Goal: Information Seeking & Learning: Learn about a topic

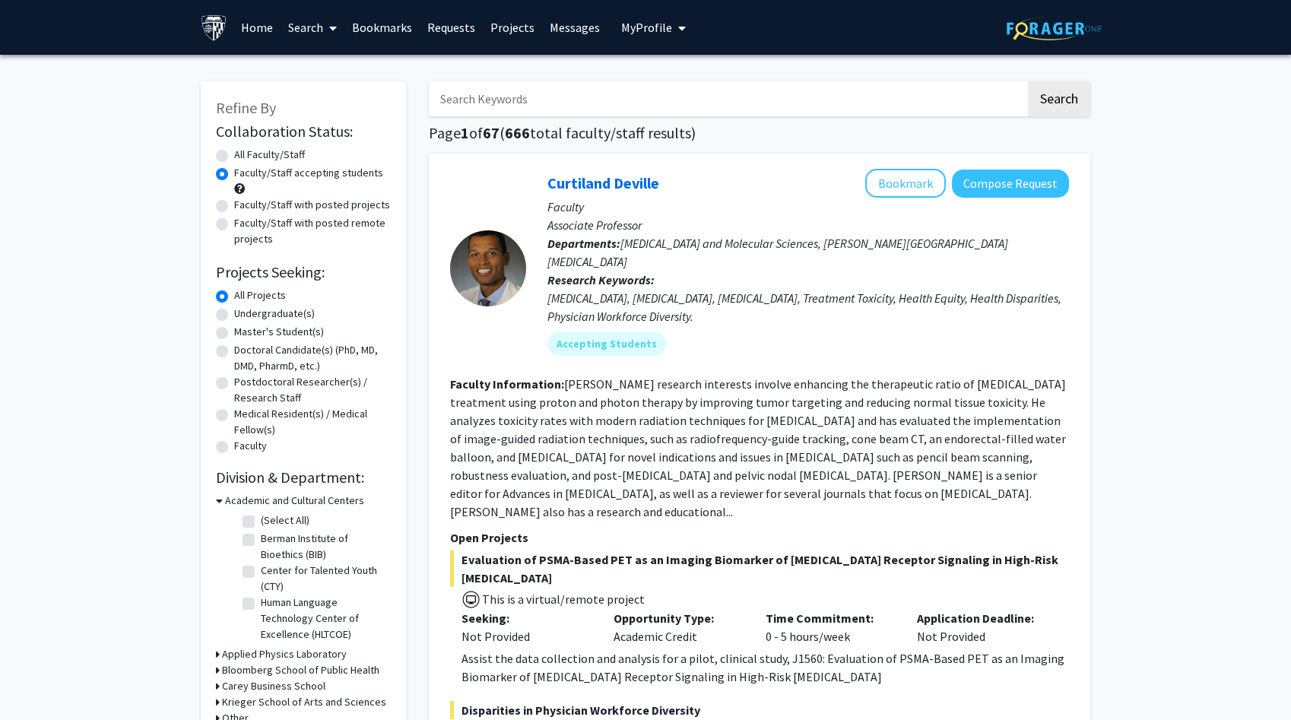
click at [288, 315] on label "Undergraduate(s)" at bounding box center [274, 314] width 81 height 16
click at [244, 315] on input "Undergraduate(s)" at bounding box center [239, 311] width 10 height 10
radio input "true"
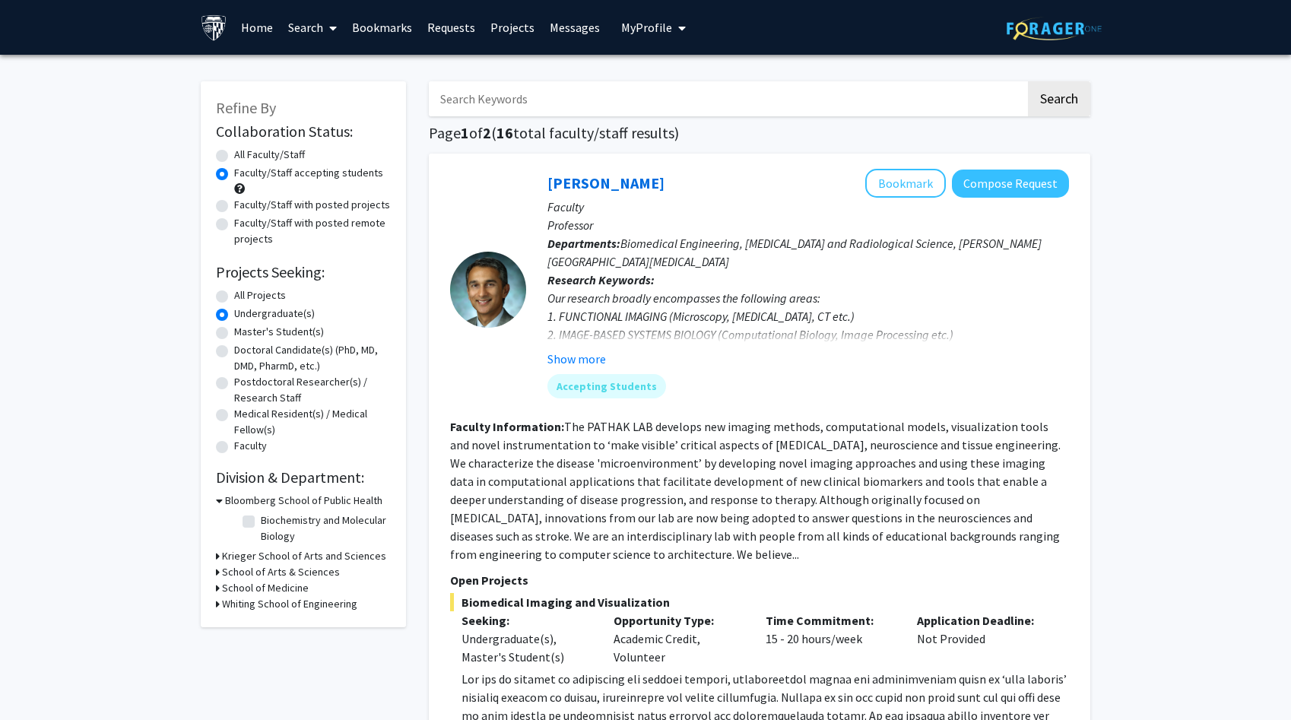
click at [504, 92] on input "Search Keywords" at bounding box center [727, 98] width 597 height 35
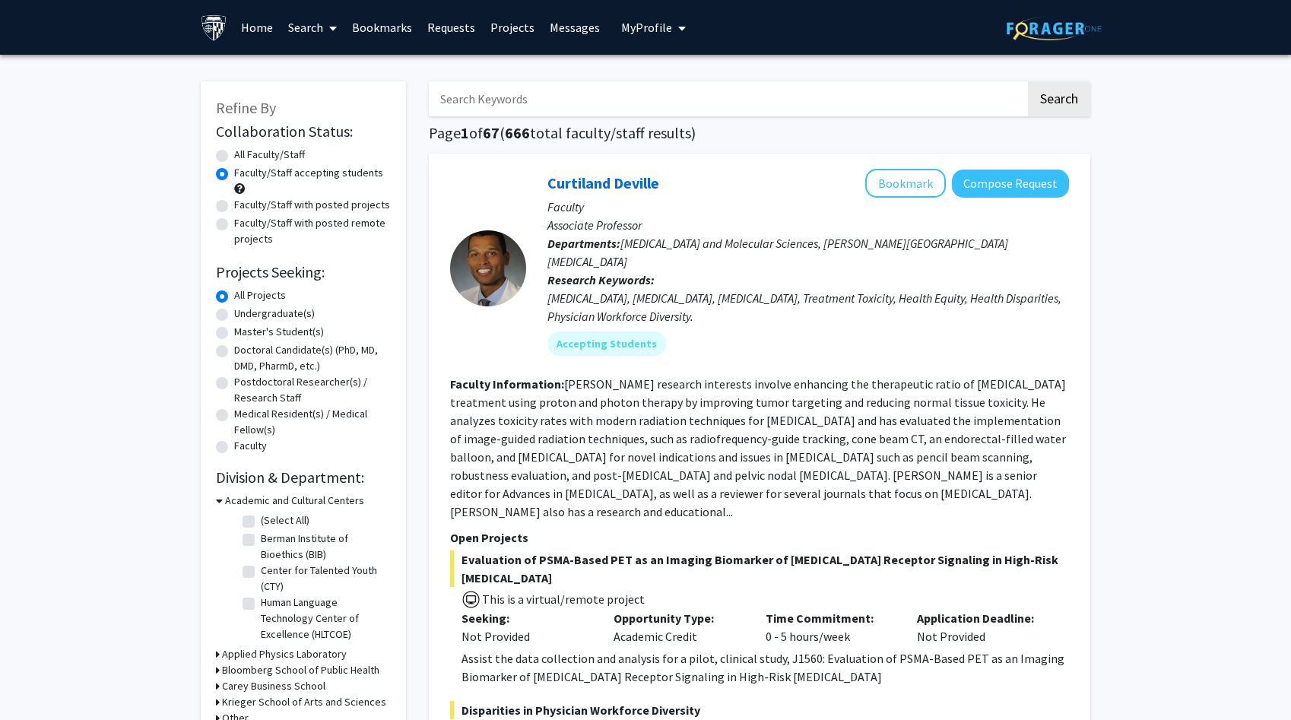
click at [525, 97] on input "Search Keywords" at bounding box center [727, 98] width 597 height 35
type input "biochem"
click at [1028, 81] on button "Search" at bounding box center [1059, 98] width 62 height 35
radio input "true"
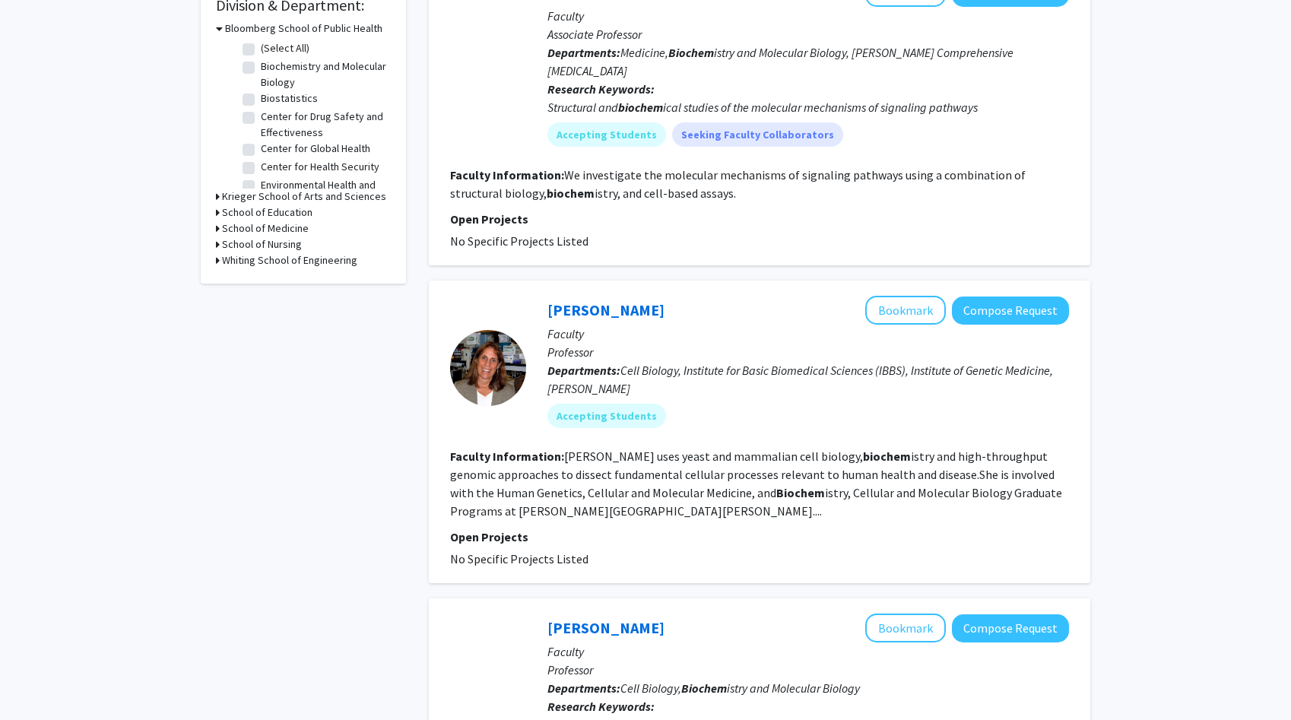
scroll to position [478, 0]
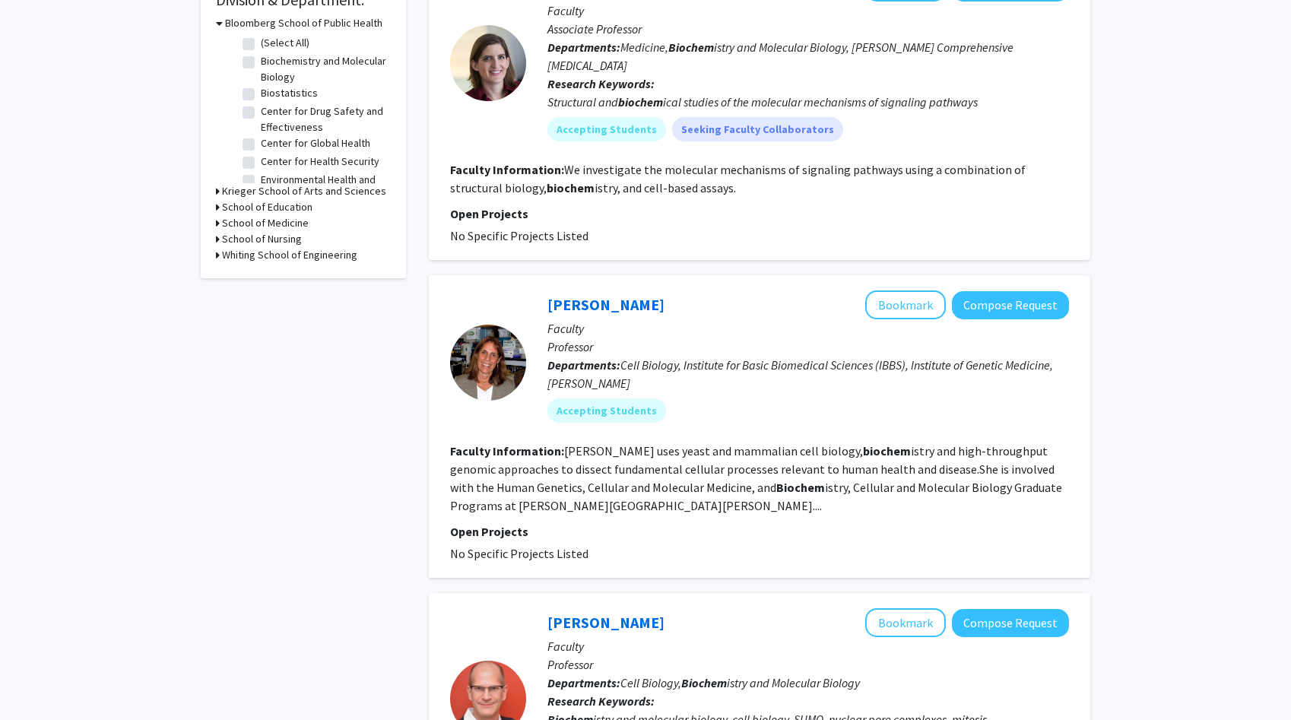
click at [501, 480] on fg-read-more "Michaelis uses yeast and mammalian cell biology, biochem istry and high-through…" at bounding box center [756, 478] width 612 height 70
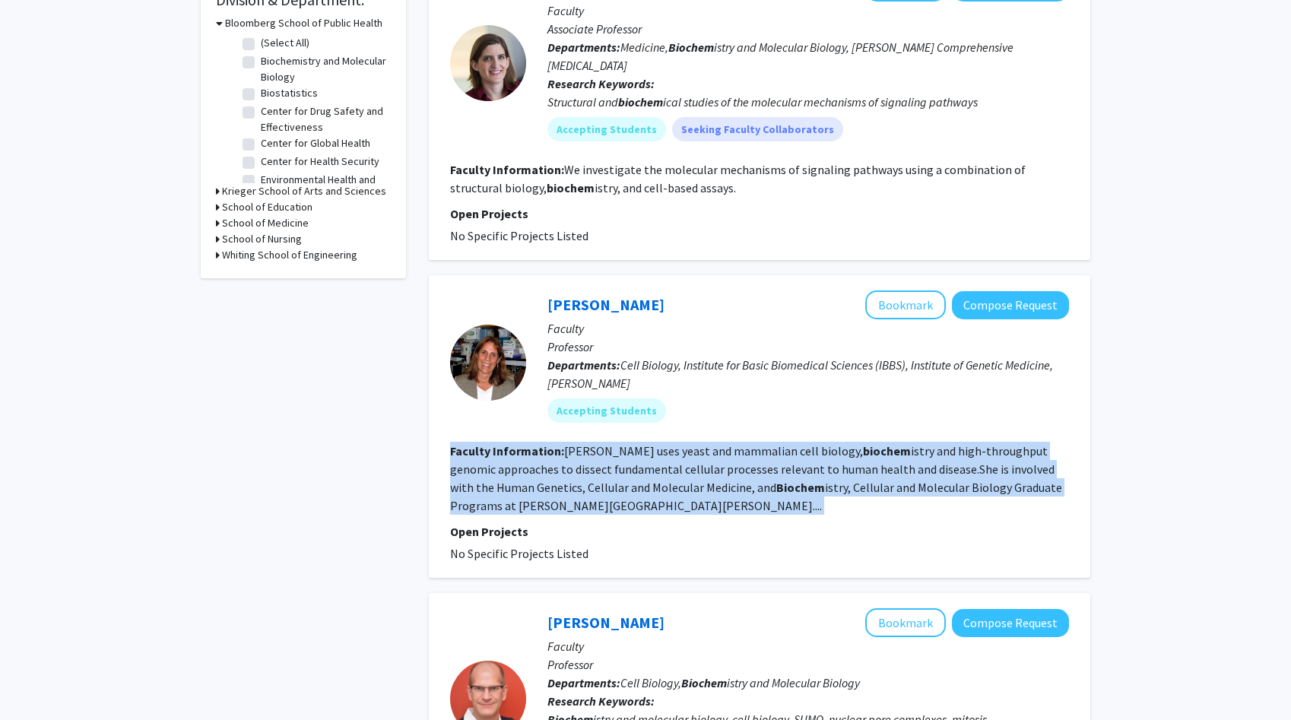
click at [501, 480] on fg-read-more "Michaelis uses yeast and mammalian cell biology, biochem istry and high-through…" at bounding box center [756, 478] width 612 height 70
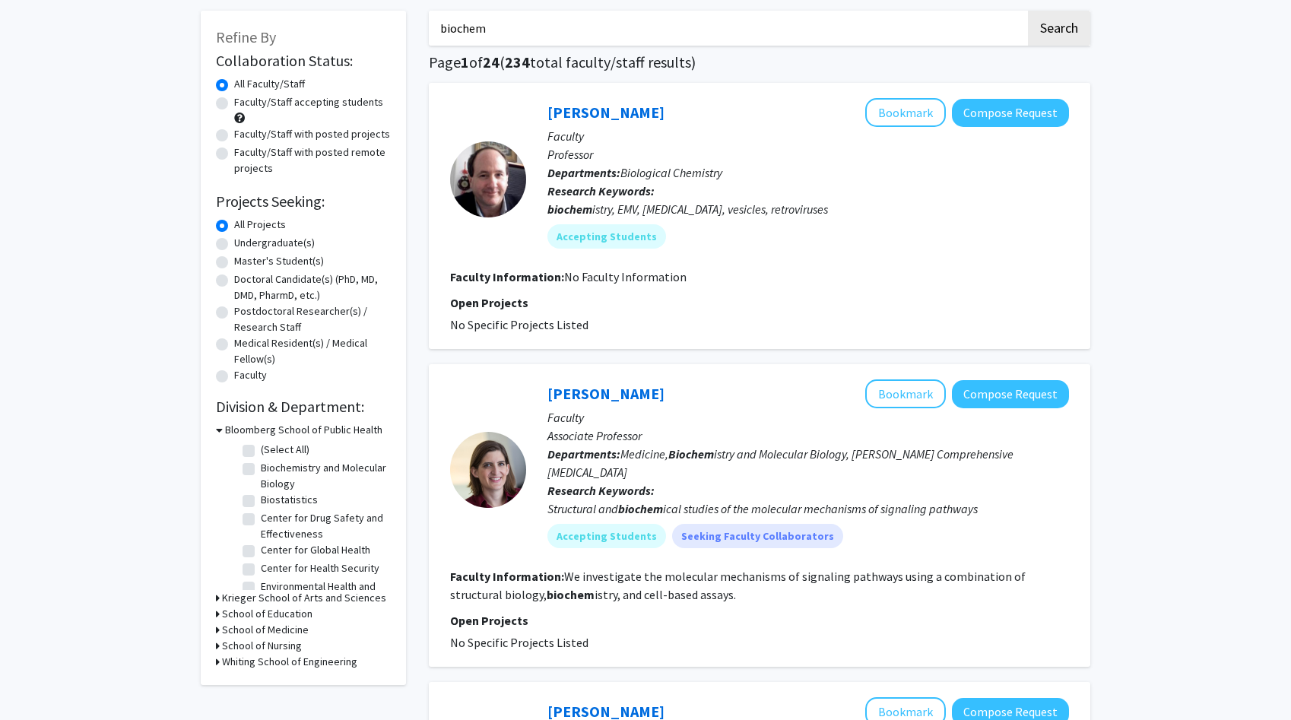
scroll to position [0, 0]
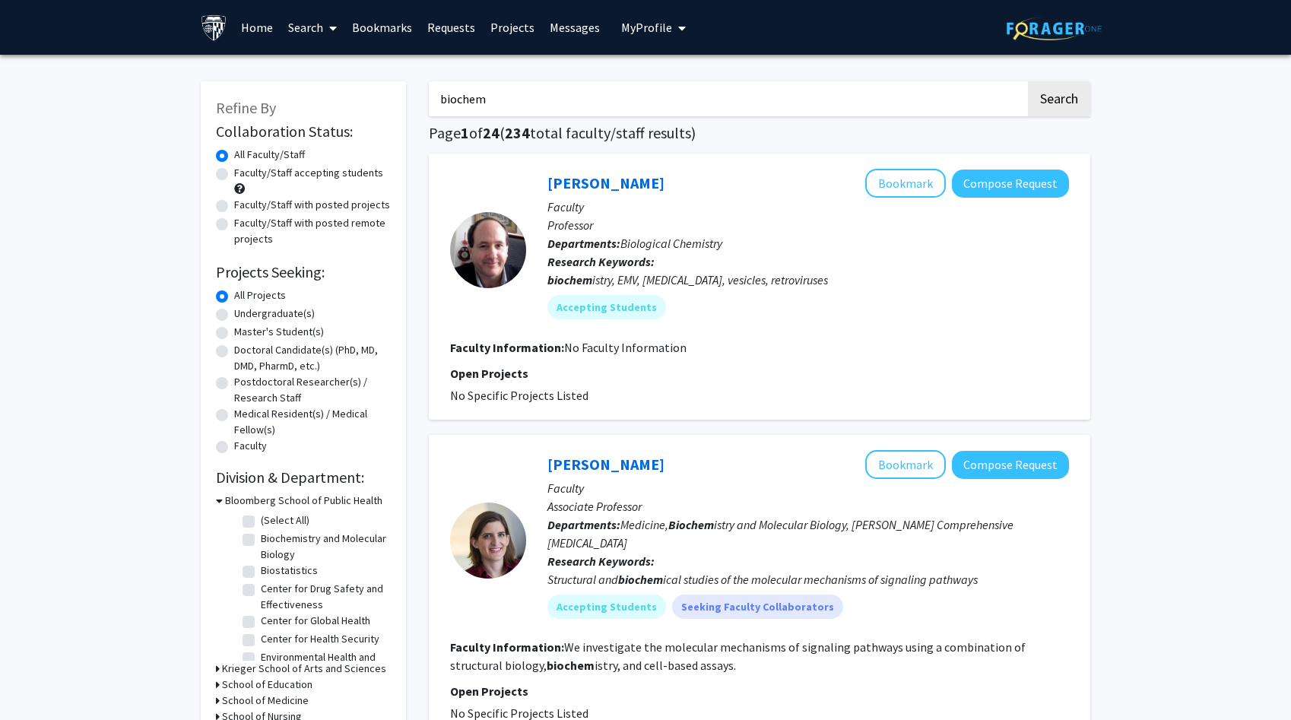
click at [481, 97] on input "biochem" at bounding box center [727, 98] width 597 height 35
type input "chemistry"
click at [1028, 81] on button "Search" at bounding box center [1059, 98] width 62 height 35
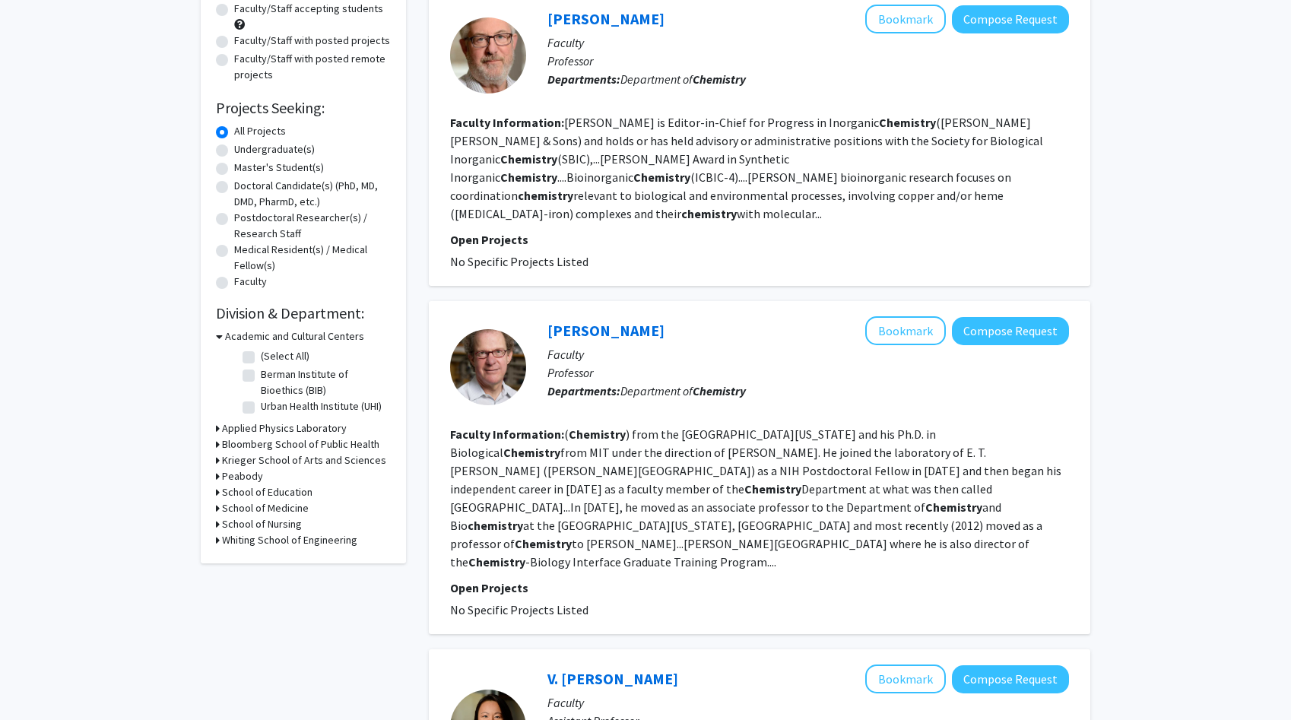
scroll to position [208, 0]
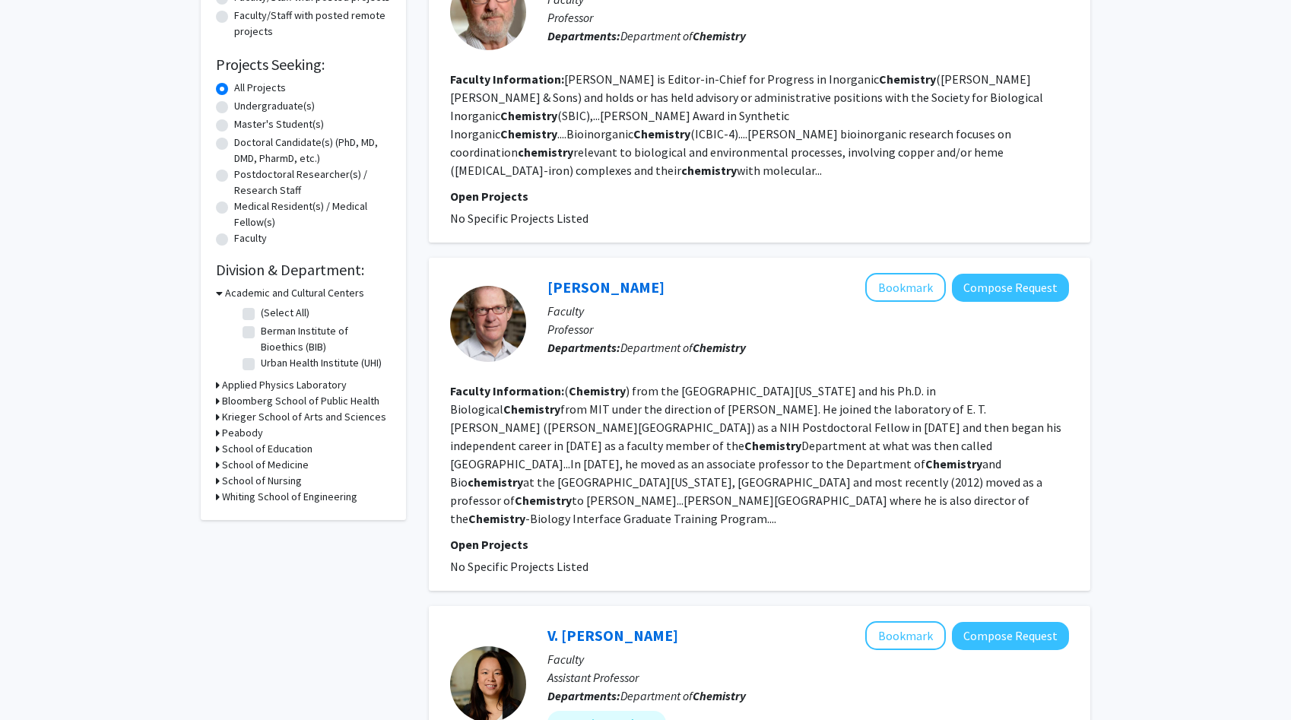
click at [520, 440] on fg-read-more "( Chemistry ) from the University of California at Berkeley and his Ph.D. in Bi…" at bounding box center [755, 454] width 611 height 143
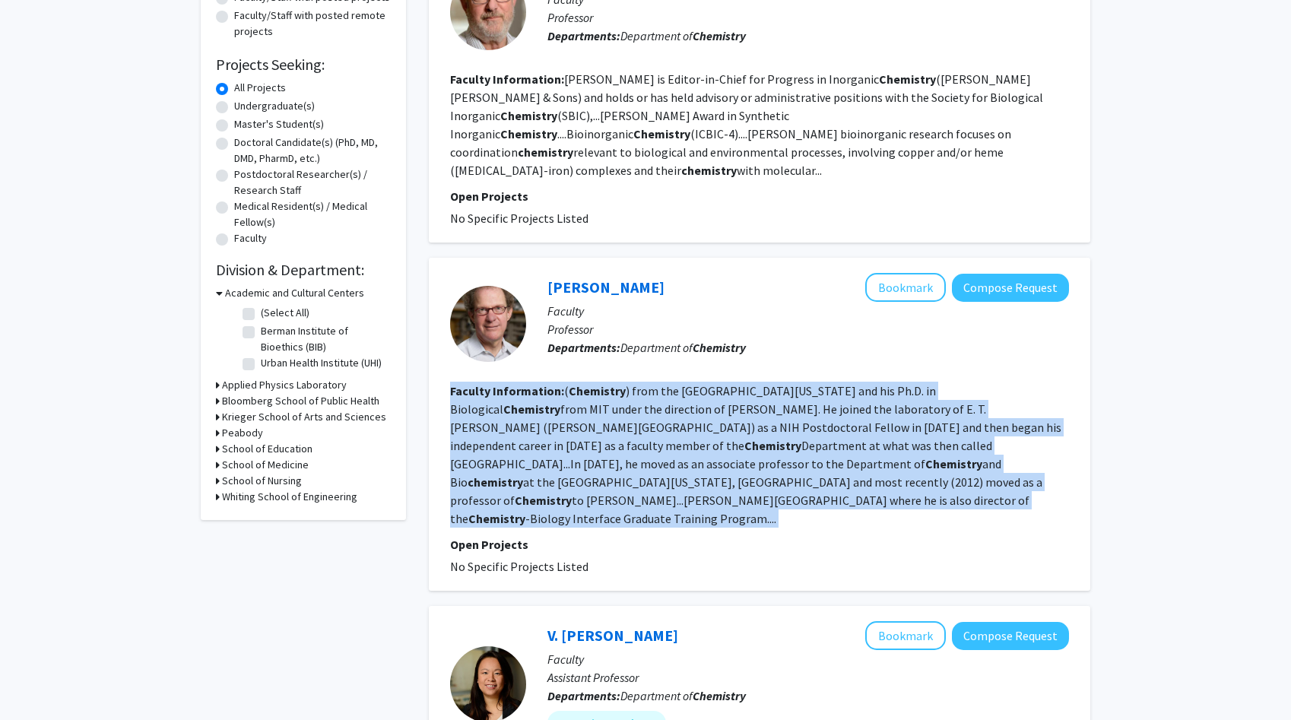
click at [520, 440] on fg-read-more "( Chemistry ) from the University of California at Berkeley and his Ph.D. in Bi…" at bounding box center [755, 454] width 611 height 143
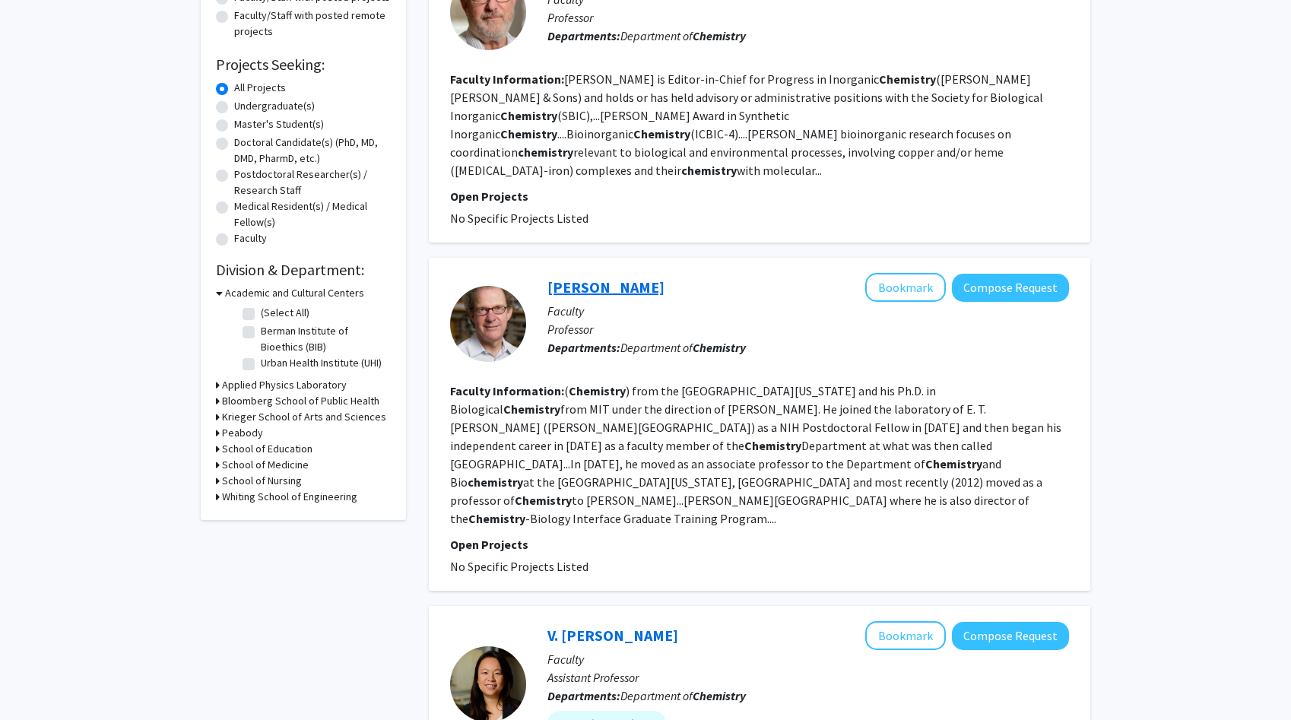
click at [581, 278] on link "Steve Rokita" at bounding box center [605, 287] width 117 height 19
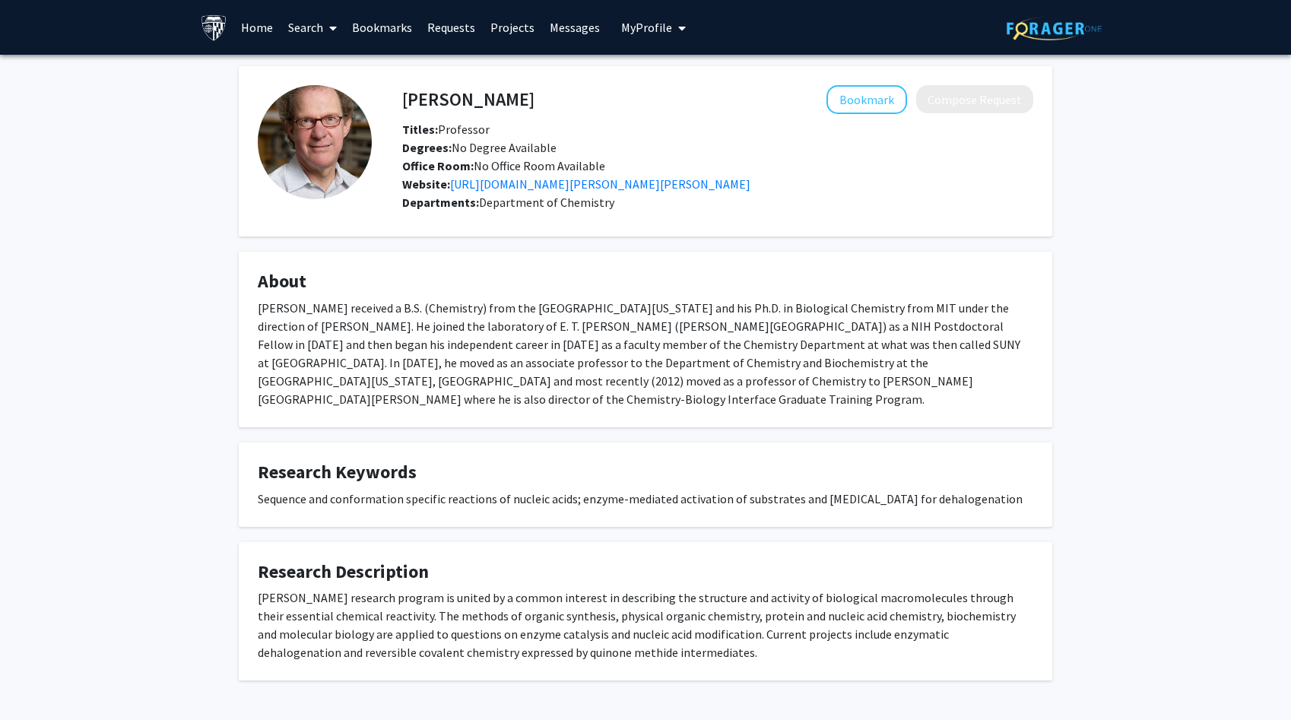
scroll to position [37, 0]
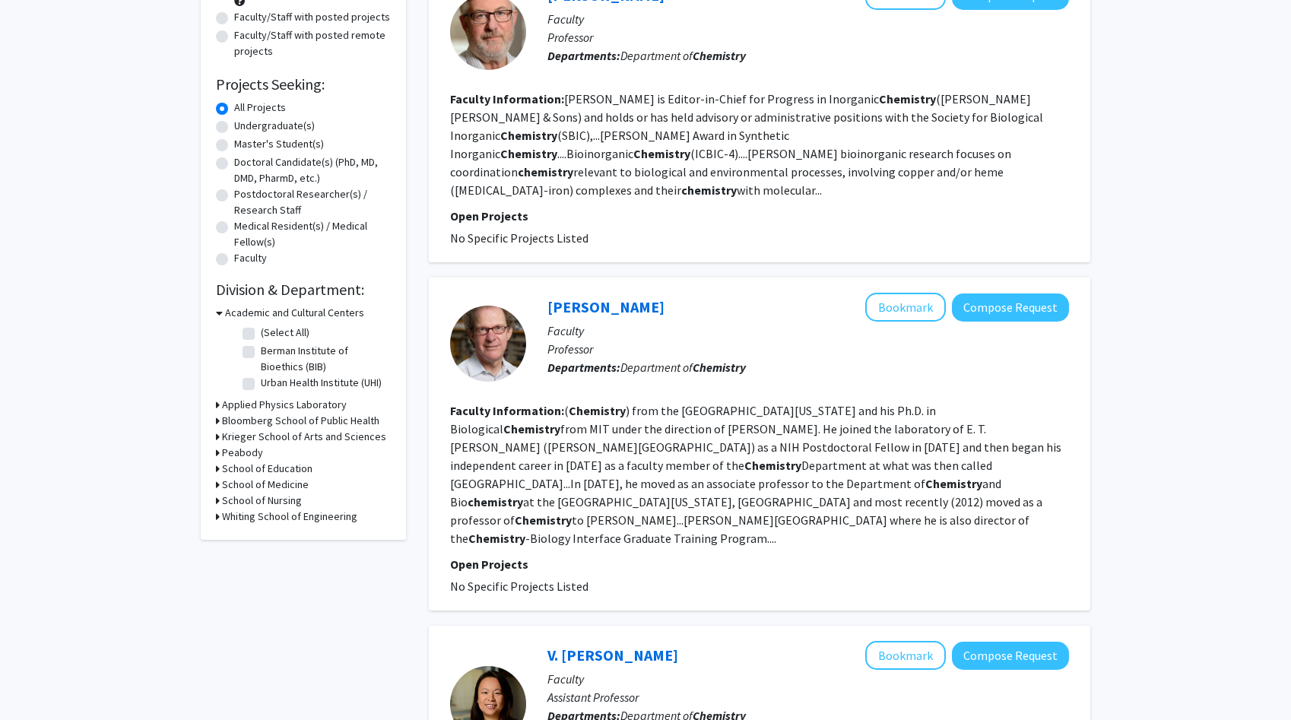
scroll to position [192, 0]
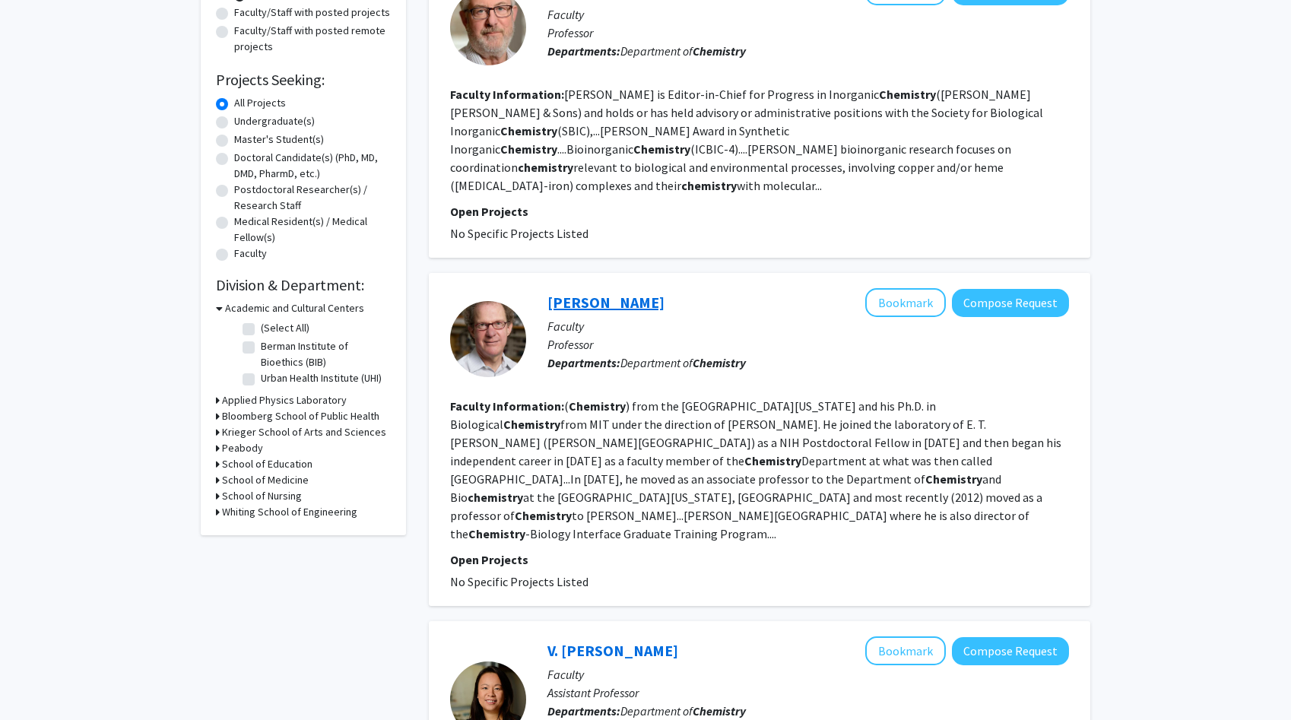
click at [588, 293] on link "Steve Rokita" at bounding box center [605, 302] width 117 height 19
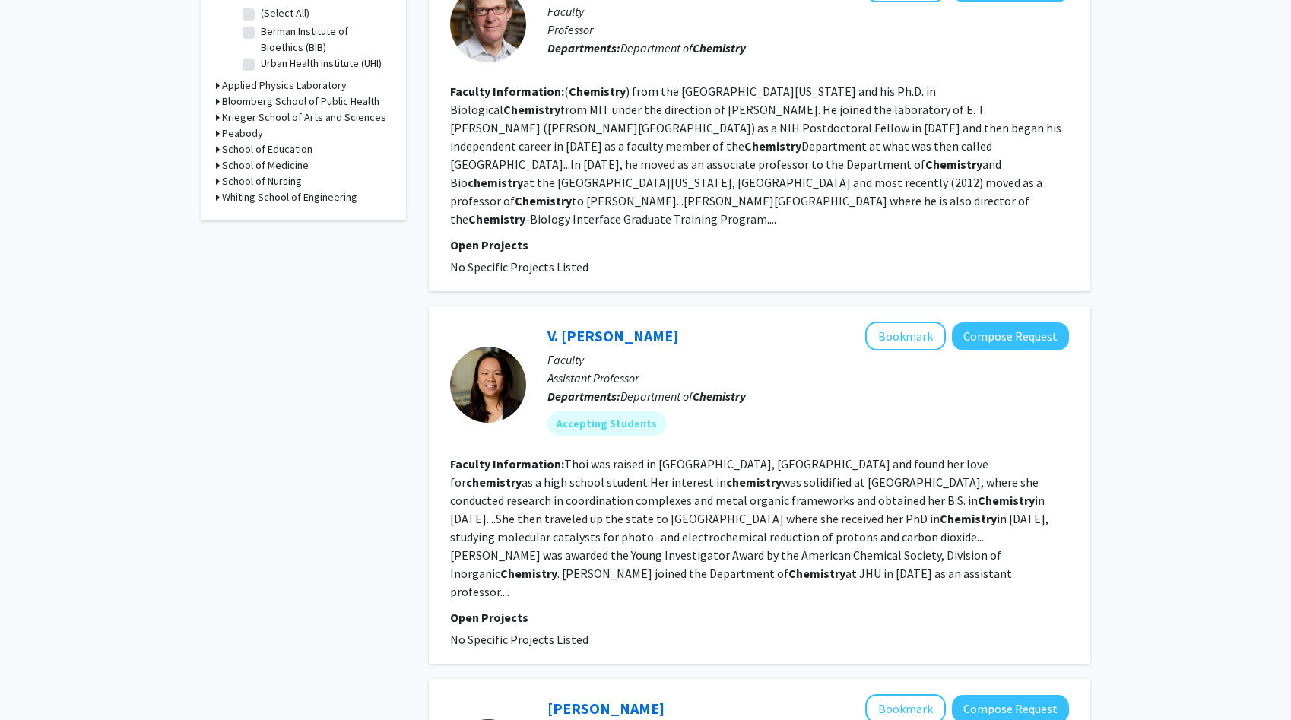
scroll to position [508, 0]
click at [879, 525] on section "Faculty Information: Thoi was raised in Los Angeles, CA and found her love for …" at bounding box center [759, 527] width 619 height 146
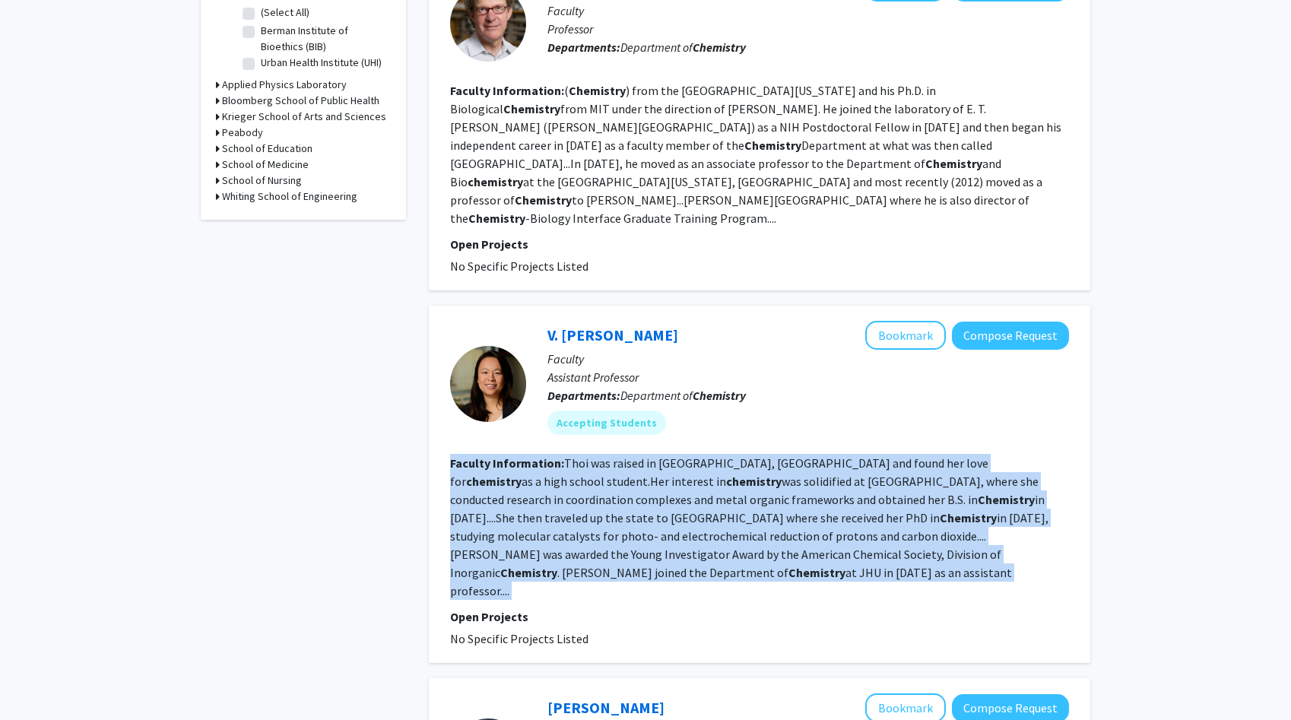
click at [879, 525] on section "Faculty Information: Thoi was raised in Los Angeles, CA and found her love for …" at bounding box center [759, 527] width 619 height 146
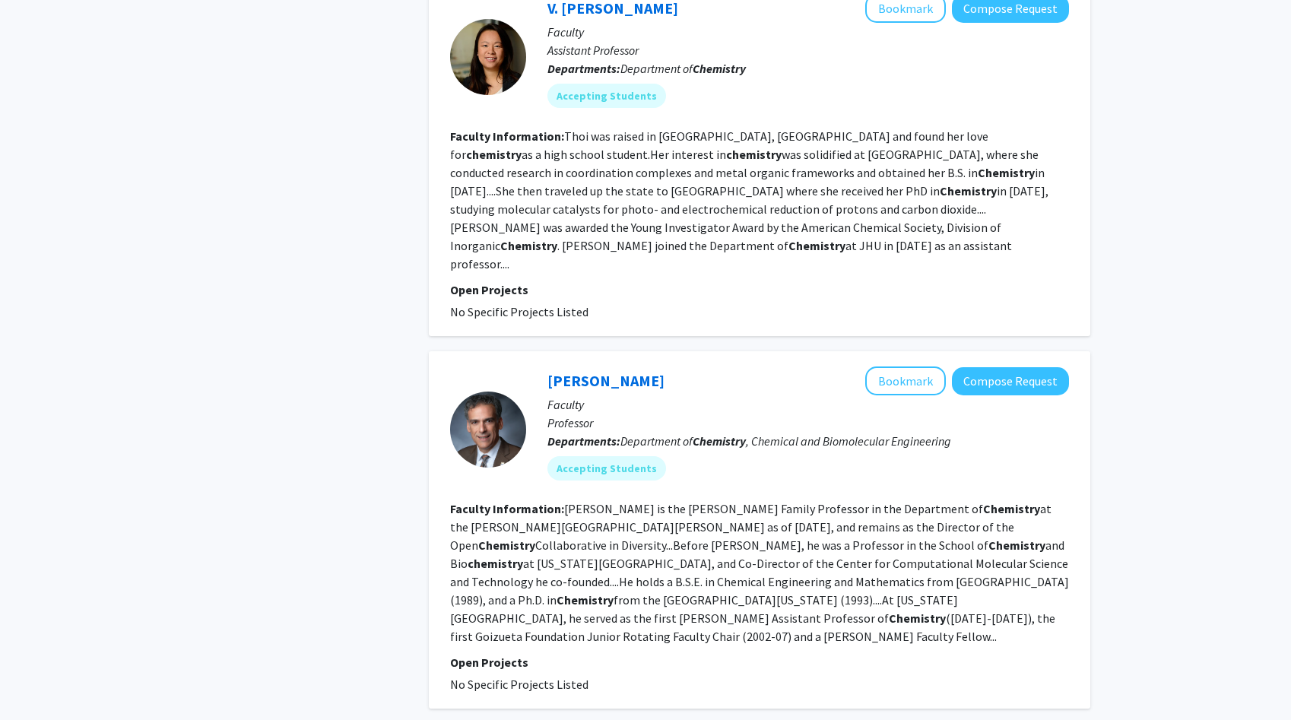
scroll to position [842, 0]
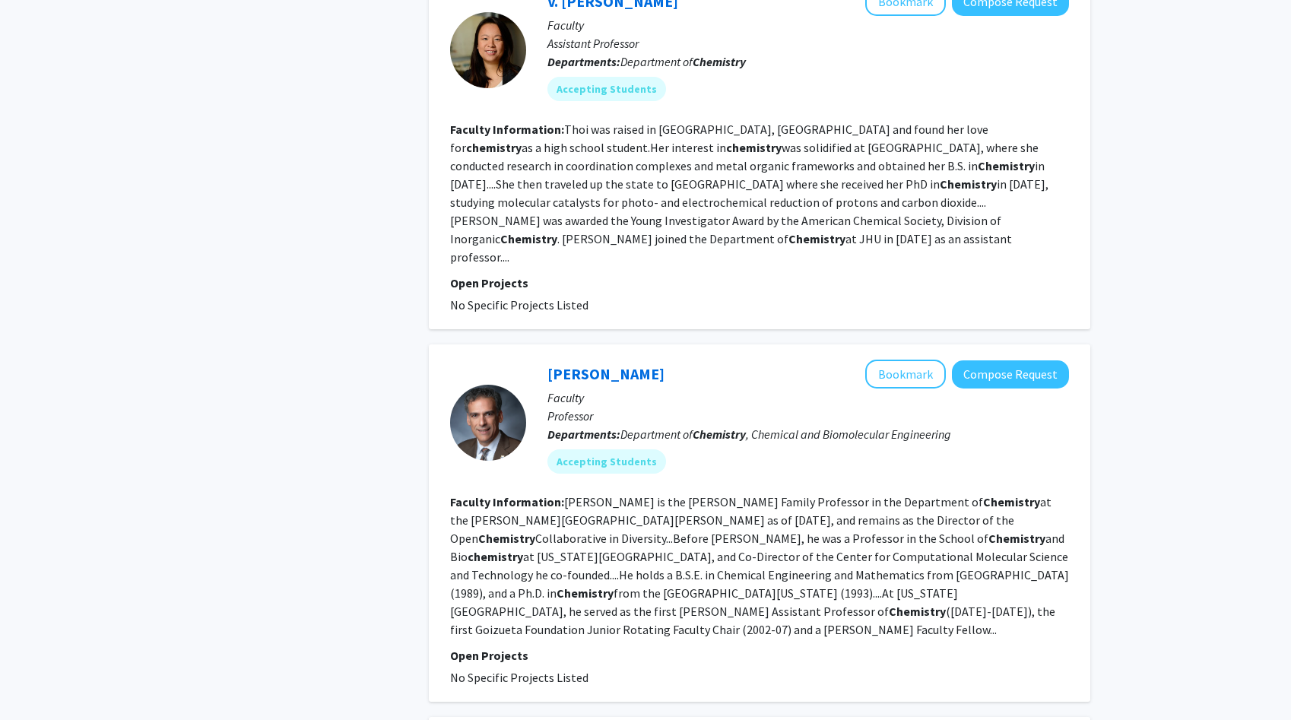
click at [889, 604] on b "Chemistry" at bounding box center [917, 611] width 57 height 15
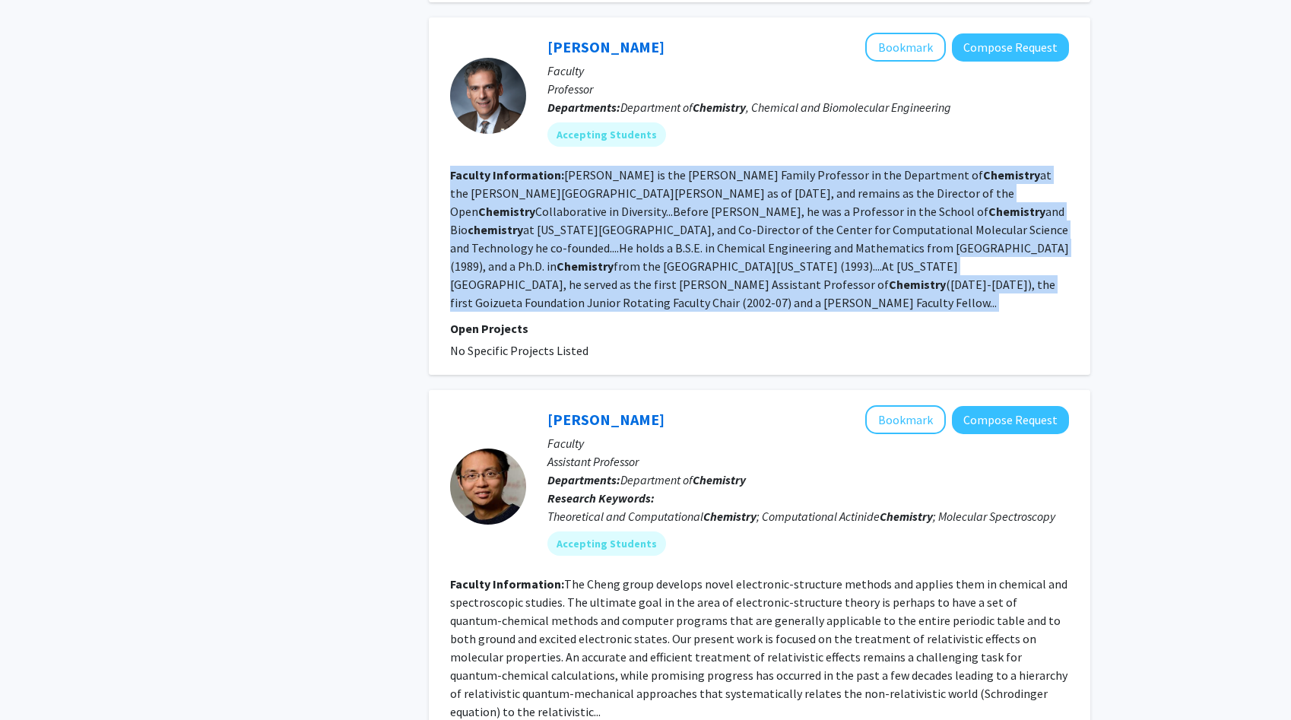
click at [879, 576] on fg-read-more "The Cheng group develops novel electronic-structure methods and applies them in…" at bounding box center [758, 647] width 617 height 143
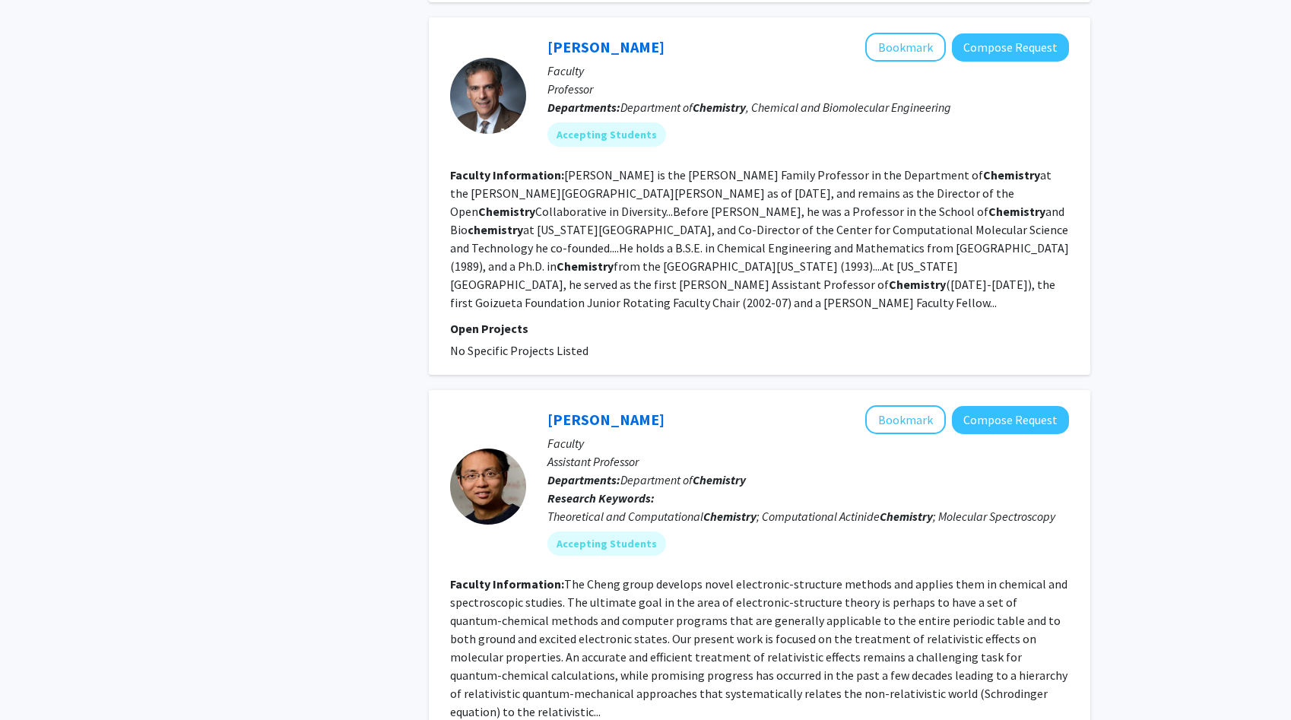
click at [879, 576] on fg-read-more "The Cheng group develops novel electronic-structure methods and applies them in…" at bounding box center [758, 647] width 617 height 143
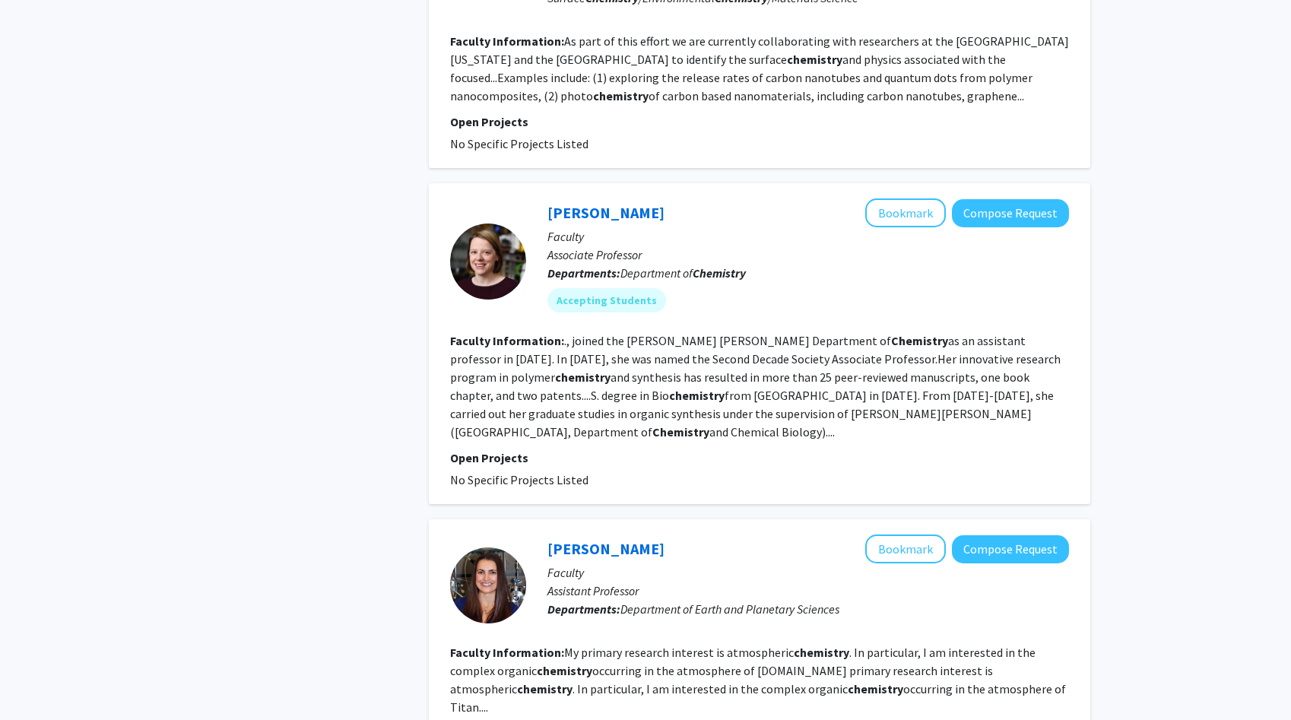
scroll to position [2284, 0]
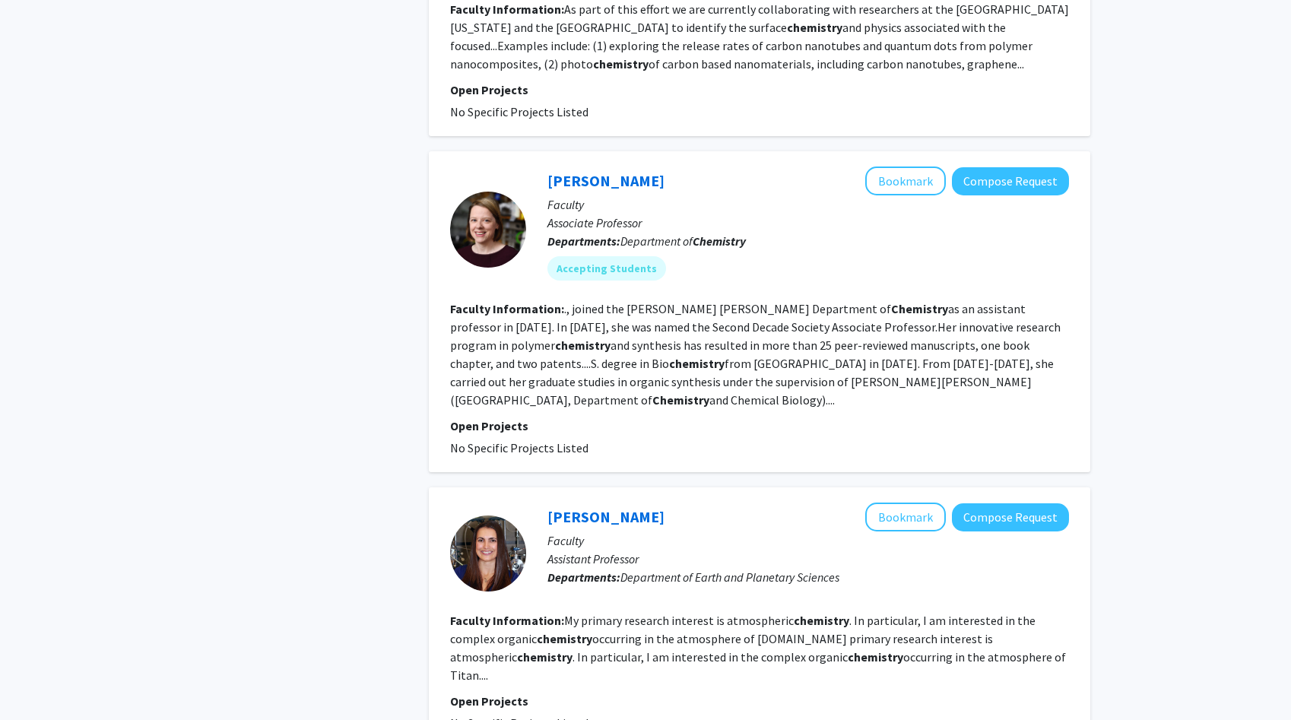
click at [808, 301] on fg-read-more "., joined the Johns Hopkins Department of Chemistry as an assistant professor i…" at bounding box center [755, 354] width 611 height 106
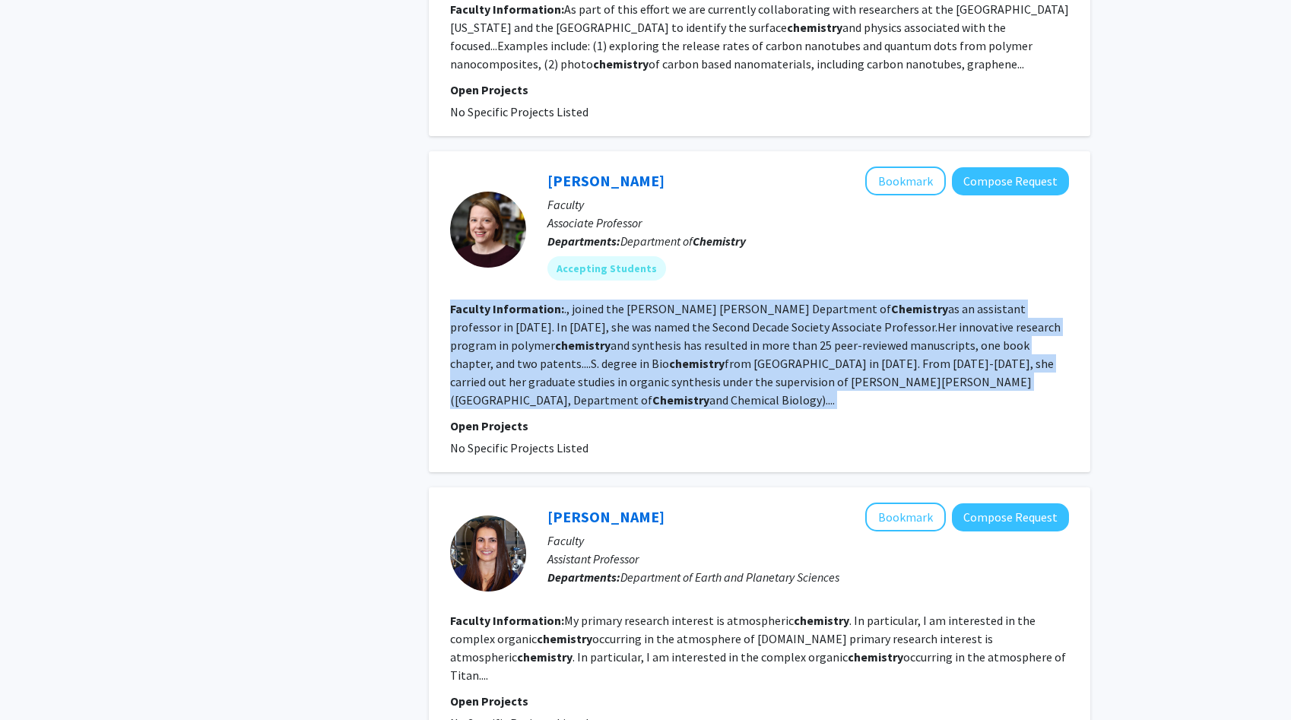
click at [808, 301] on fg-read-more "., joined the Johns Hopkins Department of Chemistry as an assistant professor i…" at bounding box center [755, 354] width 611 height 106
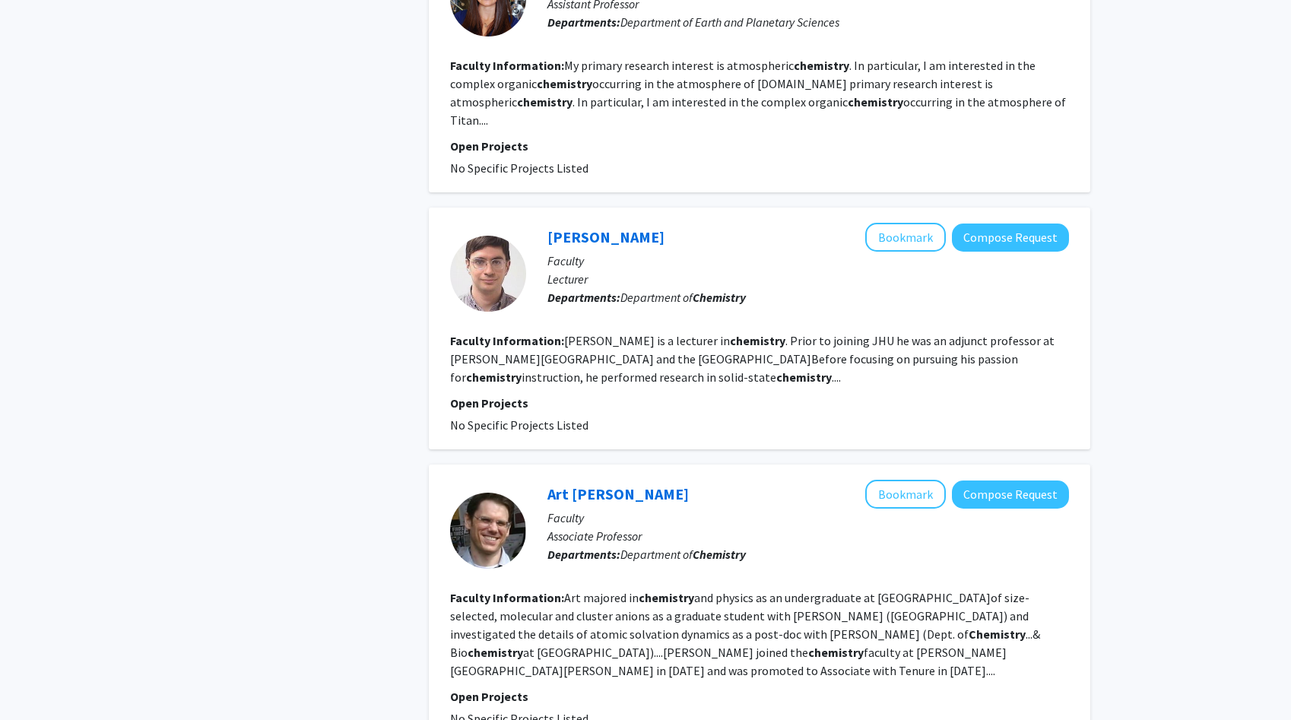
scroll to position [2884, 0]
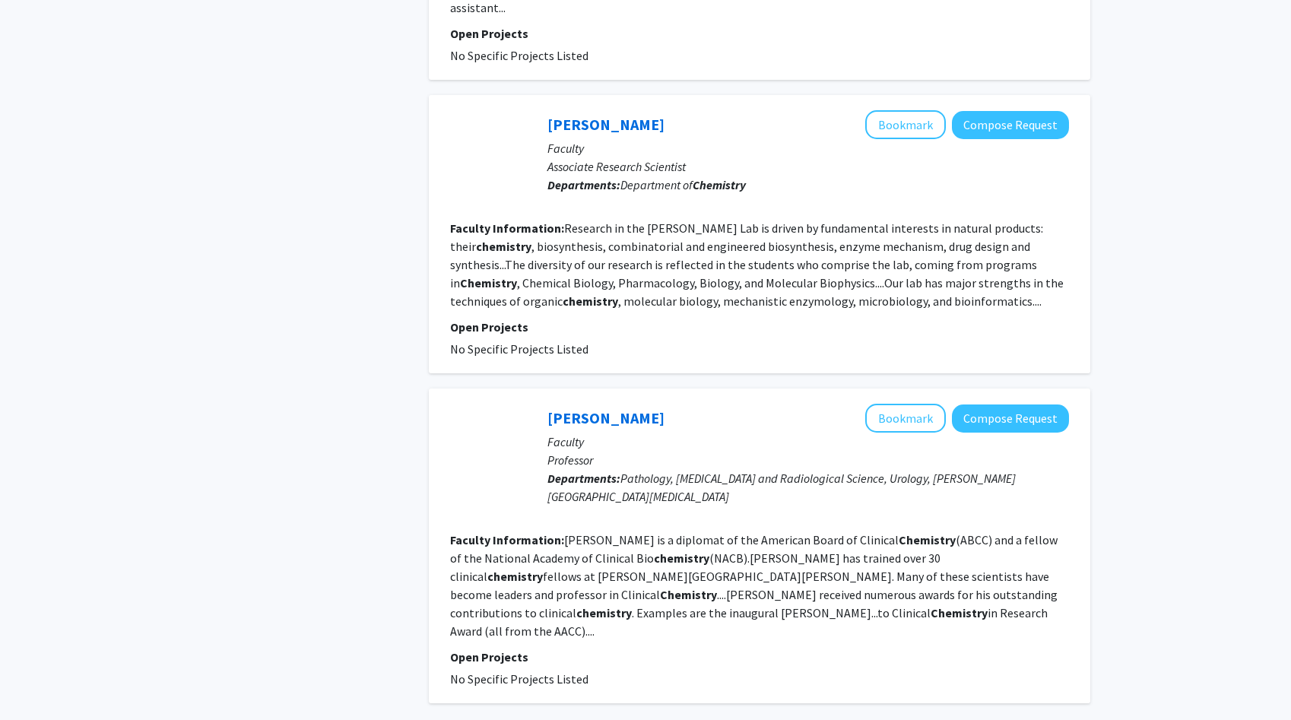
scroll to position [2442, 0]
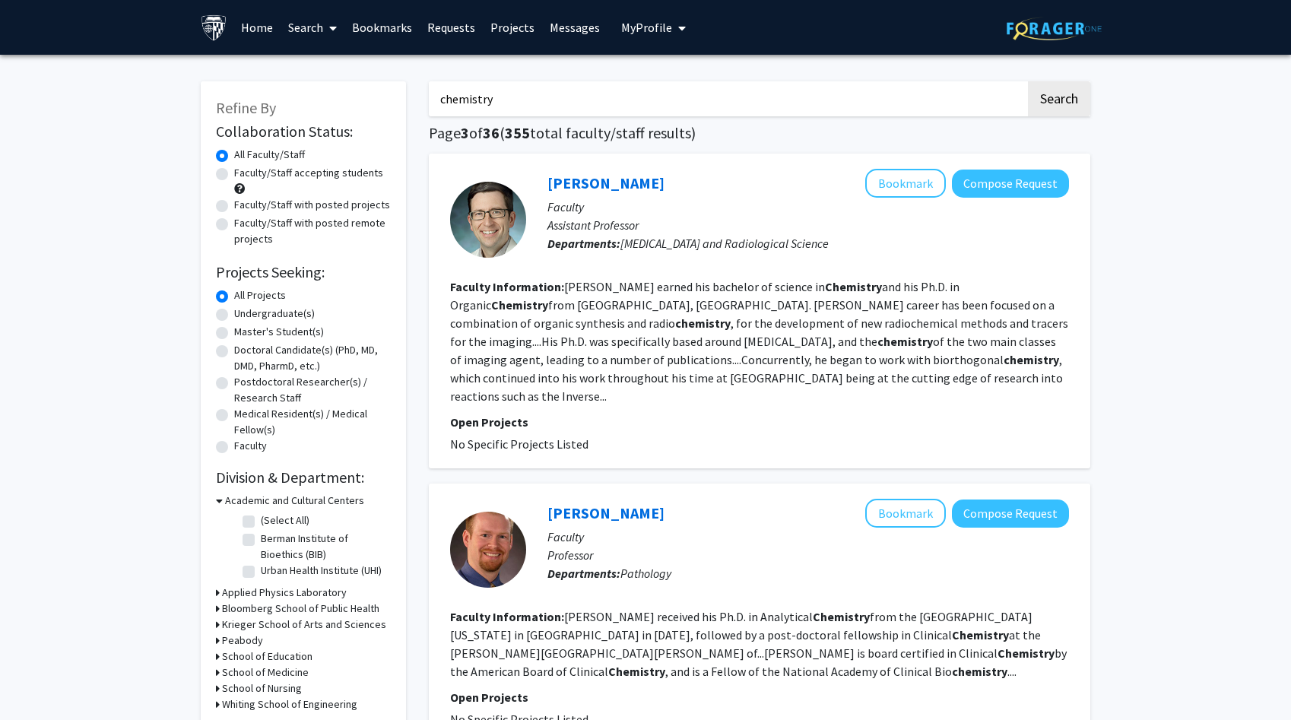
click at [563, 88] on input "chemistry" at bounding box center [727, 98] width 597 height 35
click at [563, 89] on input "chemistry" at bounding box center [727, 98] width 597 height 35
type input "greenberg"
click at [1028, 81] on button "Search" at bounding box center [1059, 98] width 62 height 35
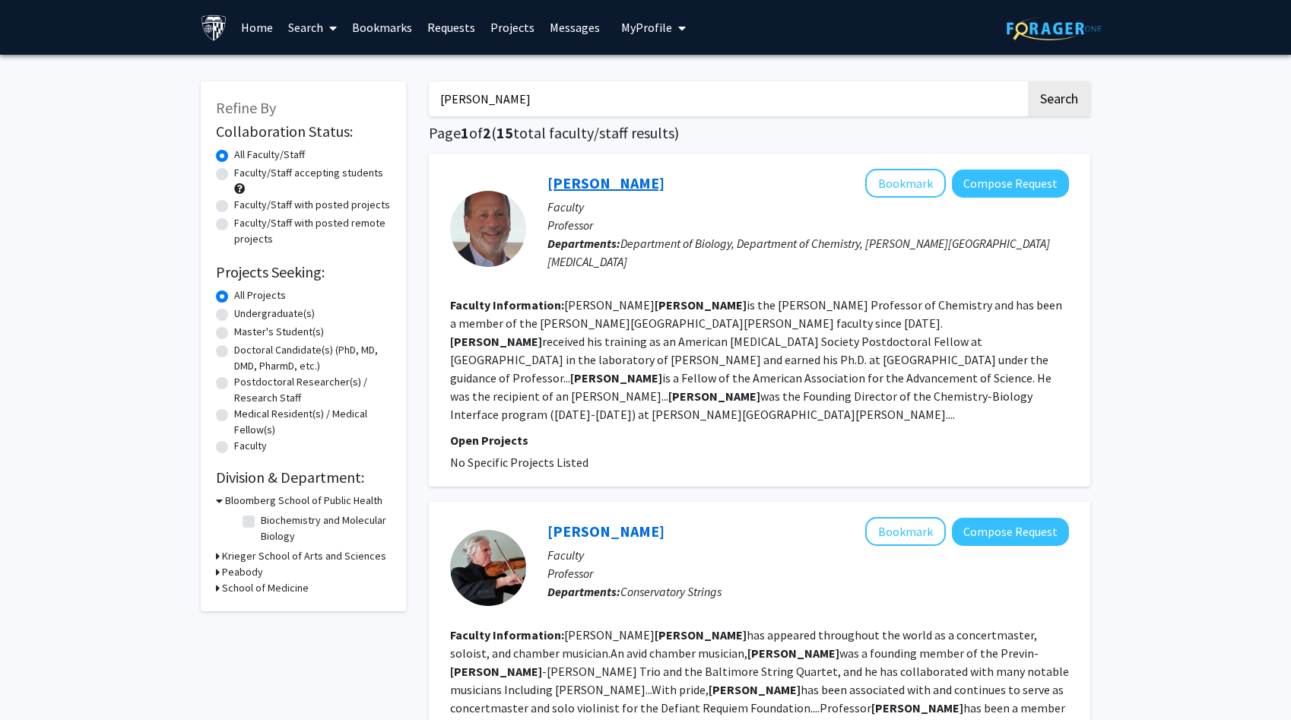
click at [595, 182] on link "Marc Greenberg" at bounding box center [605, 182] width 117 height 19
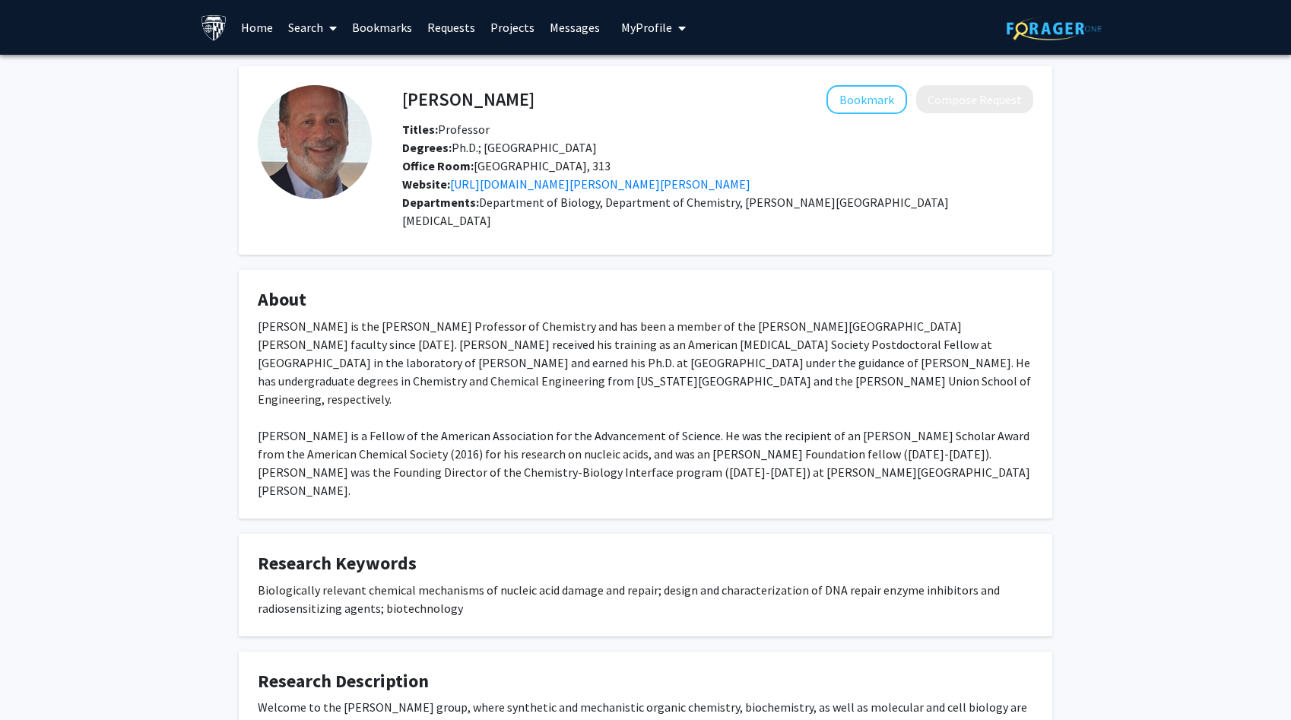
click at [535, 352] on div "Marc Greenberg is the Vernon K. Krieble Professor of Chemistry and has been a m…" at bounding box center [646, 408] width 776 height 182
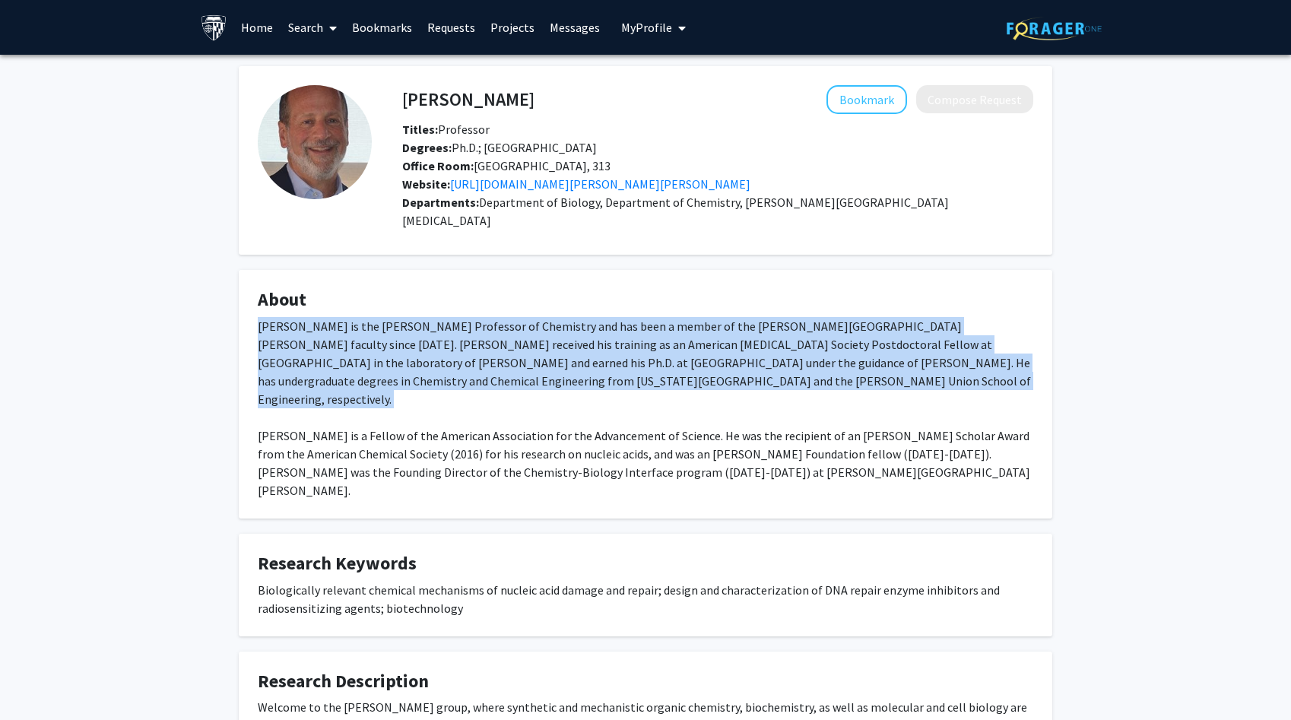
click at [535, 352] on div "Marc Greenberg is the Vernon K. Krieble Professor of Chemistry and has been a m…" at bounding box center [646, 408] width 776 height 182
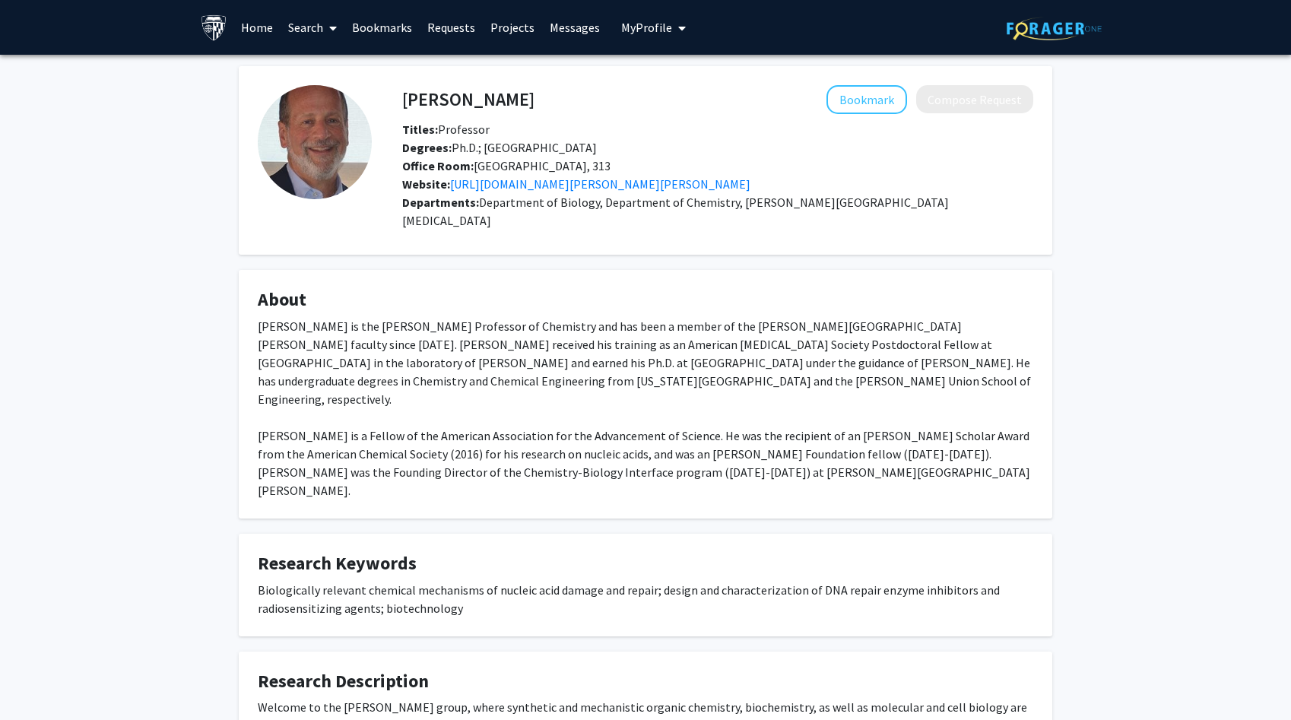
click at [535, 352] on div "Marc Greenberg is the Vernon K. Krieble Professor of Chemistry and has been a m…" at bounding box center [646, 408] width 776 height 182
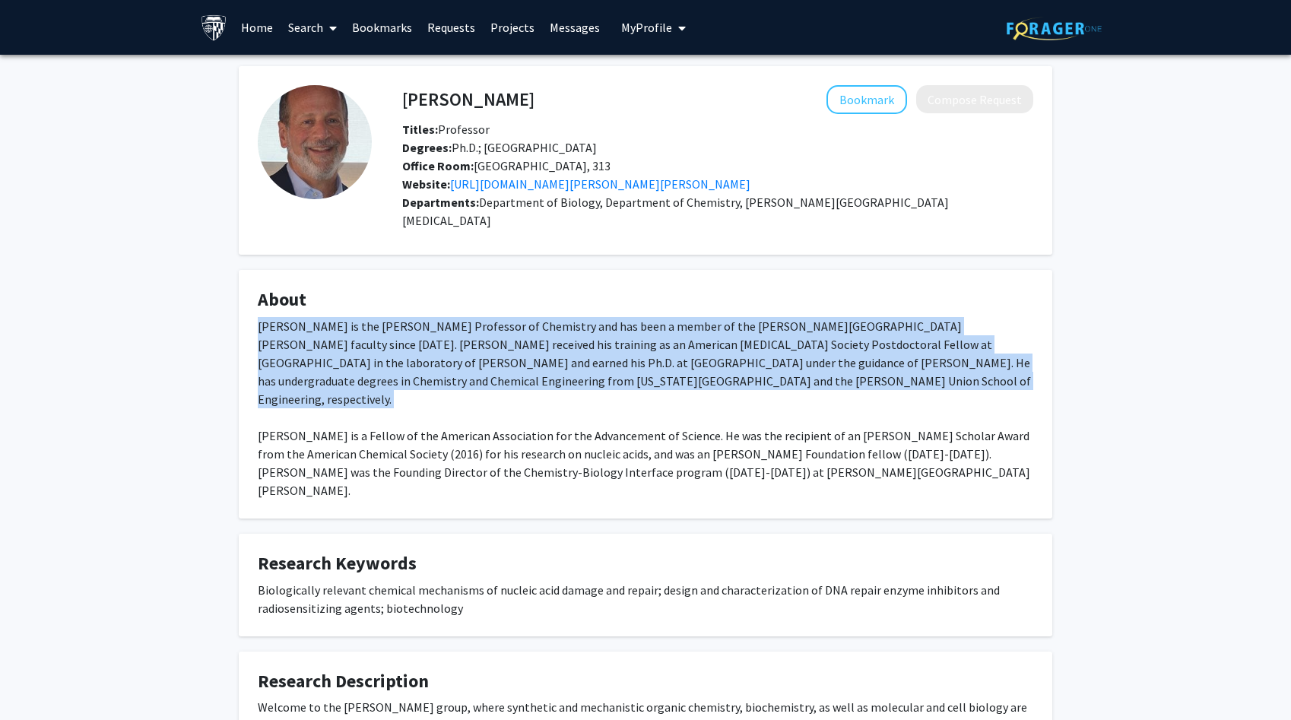
click at [535, 352] on div "Marc Greenberg is the Vernon K. Krieble Professor of Chemistry and has been a m…" at bounding box center [646, 408] width 776 height 182
click at [513, 429] on div "Marc Greenberg is the Vernon K. Krieble Professor of Chemistry and has been a m…" at bounding box center [646, 408] width 776 height 182
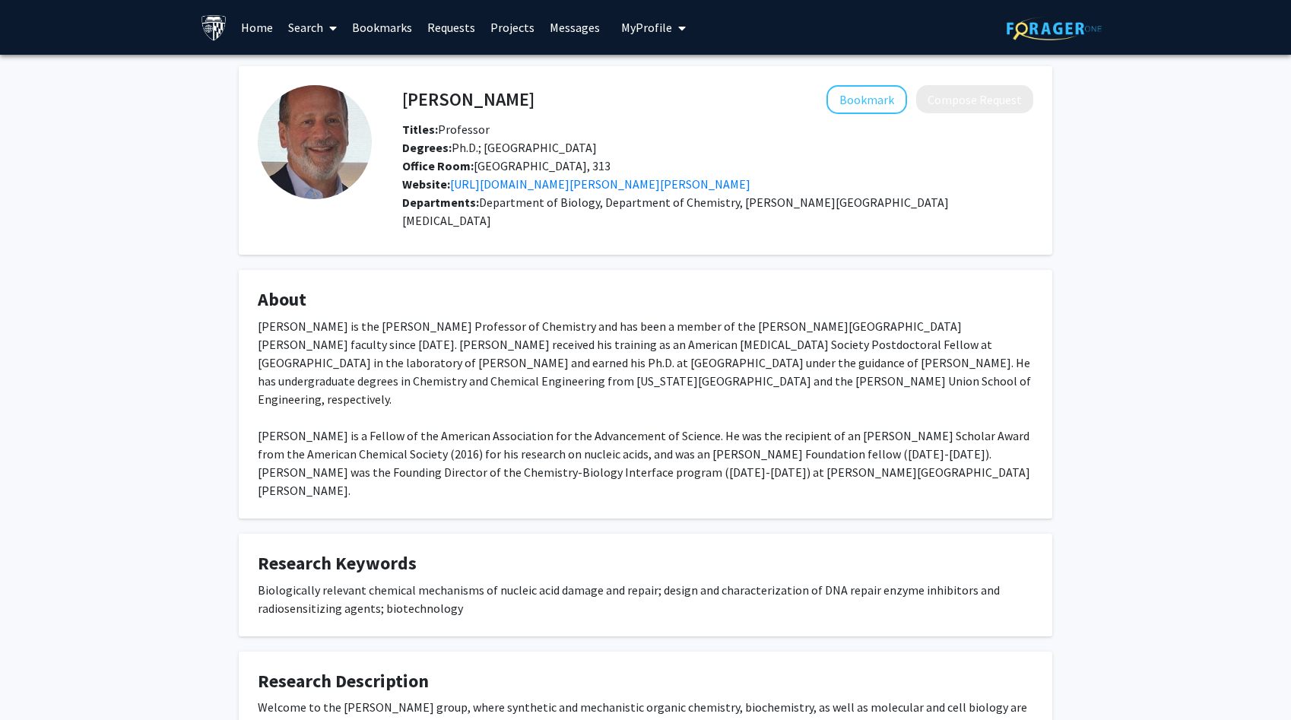
click at [513, 430] on div "Marc Greenberg is the Vernon K. Krieble Professor of Chemistry and has been a m…" at bounding box center [646, 408] width 776 height 182
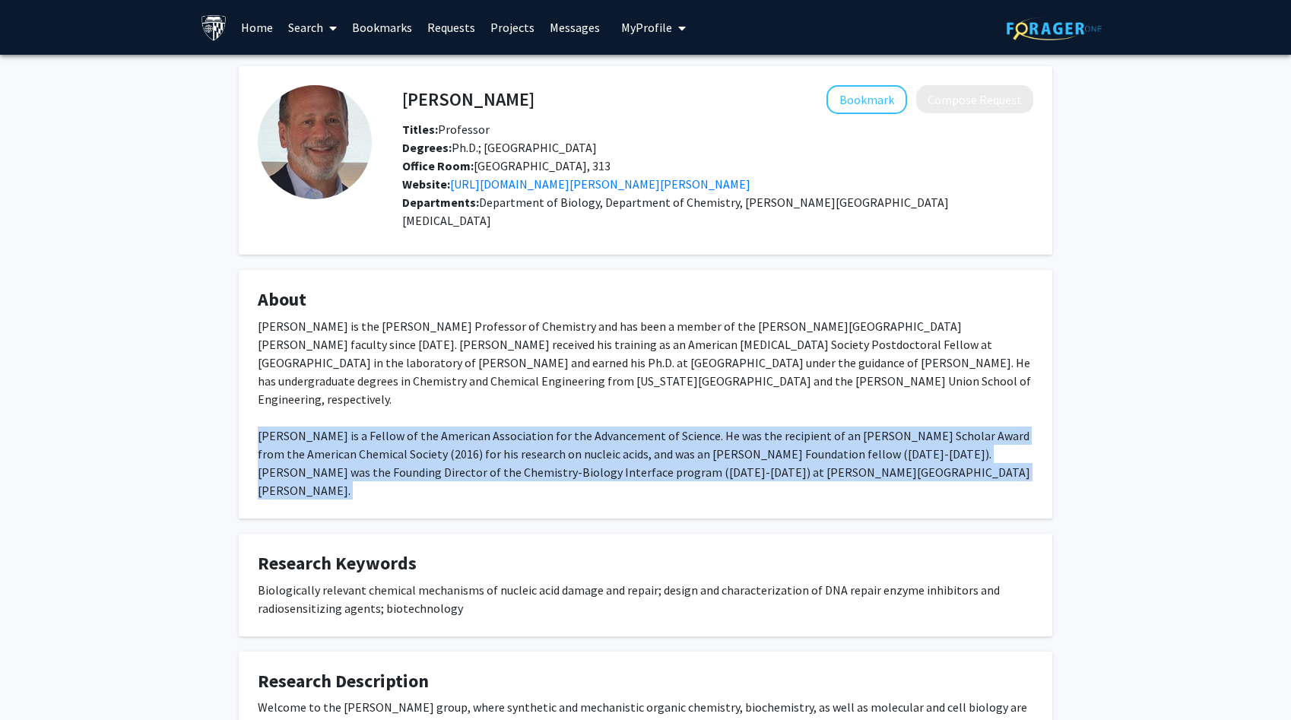
click at [513, 430] on div "Marc Greenberg is the Vernon K. Krieble Professor of Chemistry and has been a m…" at bounding box center [646, 408] width 776 height 182
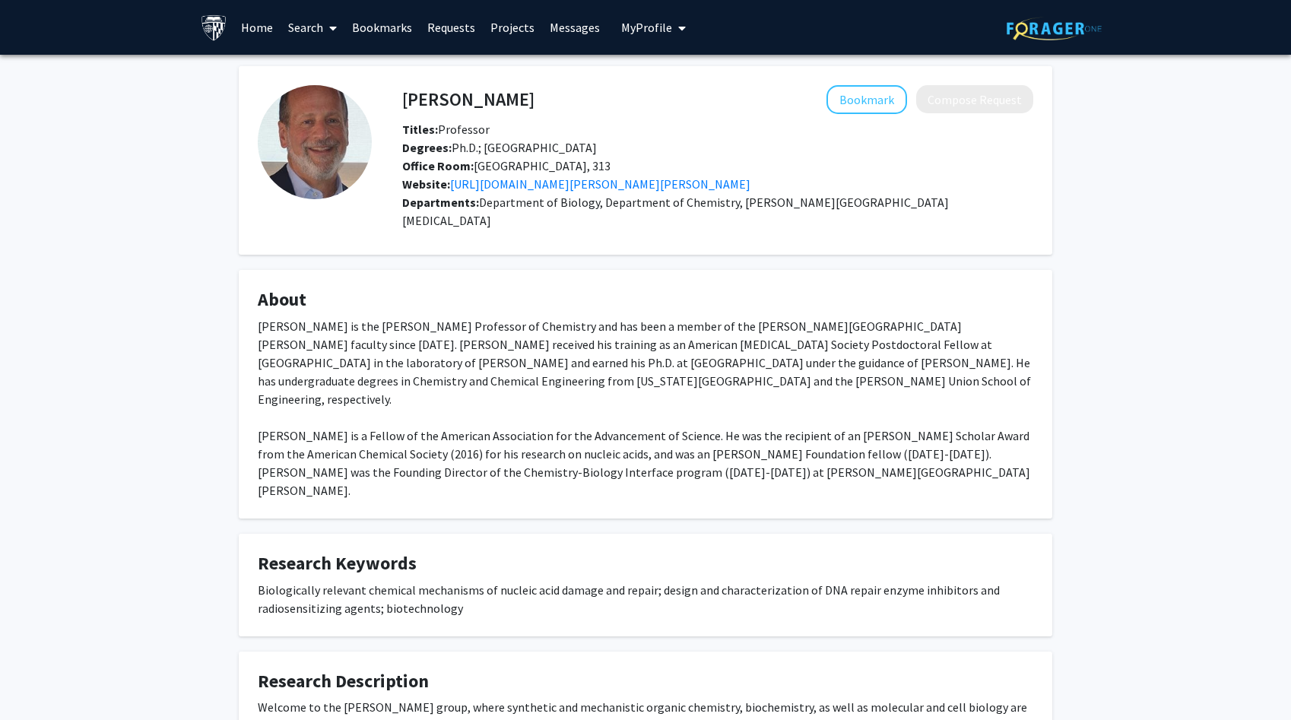
scroll to position [92, 0]
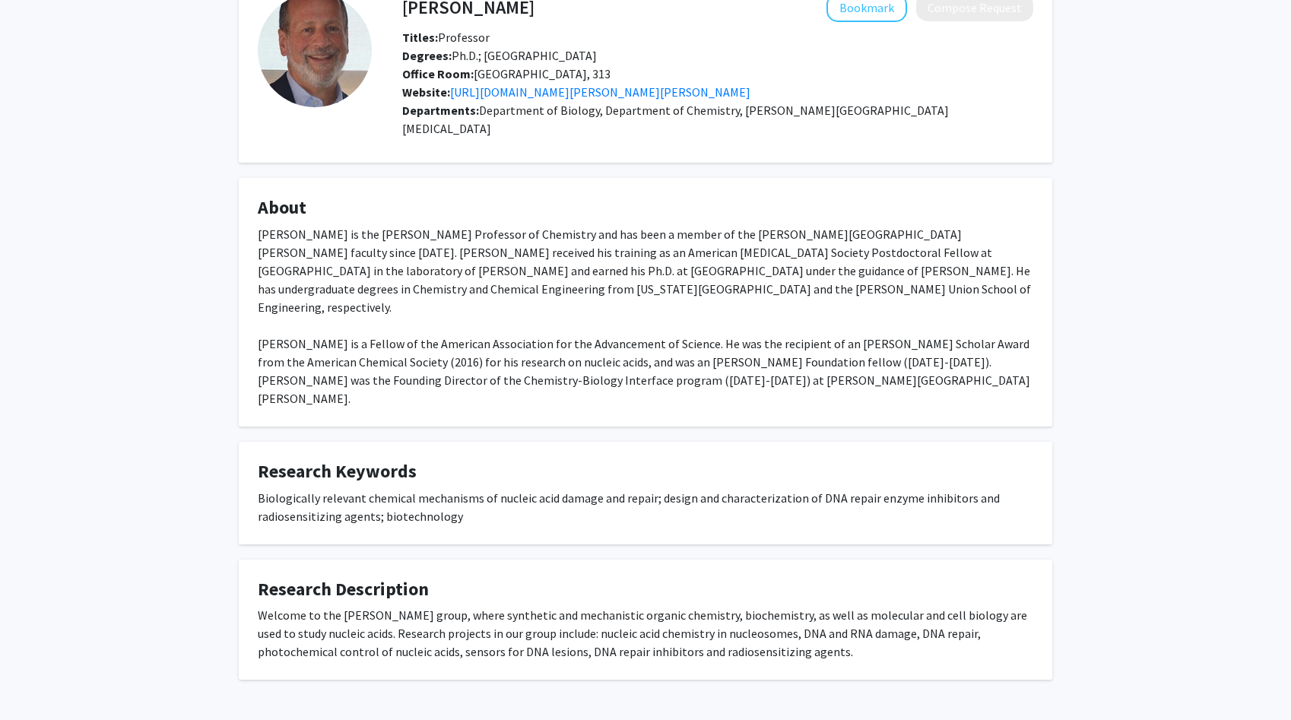
click at [513, 461] on fg-card-title "Research Keywords" at bounding box center [646, 475] width 776 height 28
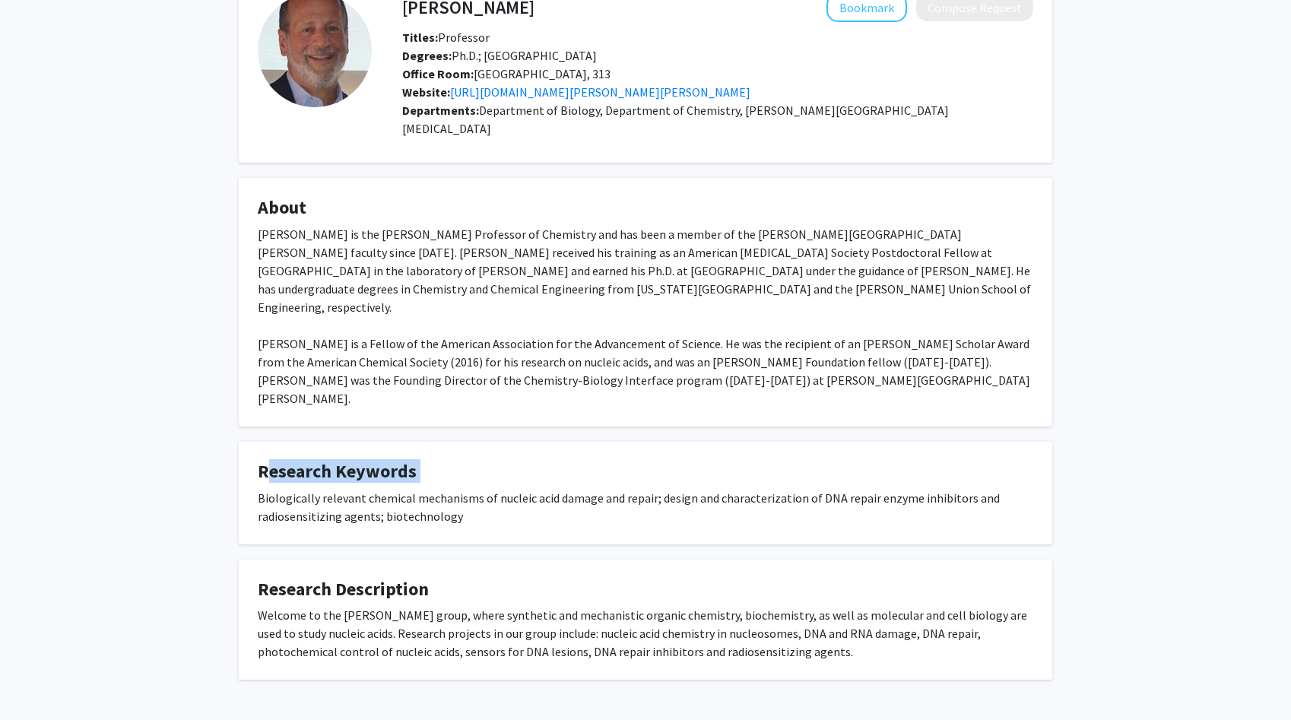
click at [513, 461] on fg-card-title "Research Keywords" at bounding box center [646, 475] width 776 height 28
click at [509, 489] on div "Biologically relevant chemical mechanisms of nucleic acid damage and repair; de…" at bounding box center [646, 507] width 776 height 36
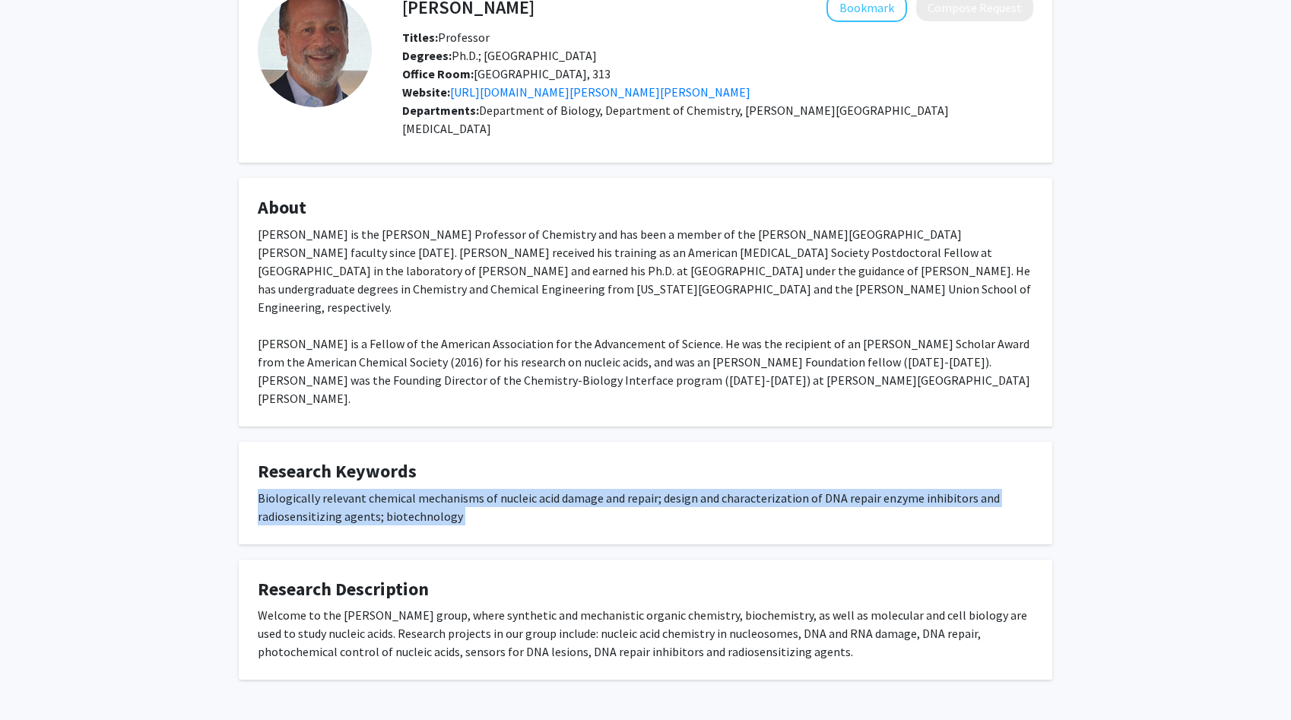
click at [509, 489] on div "Biologically relevant chemical mechanisms of nucleic acid damage and repair; de…" at bounding box center [646, 507] width 776 height 36
click at [490, 579] on fg-card-title "Research Description" at bounding box center [646, 593] width 776 height 28
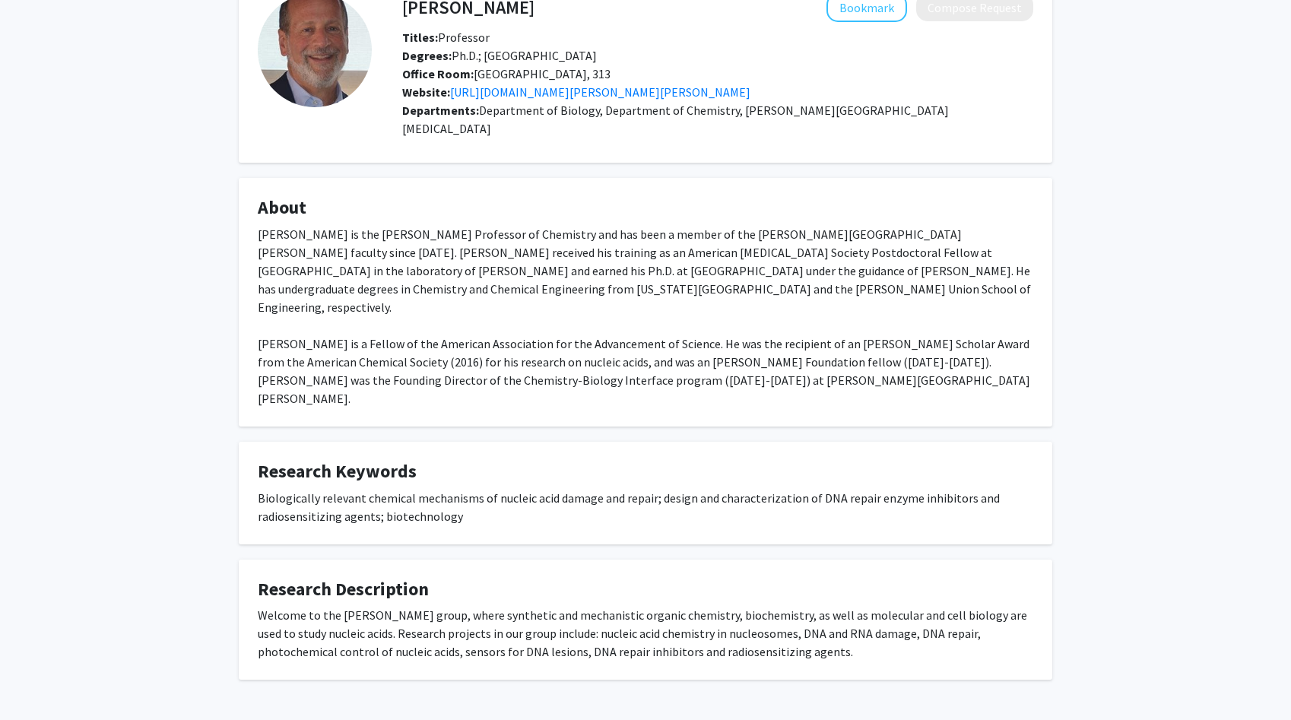
click at [490, 579] on fg-card-title "Research Description" at bounding box center [646, 593] width 776 height 28
click at [484, 606] on div "Welcome to the Greenberg group, where synthetic and mechanistic organic chemist…" at bounding box center [646, 633] width 776 height 55
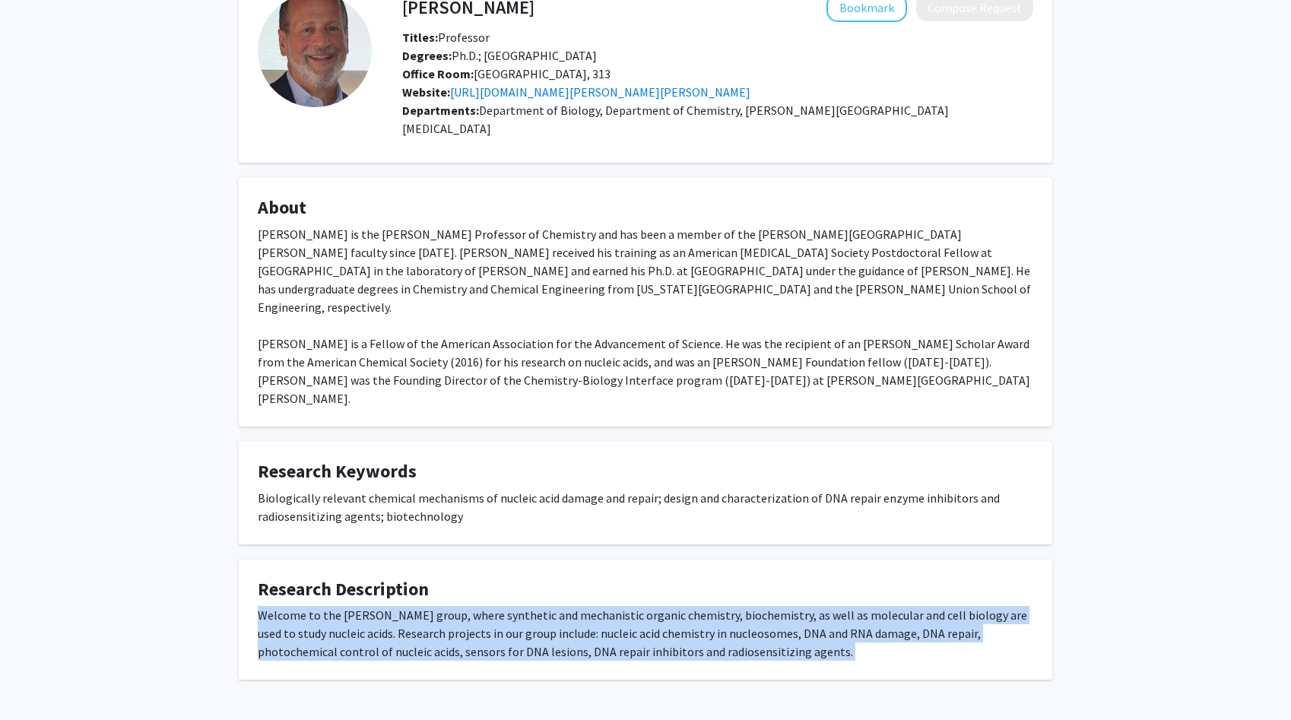
click at [484, 606] on div "Welcome to the Greenberg group, where synthetic and mechanistic organic chemist…" at bounding box center [646, 633] width 776 height 55
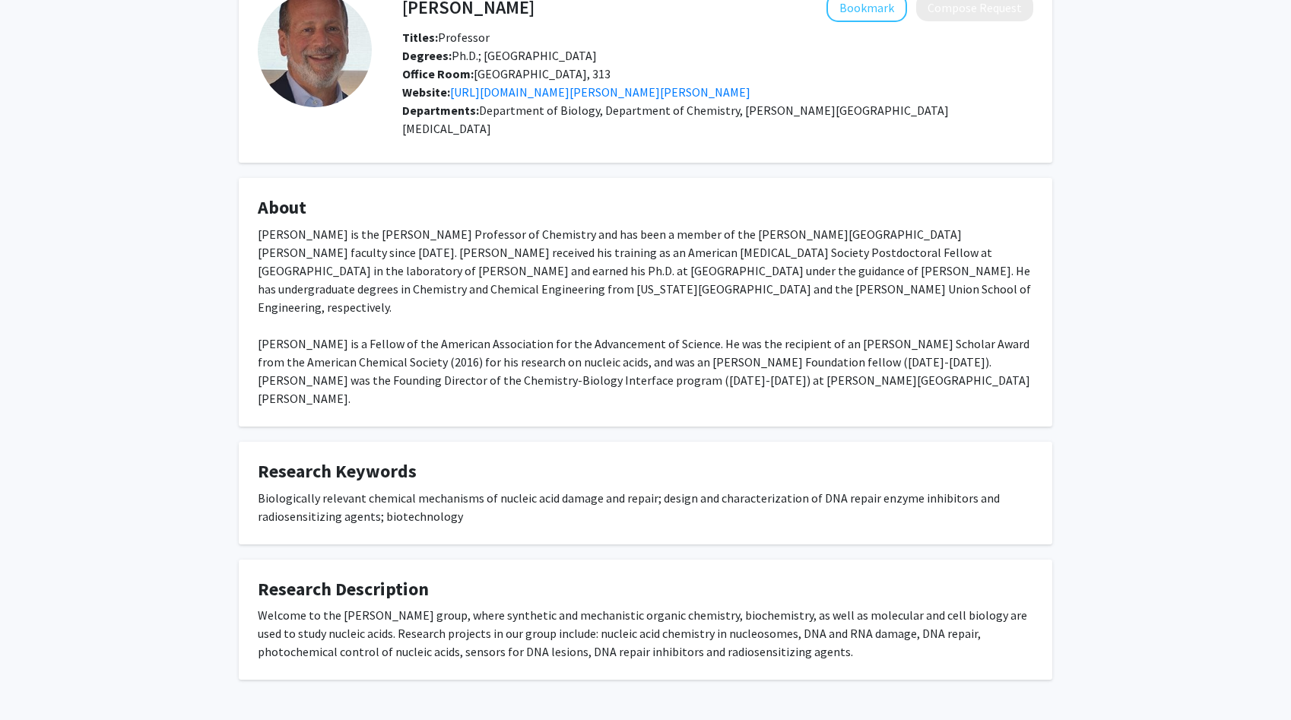
scroll to position [0, 0]
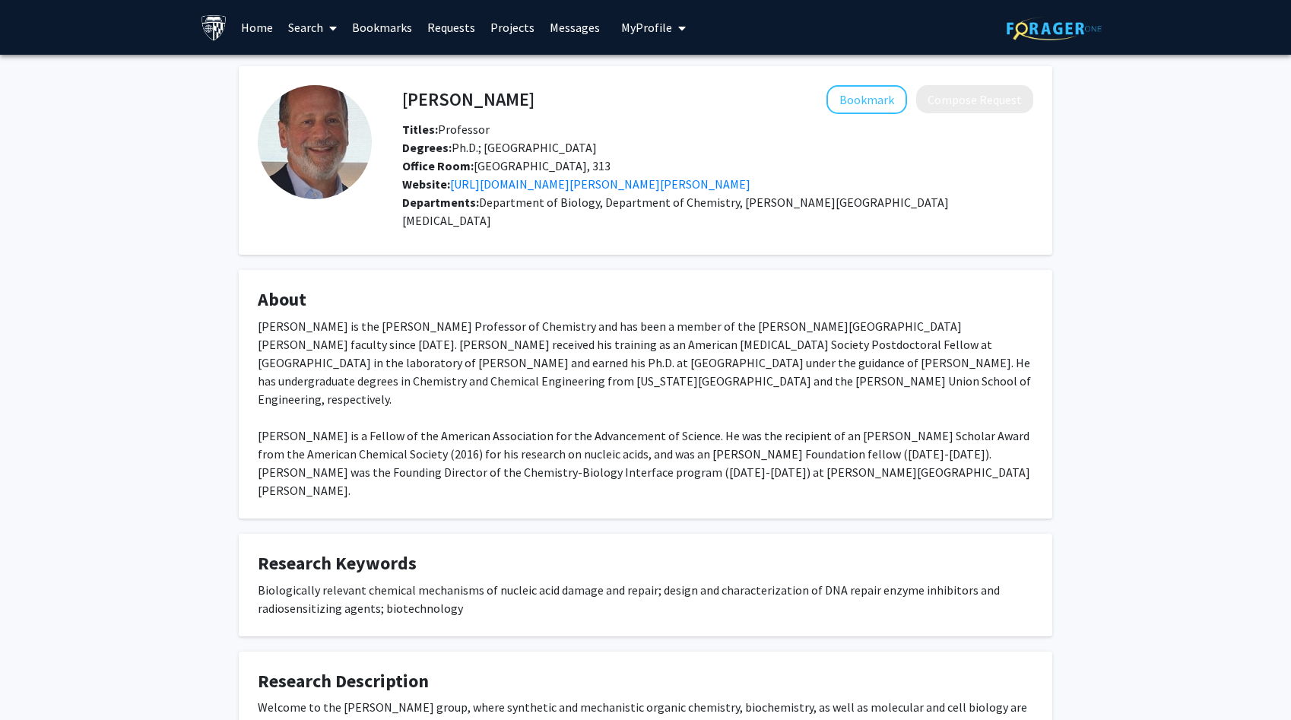
click at [300, 17] on link "Search" at bounding box center [313, 27] width 64 height 53
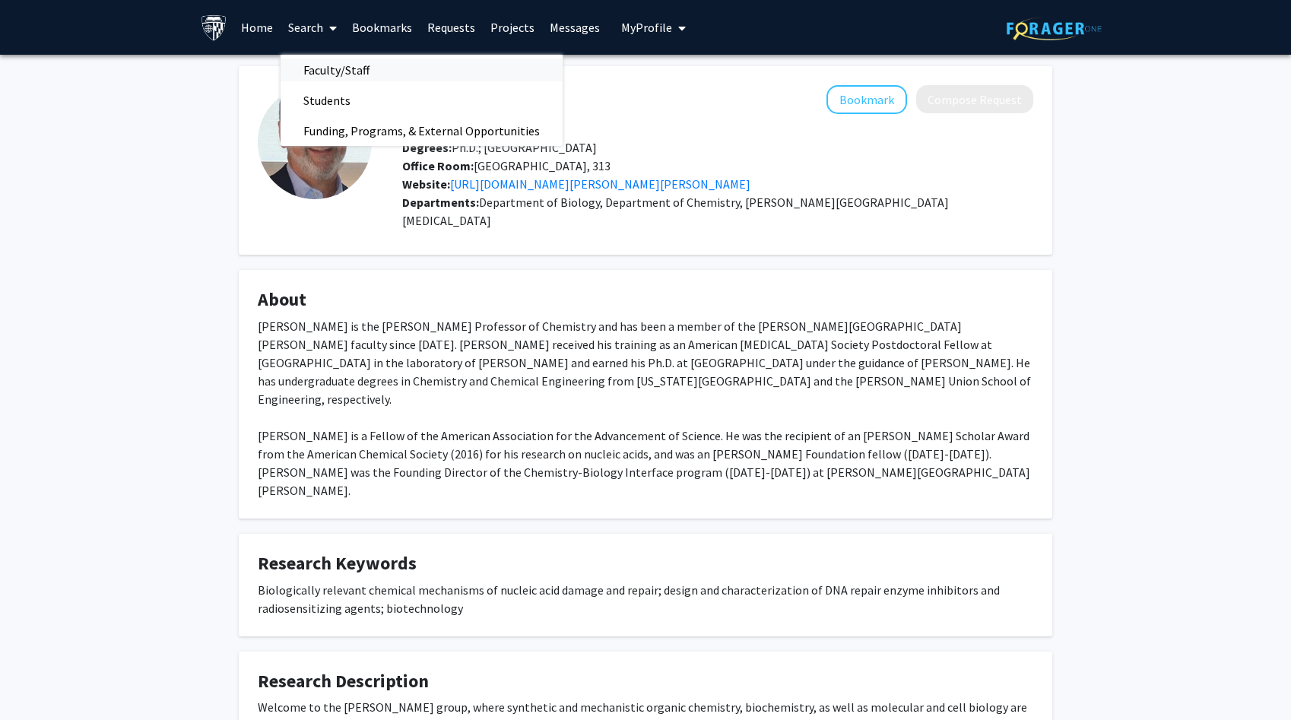
click at [317, 76] on span "Faculty/Staff" at bounding box center [337, 70] width 112 height 30
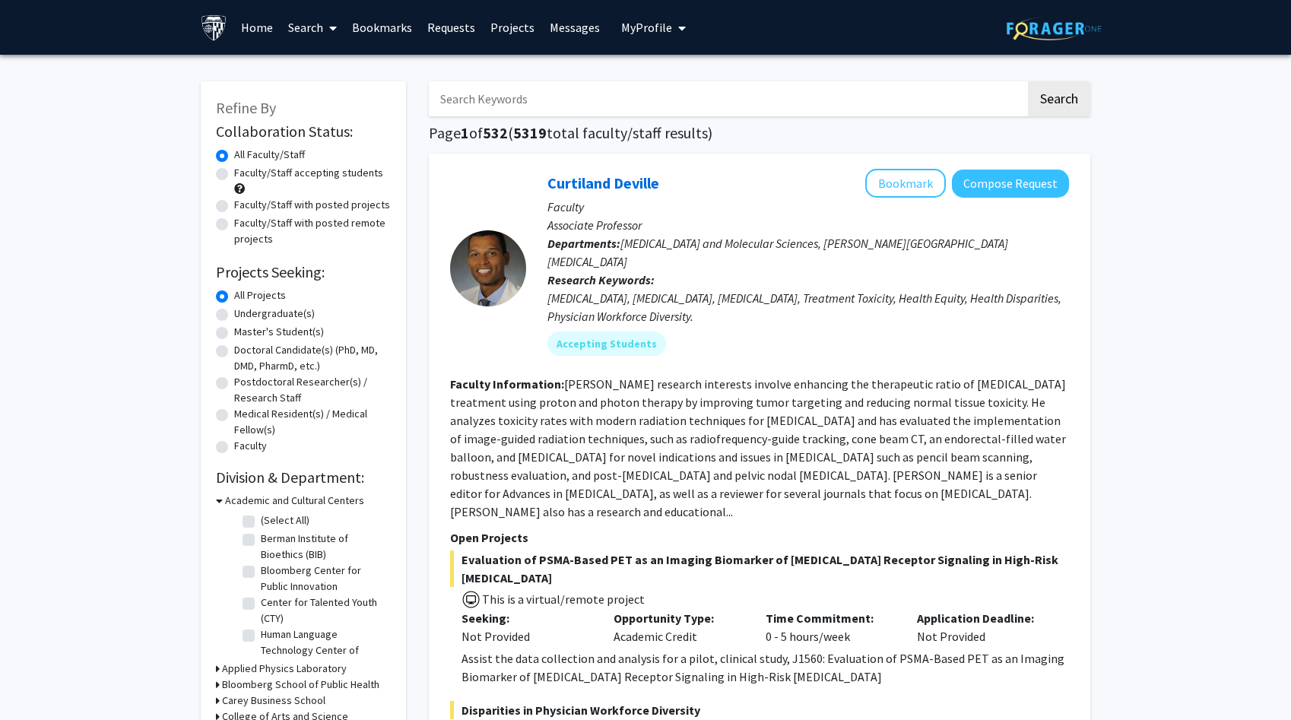
click at [526, 103] on input "Search Keywords" at bounding box center [727, 98] width 597 height 35
type input "tovar"
click at [1028, 81] on button "Search" at bounding box center [1059, 98] width 62 height 35
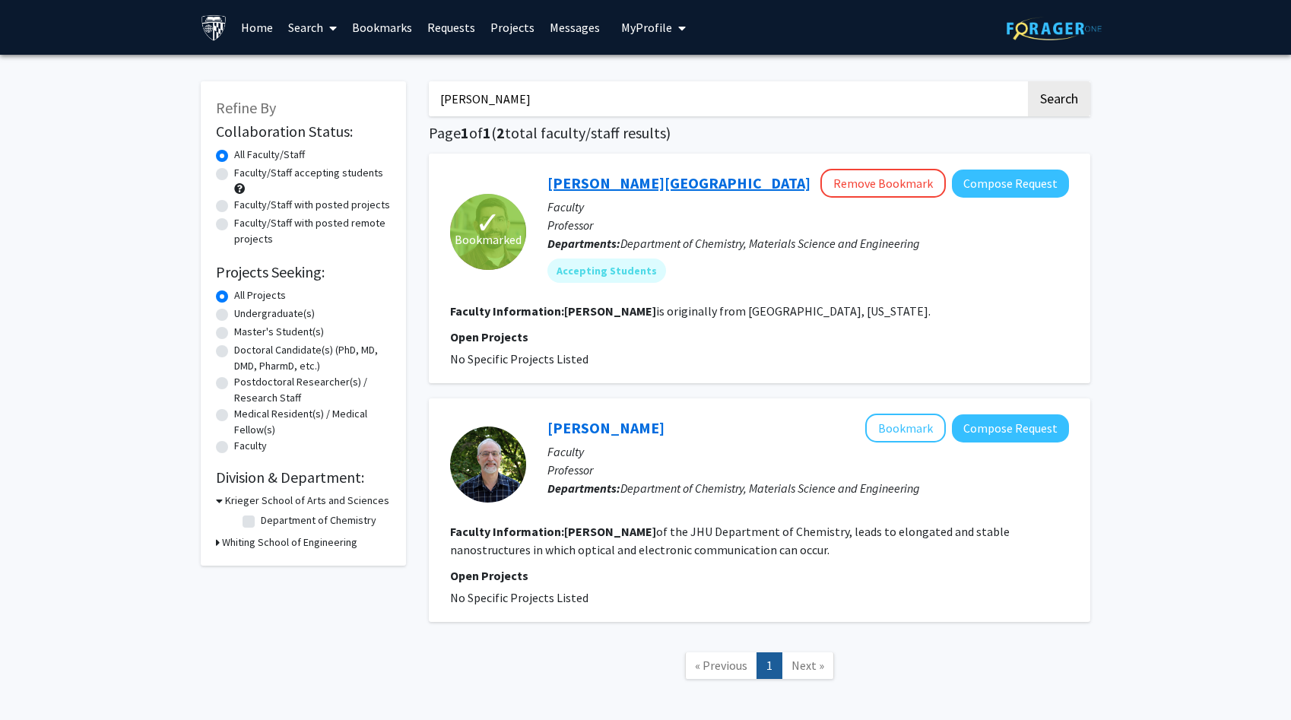
click at [604, 180] on link "J. D. Tovar" at bounding box center [678, 182] width 263 height 19
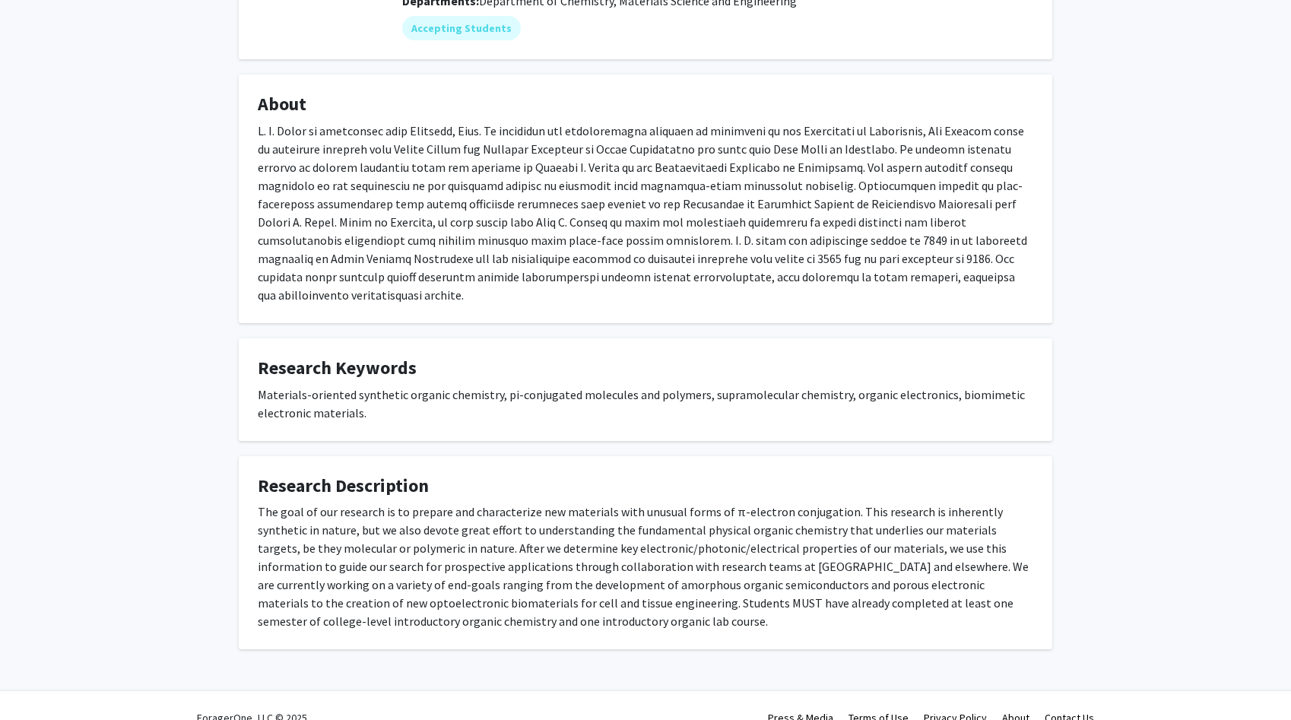
scroll to position [208, 0]
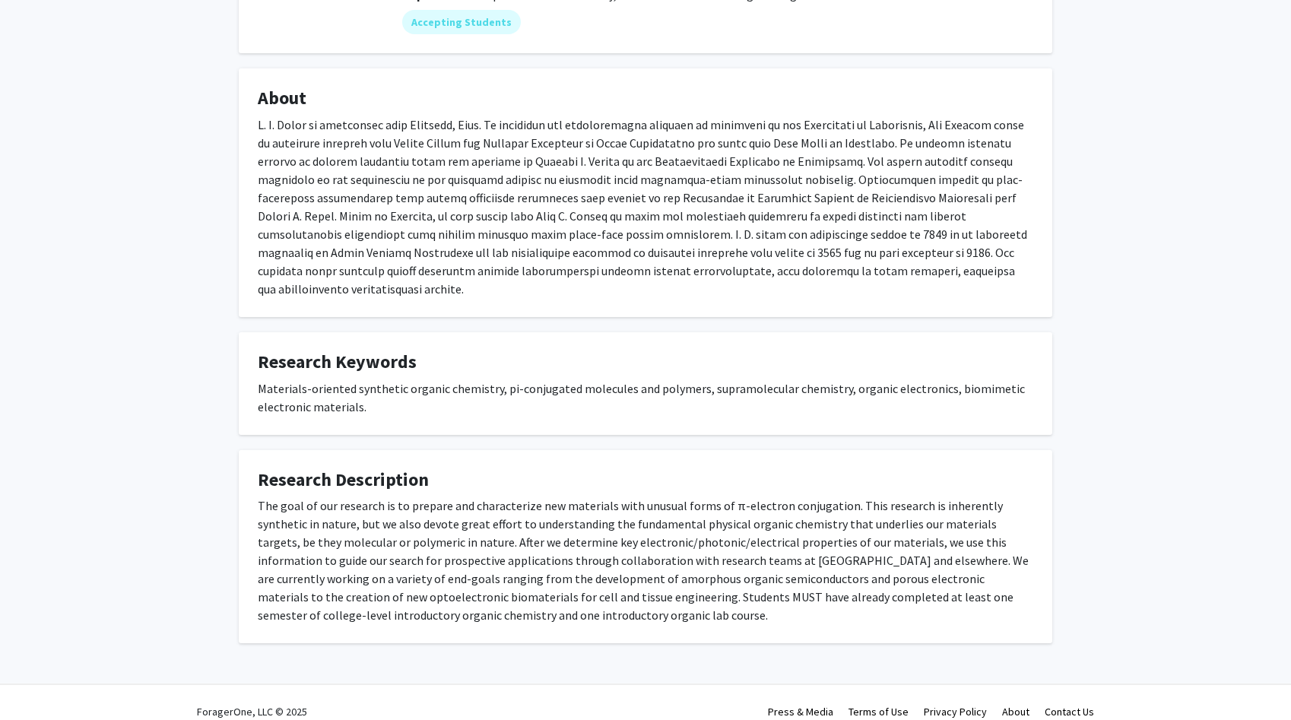
click at [450, 515] on div "The goal of our research is to prepare and characterize new materials with unus…" at bounding box center [646, 561] width 776 height 128
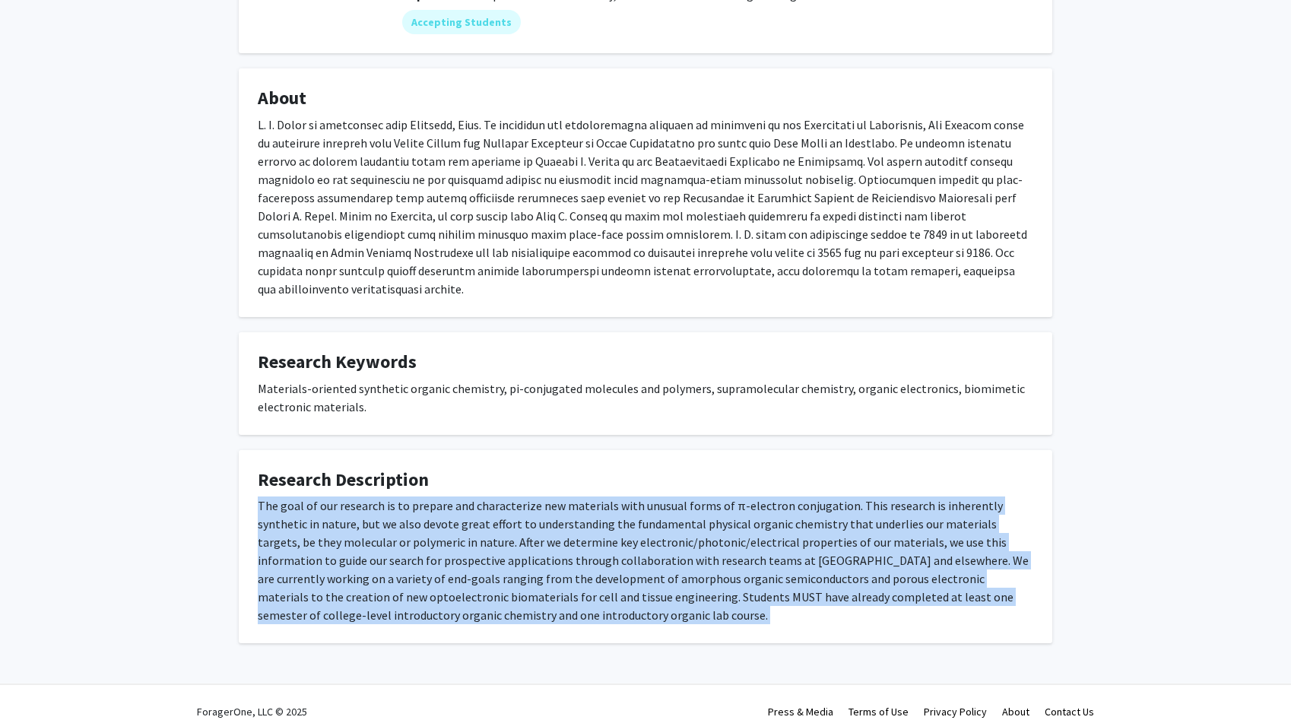
click at [450, 515] on div "The goal of our research is to prepare and characterize new materials with unus…" at bounding box center [646, 561] width 776 height 128
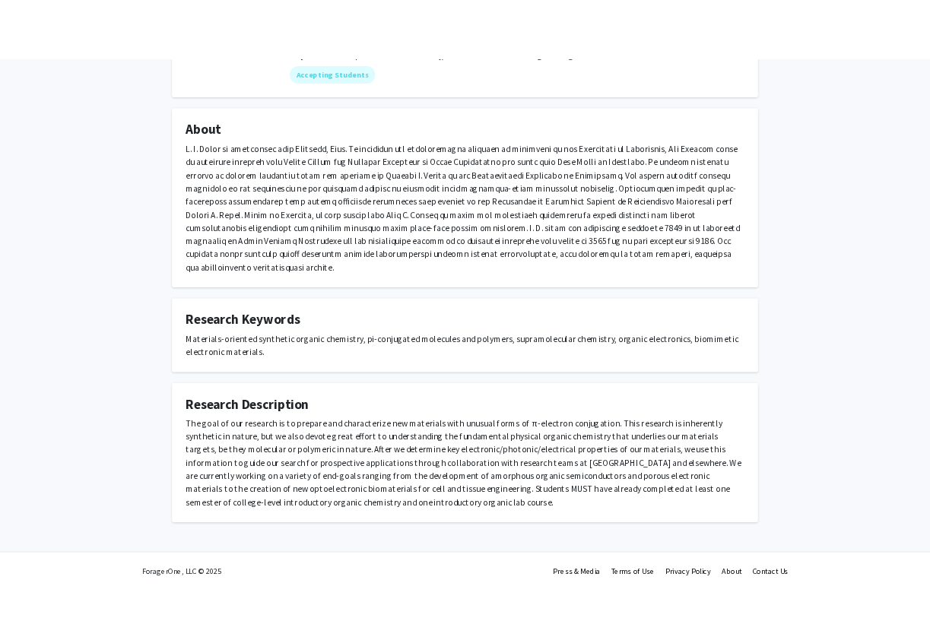
scroll to position [0, 0]
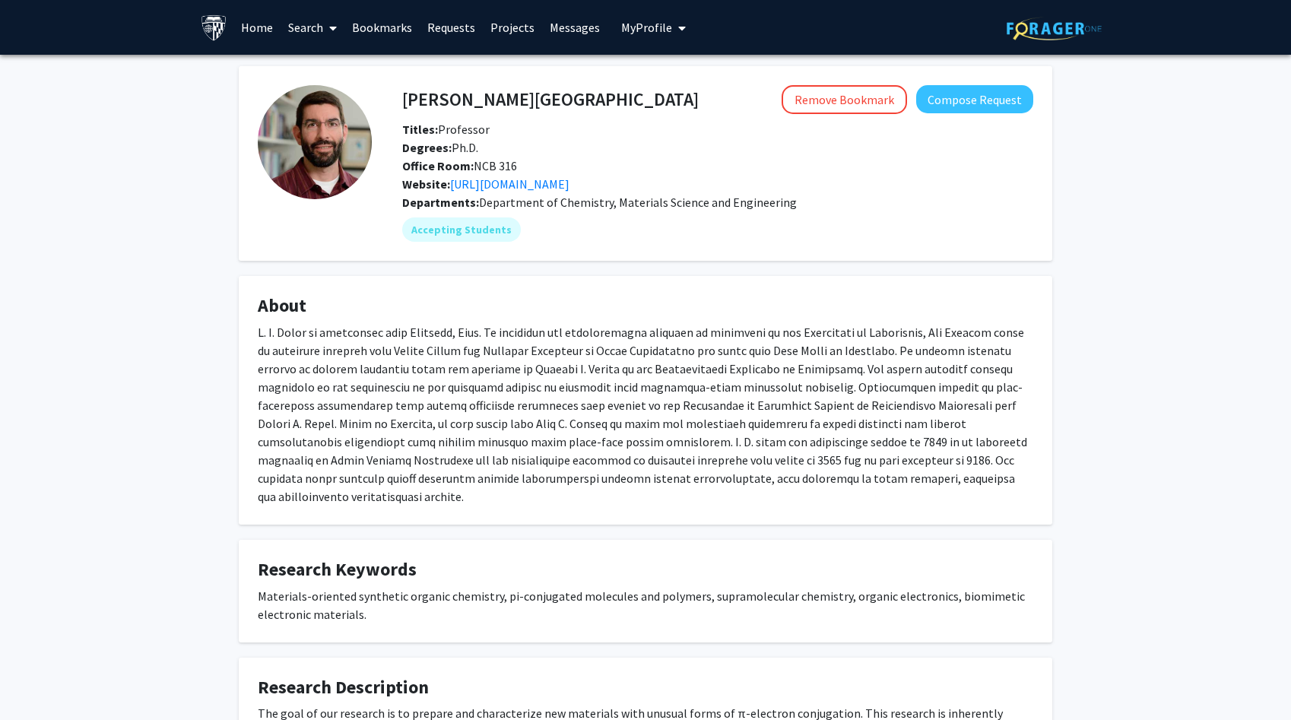
click at [319, 24] on link "Search" at bounding box center [313, 27] width 64 height 53
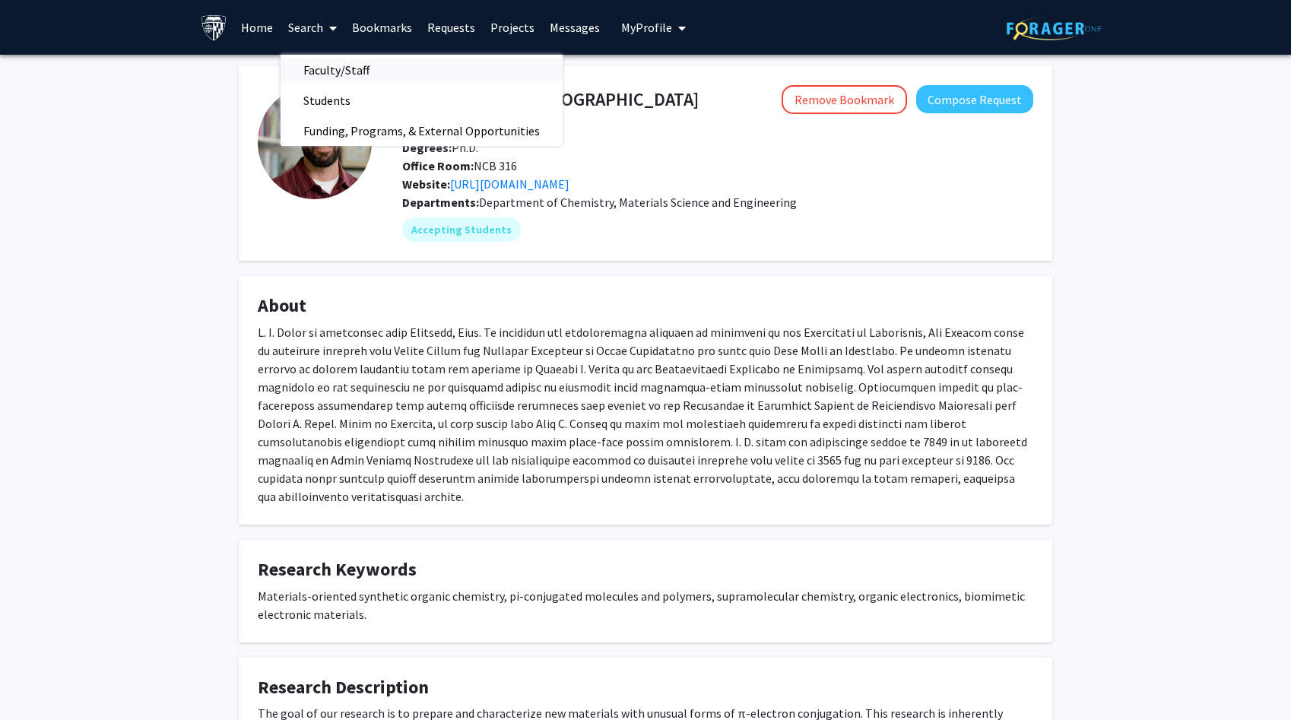
click at [324, 61] on span "Faculty/Staff" at bounding box center [337, 70] width 112 height 30
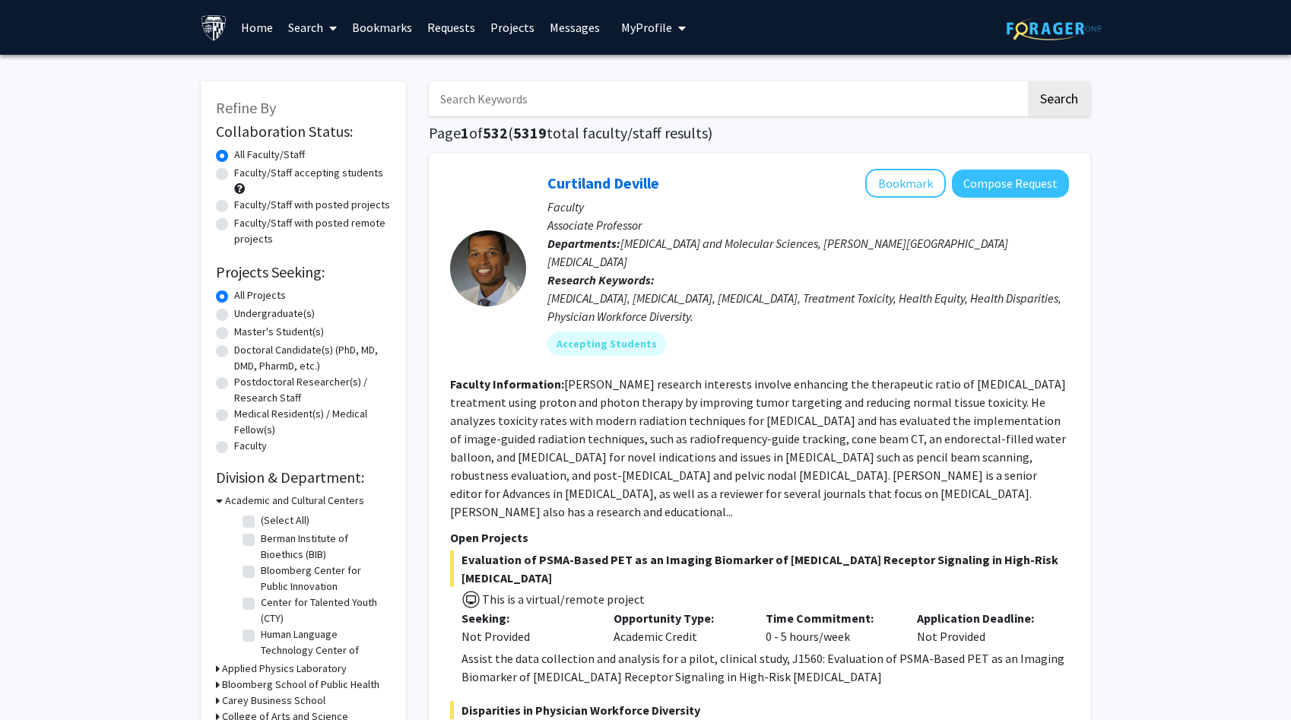
click at [509, 100] on input "Search Keywords" at bounding box center [727, 98] width 597 height 35
type input "t"
type input "rokita"
click at [1028, 81] on button "Search" at bounding box center [1059, 98] width 62 height 35
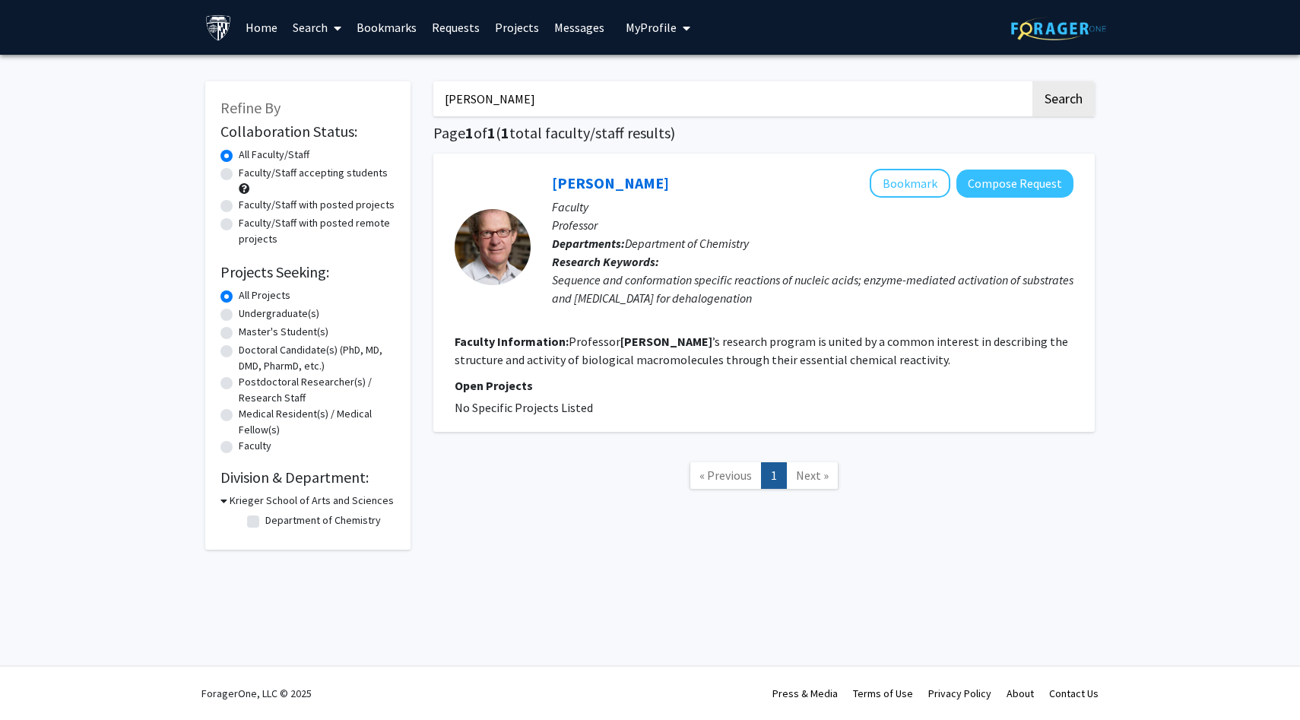
click at [591, 172] on div "Steve Rokita Bookmark Compose Request" at bounding box center [813, 183] width 522 height 29
click at [597, 187] on link "Steve Rokita" at bounding box center [610, 182] width 117 height 19
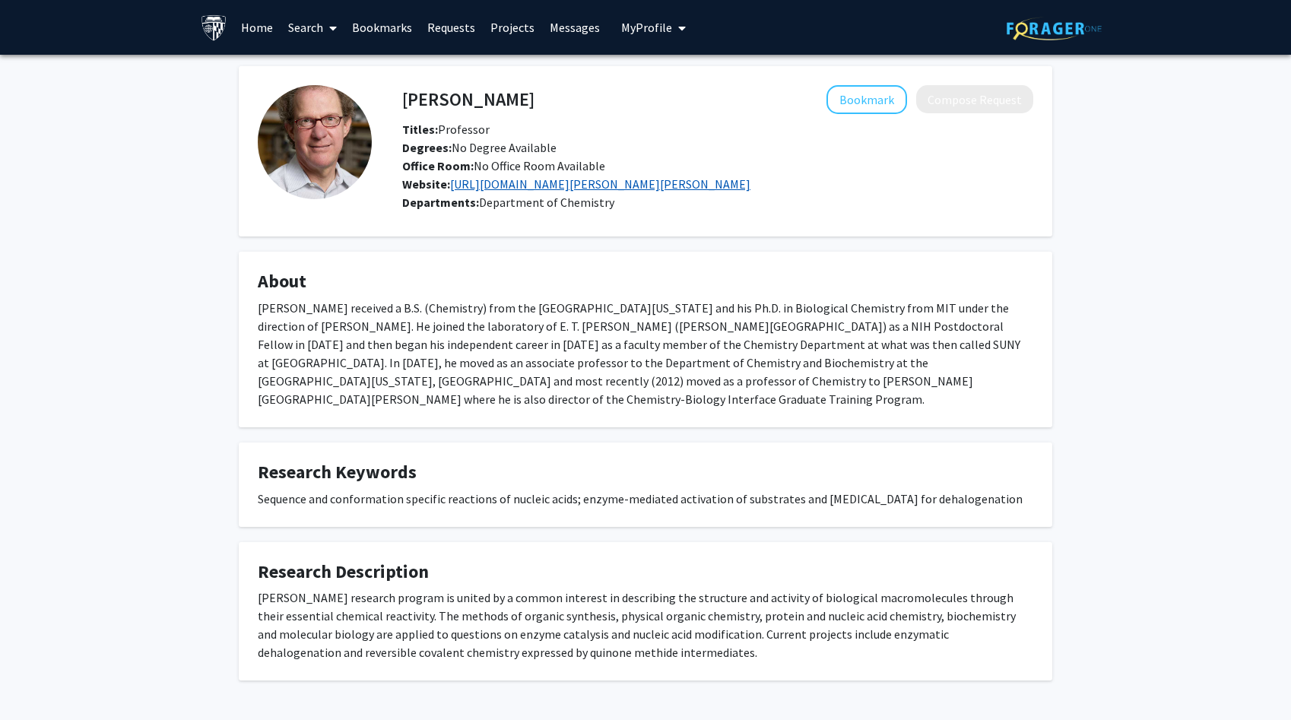
click at [557, 186] on link "https://sites.krieger.jhu.edu/rokita-lab/" at bounding box center [600, 183] width 300 height 15
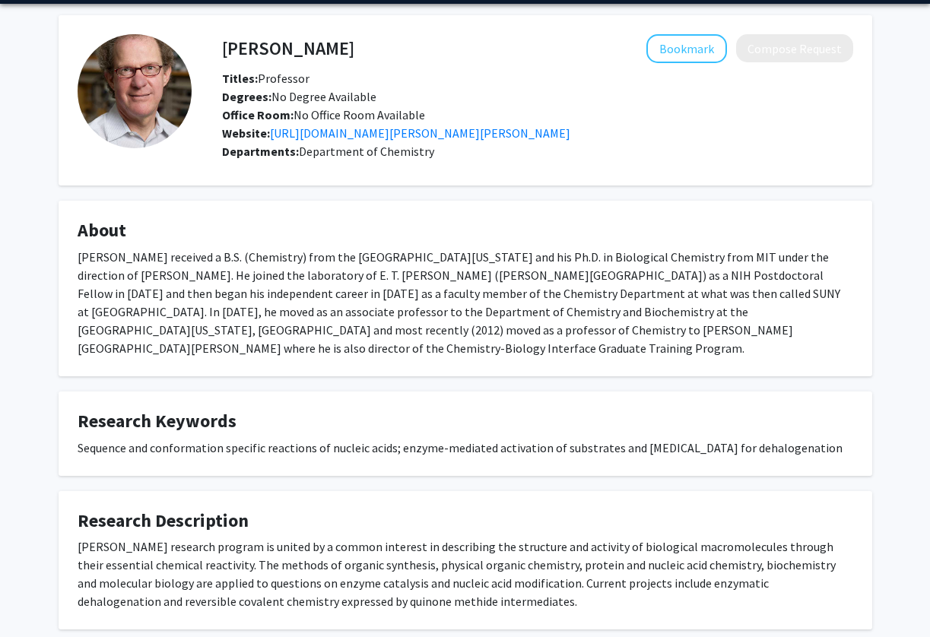
scroll to position [120, 0]
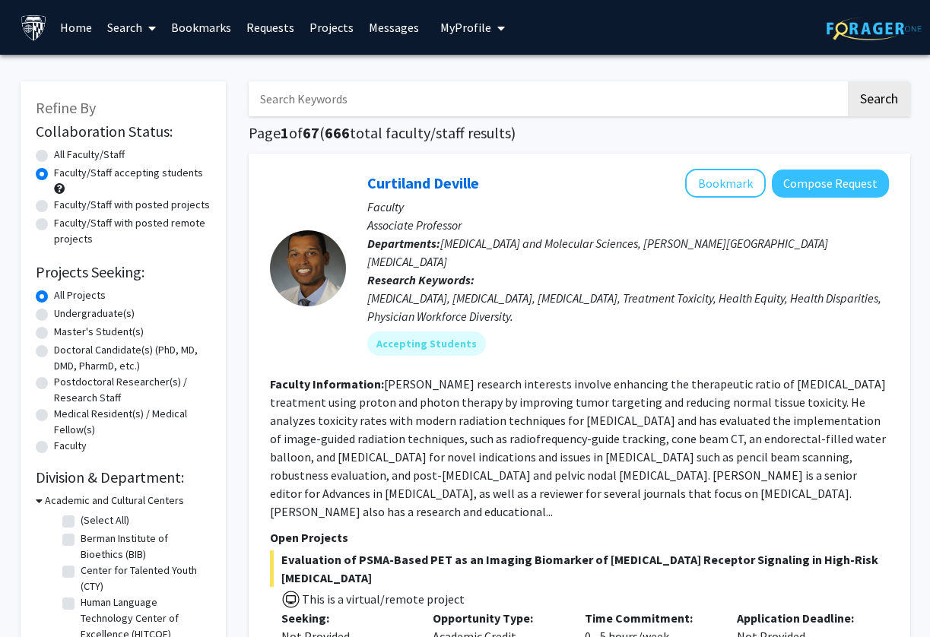
click at [410, 94] on input "Search Keywords" at bounding box center [547, 98] width 597 height 35
type input "[PERSON_NAME]"
click at [848, 81] on button "Search" at bounding box center [879, 98] width 62 height 35
radio input "true"
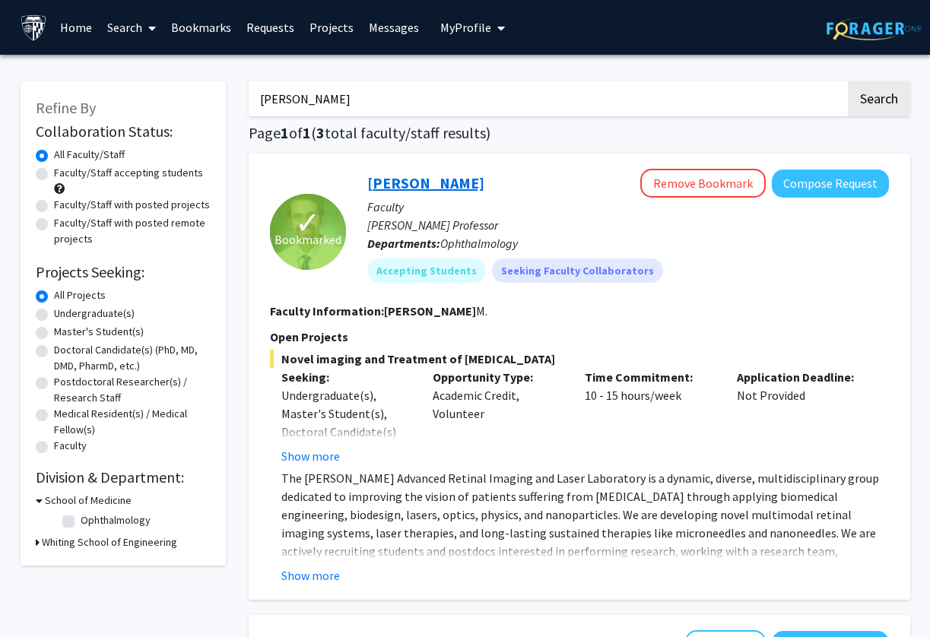
click at [389, 179] on link "[PERSON_NAME]" at bounding box center [425, 182] width 117 height 19
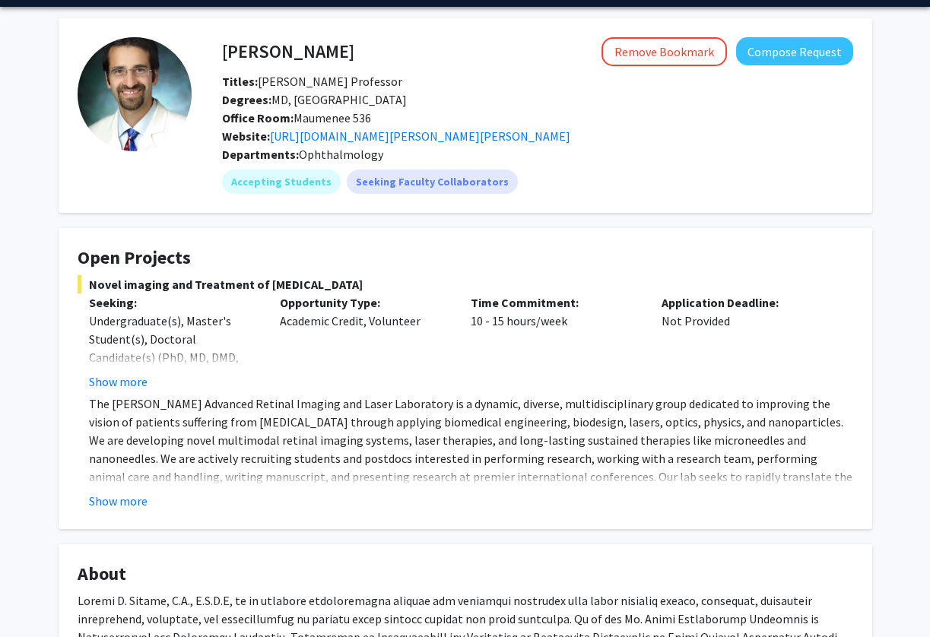
scroll to position [59, 0]
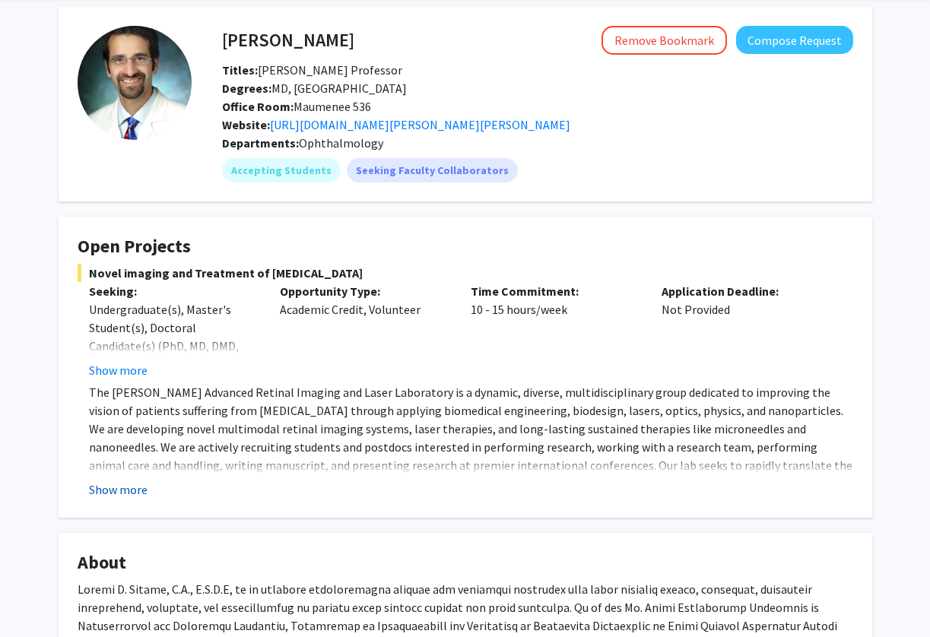
click at [129, 494] on button "Show more" at bounding box center [118, 490] width 59 height 18
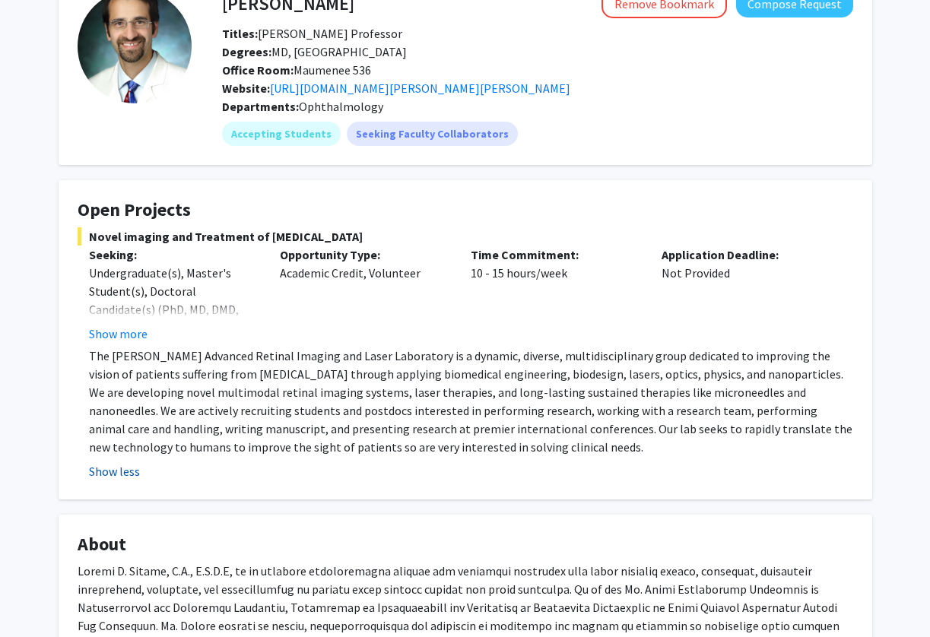
scroll to position [118, 0]
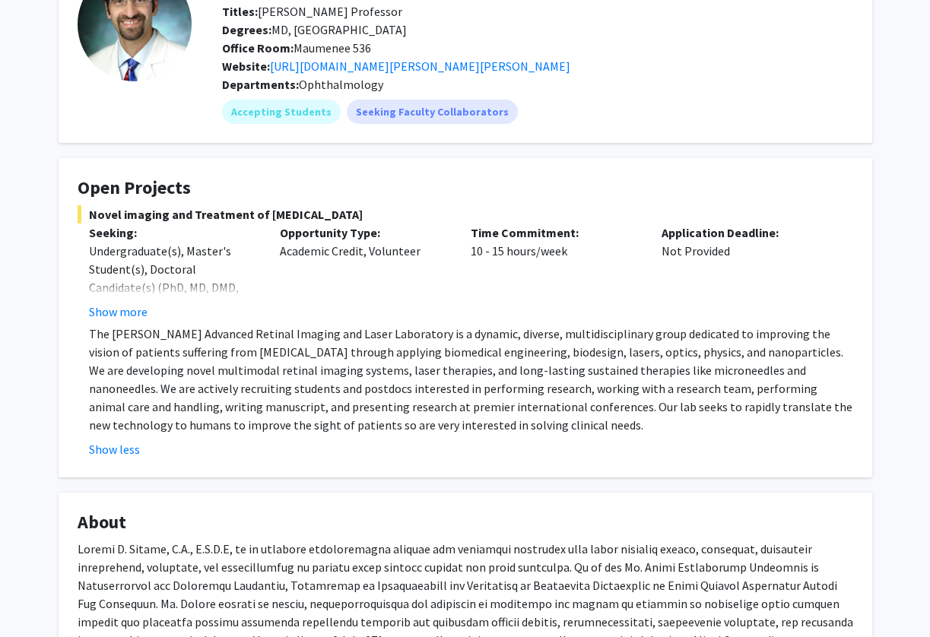
click at [180, 417] on p "The [PERSON_NAME] Advanced Retinal Imaging and Laser Laboratory is a dynamic, d…" at bounding box center [471, 379] width 764 height 109
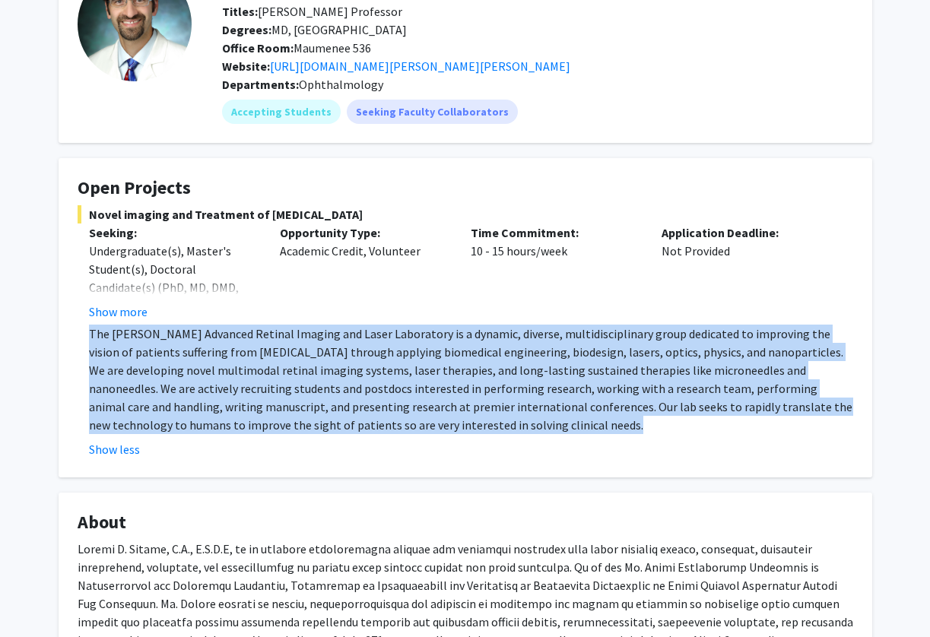
click at [180, 417] on p "The [PERSON_NAME] Advanced Retinal Imaging and Laser Laboratory is a dynamic, d…" at bounding box center [471, 379] width 764 height 109
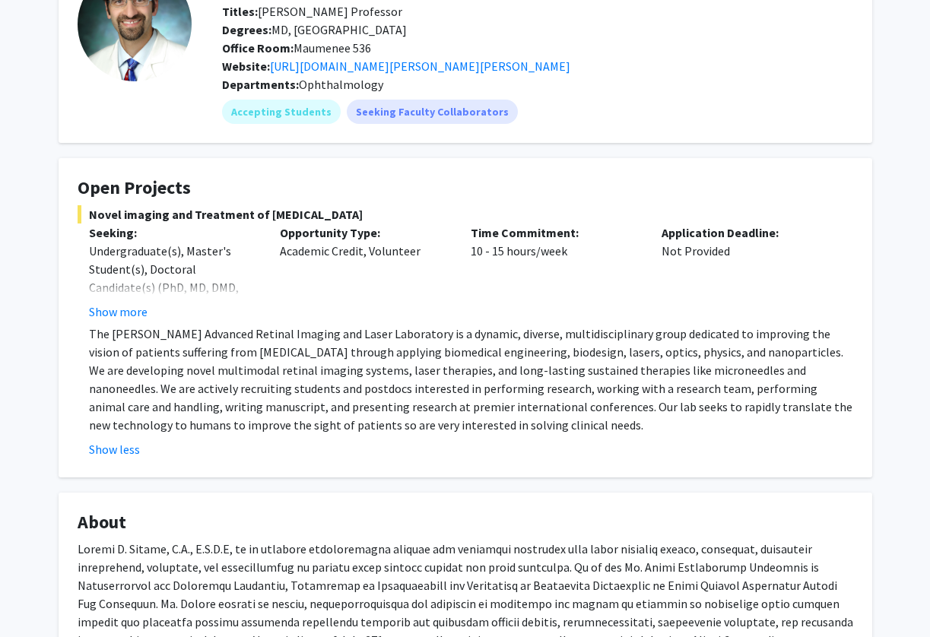
click at [180, 417] on p "The [PERSON_NAME] Advanced Retinal Imaging and Laser Laboratory is a dynamic, d…" at bounding box center [471, 379] width 764 height 109
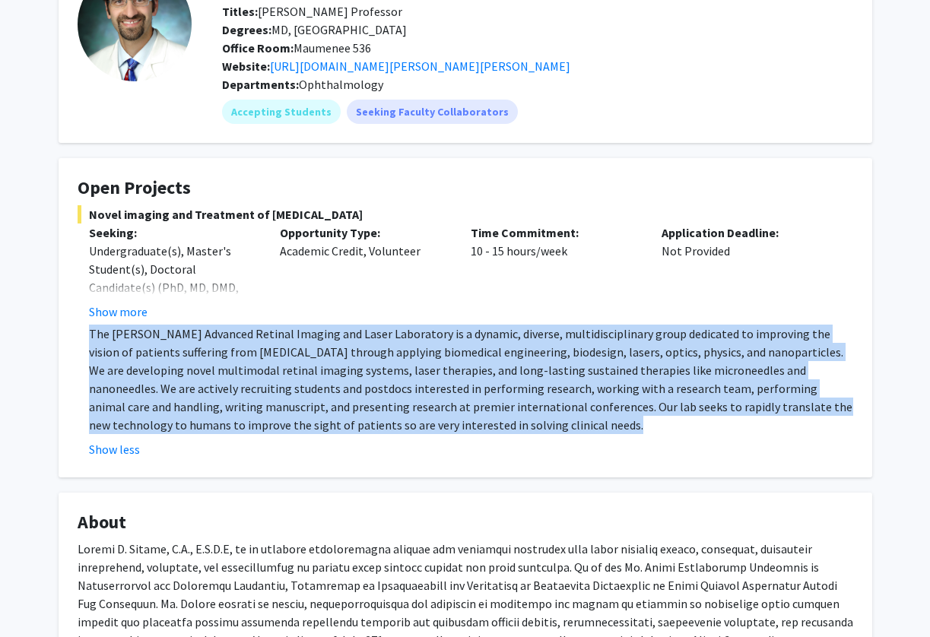
click at [180, 417] on p "The [PERSON_NAME] Advanced Retinal Imaging and Laser Laboratory is a dynamic, d…" at bounding box center [471, 379] width 764 height 109
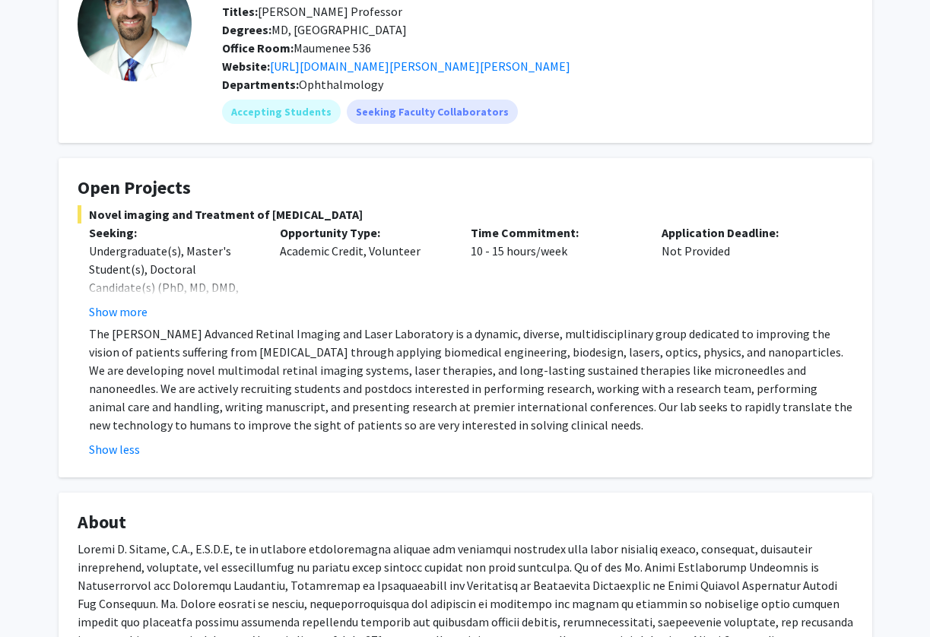
click at [146, 438] on fg-read-more "The [PERSON_NAME] Advanced Retinal Imaging and Laser Laboratory is a dynamic, d…" at bounding box center [466, 392] width 776 height 134
click at [132, 442] on button "Show less" at bounding box center [114, 449] width 51 height 18
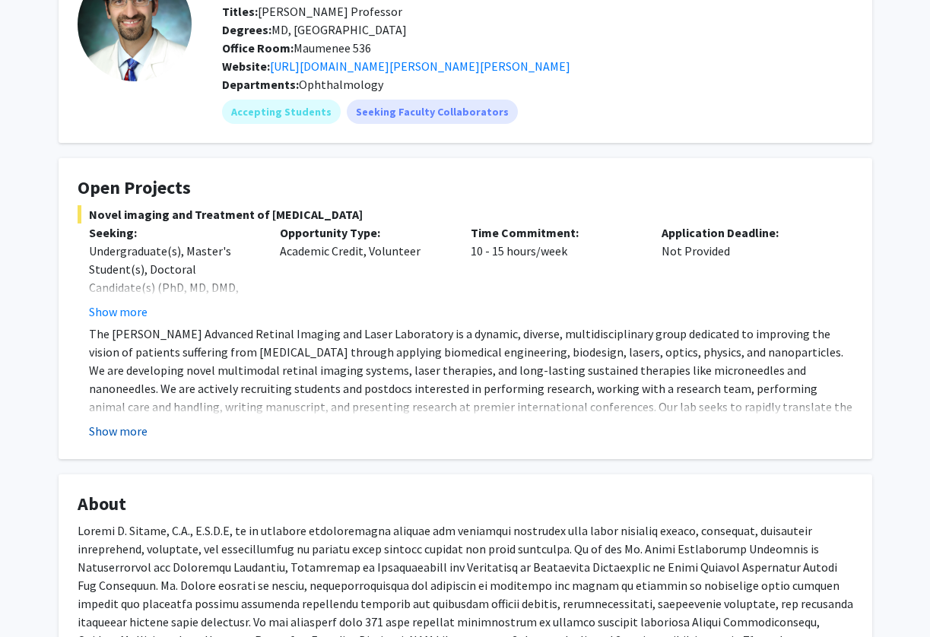
click at [124, 433] on button "Show more" at bounding box center [118, 431] width 59 height 18
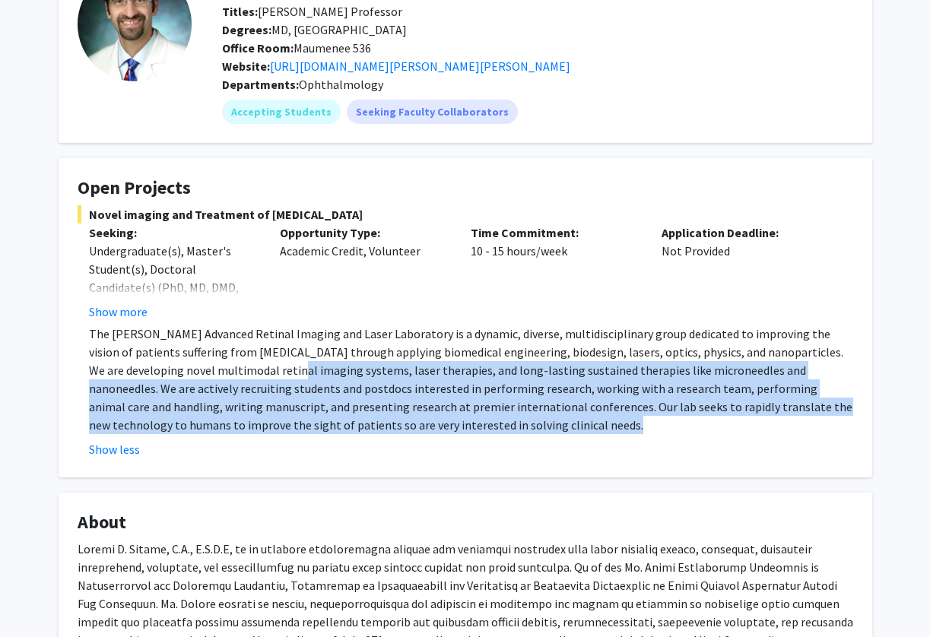
drag, startPoint x: 221, startPoint y: 373, endPoint x: 414, endPoint y: 436, distance: 202.7
click at [414, 436] on fg-read-more "The [PERSON_NAME] Advanced Retinal Imaging and Laser Laboratory is a dynamic, d…" at bounding box center [466, 392] width 776 height 134
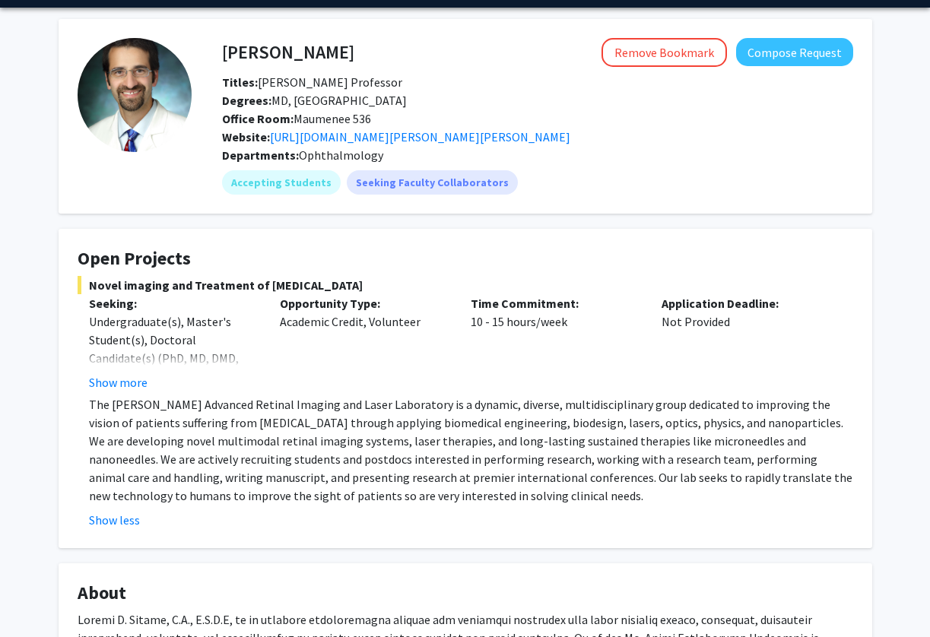
scroll to position [0, 0]
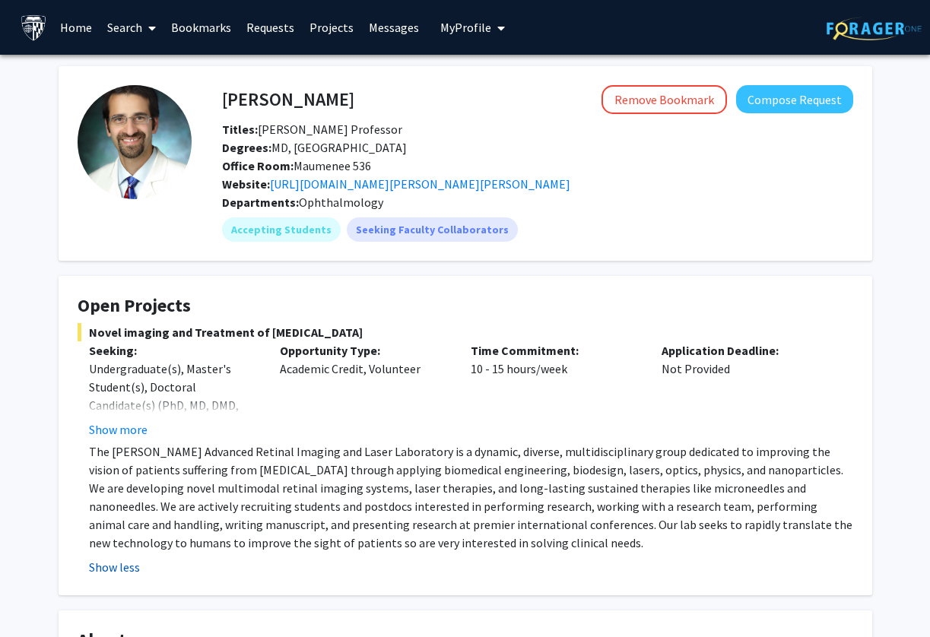
click at [120, 569] on button "Show less" at bounding box center [114, 567] width 51 height 18
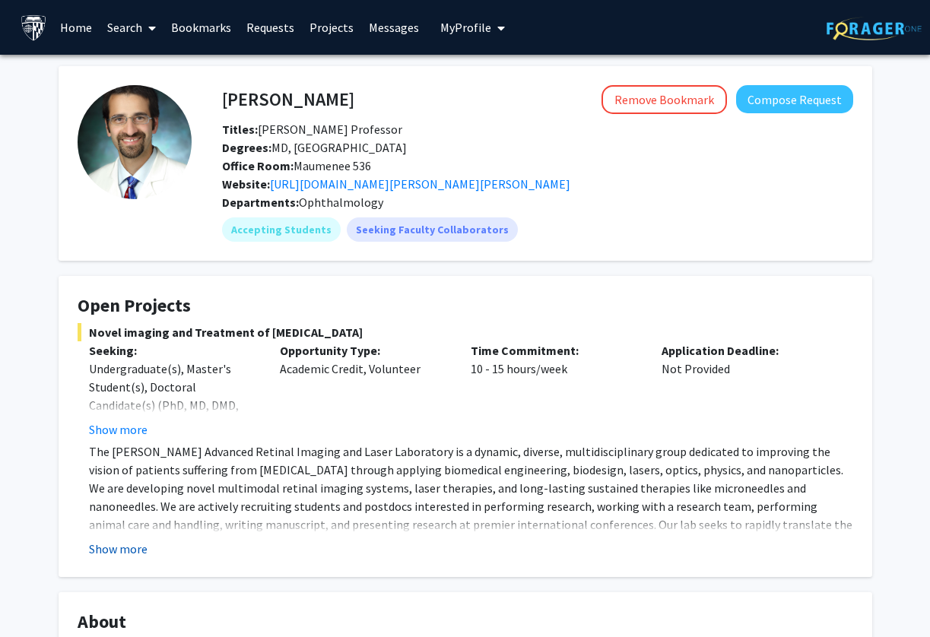
scroll to position [12, 0]
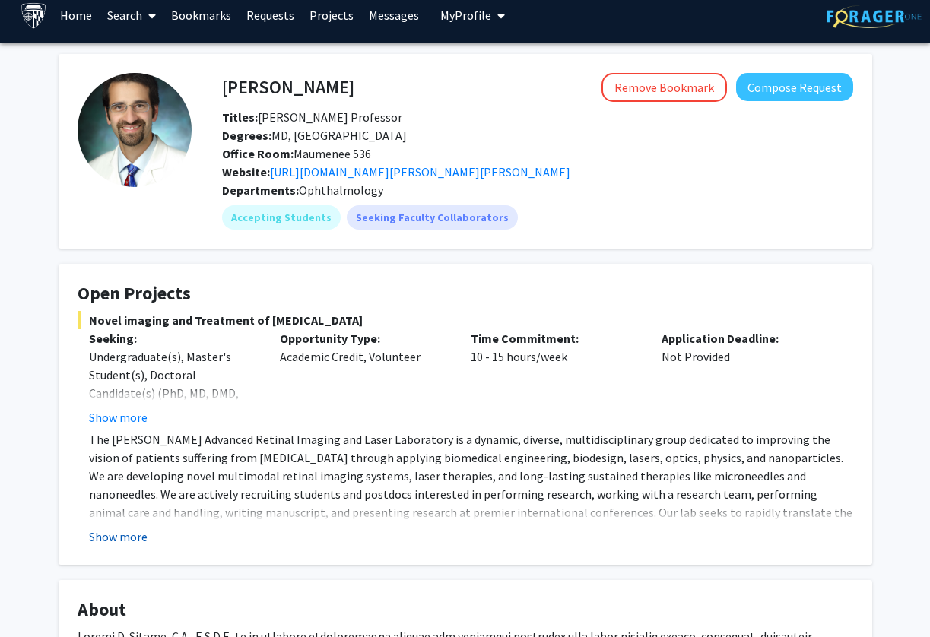
click at [124, 529] on button "Show more" at bounding box center [118, 537] width 59 height 18
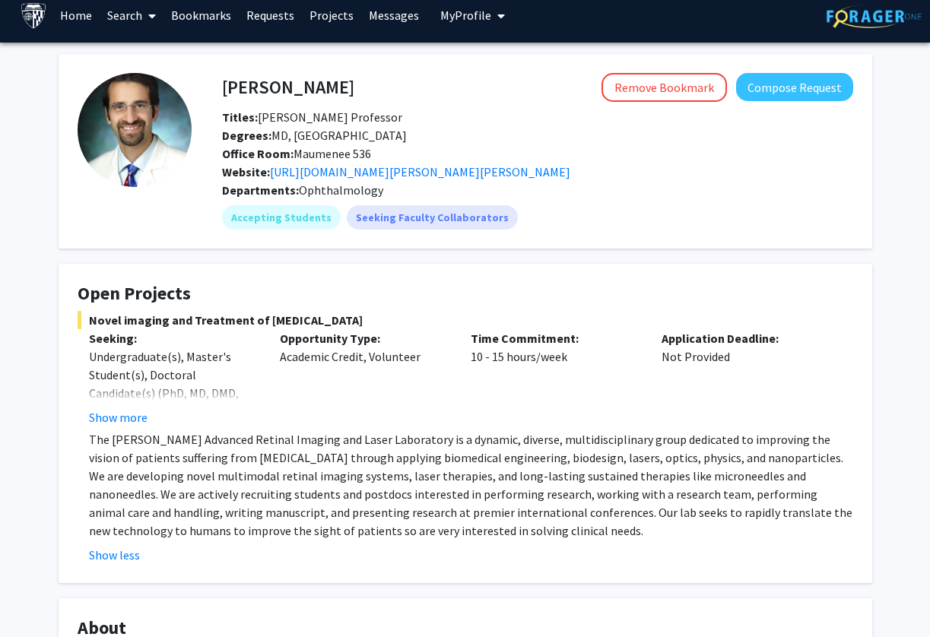
click at [150, 494] on p "The [PERSON_NAME] Advanced Retinal Imaging and Laser Laboratory is a dynamic, d…" at bounding box center [471, 484] width 764 height 109
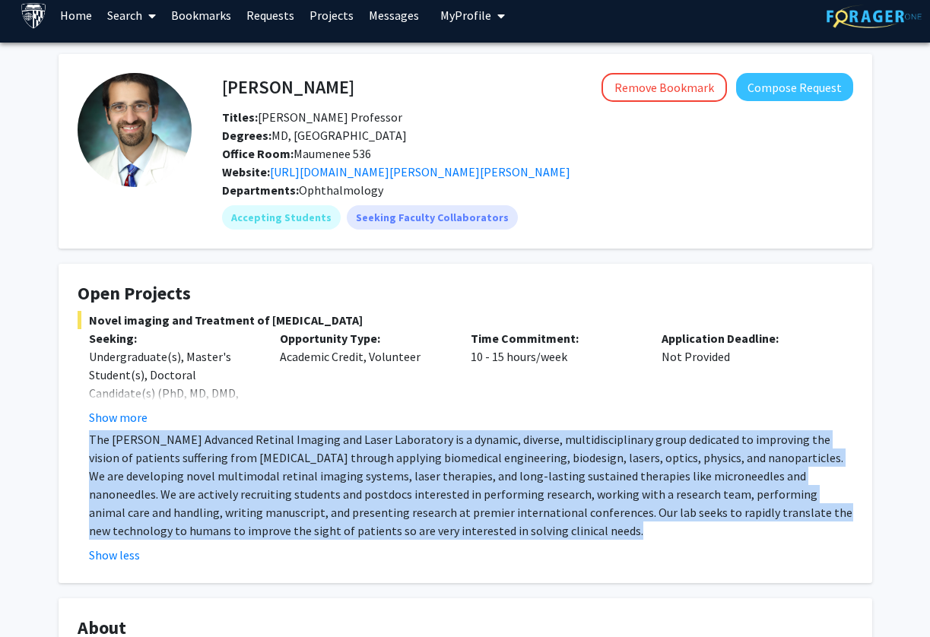
click at [150, 494] on p "The [PERSON_NAME] Advanced Retinal Imaging and Laser Laboratory is a dynamic, d…" at bounding box center [471, 484] width 764 height 109
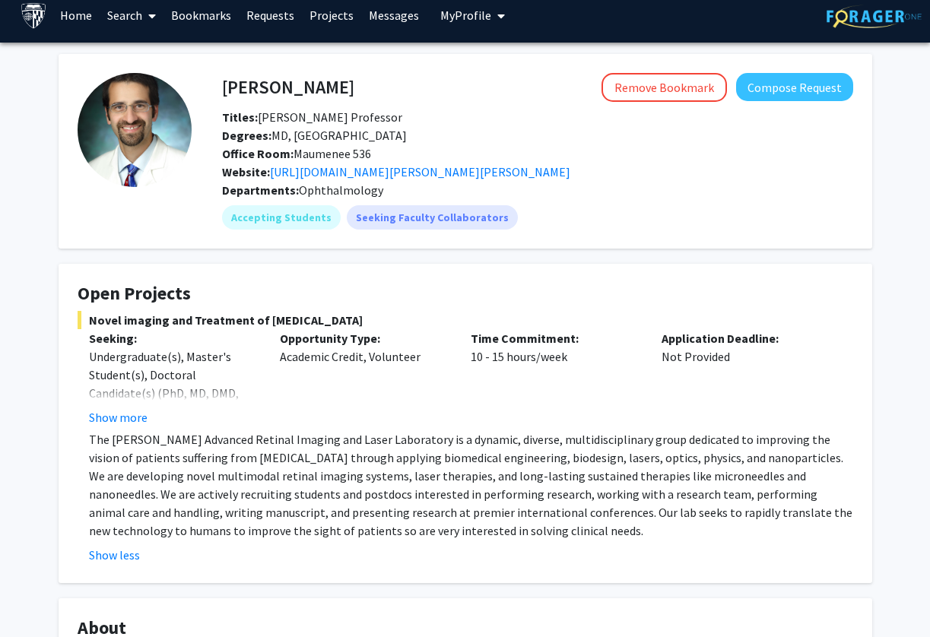
click at [150, 494] on p "The [PERSON_NAME] Advanced Retinal Imaging and Laser Laboratory is a dynamic, d…" at bounding box center [471, 484] width 764 height 109
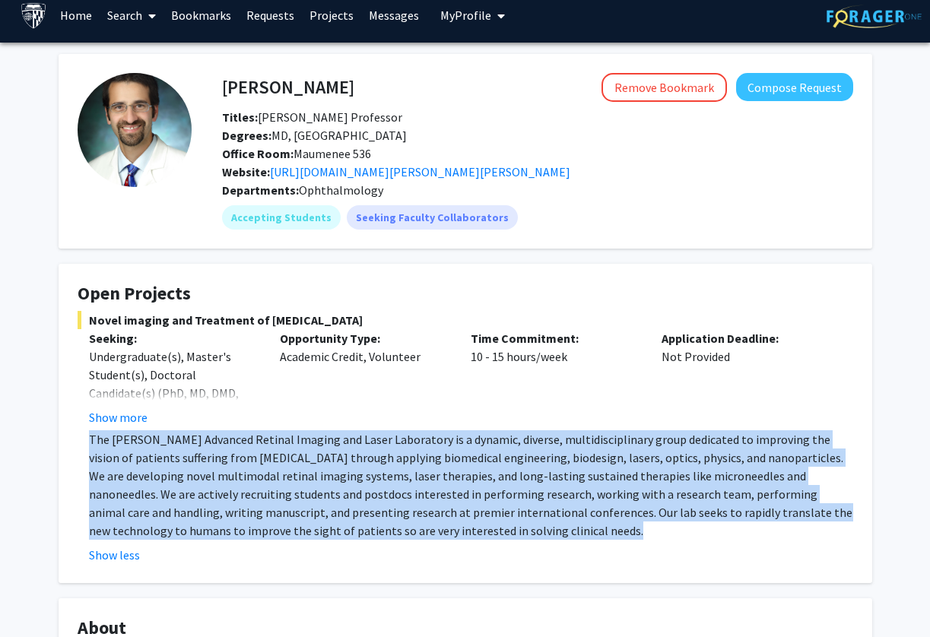
click at [150, 494] on p "The [PERSON_NAME] Advanced Retinal Imaging and Laser Laboratory is a dynamic, d…" at bounding box center [471, 484] width 764 height 109
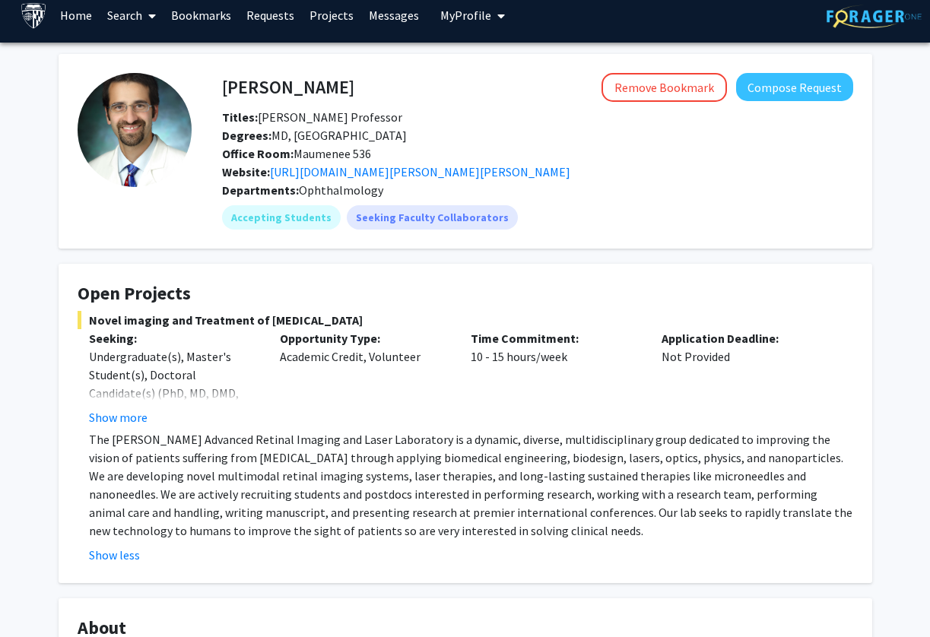
click at [150, 494] on p "The [PERSON_NAME] Advanced Retinal Imaging and Laser Laboratory is a dynamic, d…" at bounding box center [471, 484] width 764 height 109
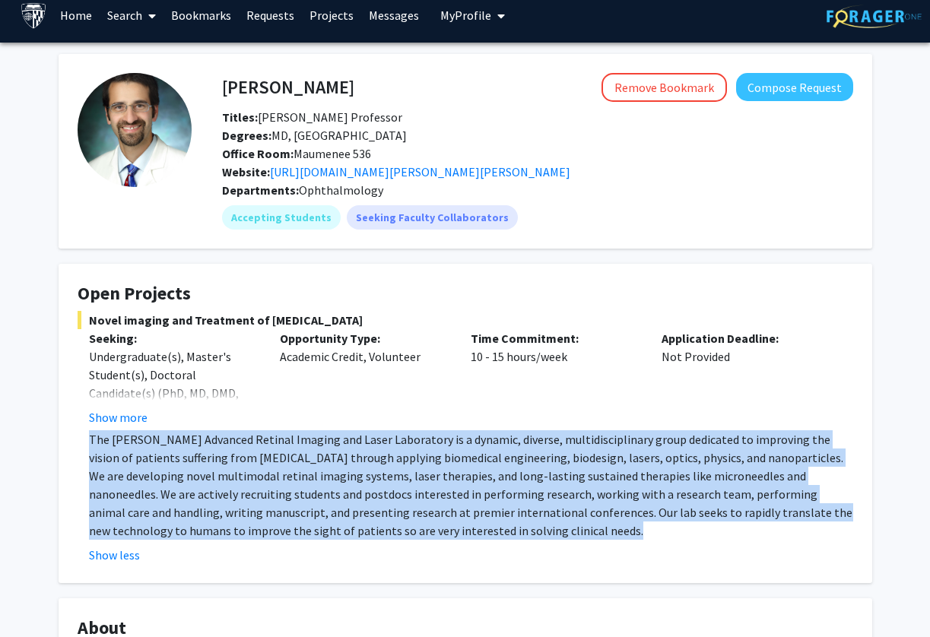
click at [150, 494] on p "The [PERSON_NAME] Advanced Retinal Imaging and Laser Laboratory is a dynamic, d…" at bounding box center [471, 484] width 764 height 109
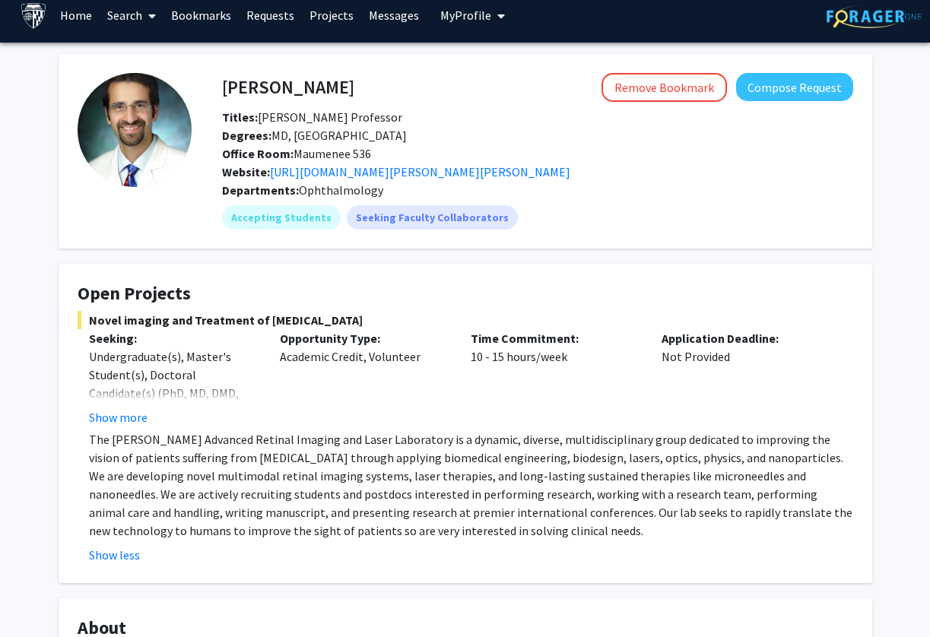
click at [150, 494] on p "The [PERSON_NAME] Advanced Retinal Imaging and Laser Laboratory is a dynamic, d…" at bounding box center [471, 484] width 764 height 109
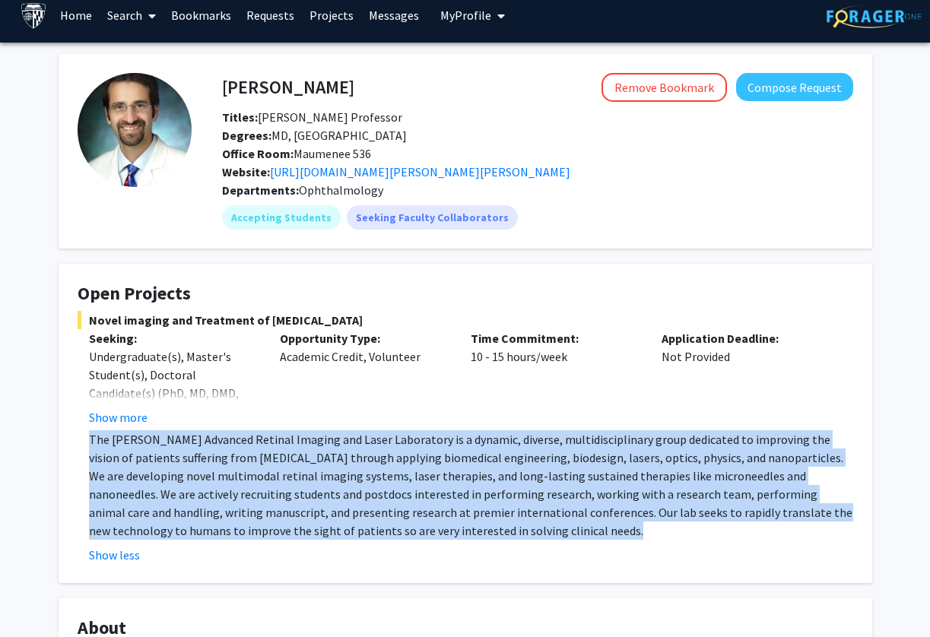
click at [150, 494] on p "The [PERSON_NAME] Advanced Retinal Imaging and Laser Laboratory is a dynamic, d…" at bounding box center [471, 484] width 764 height 109
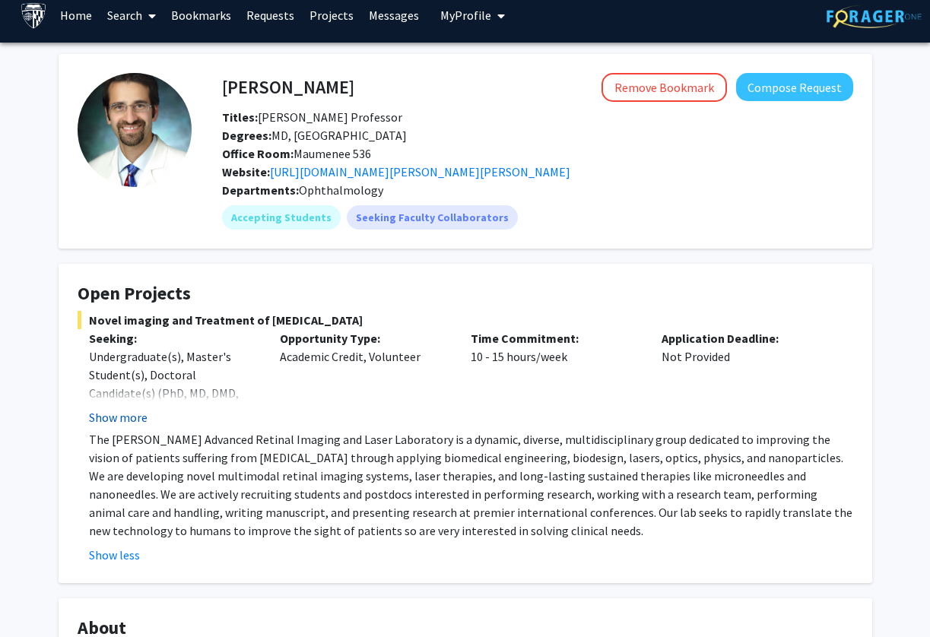
click at [133, 424] on button "Show more" at bounding box center [118, 417] width 59 height 18
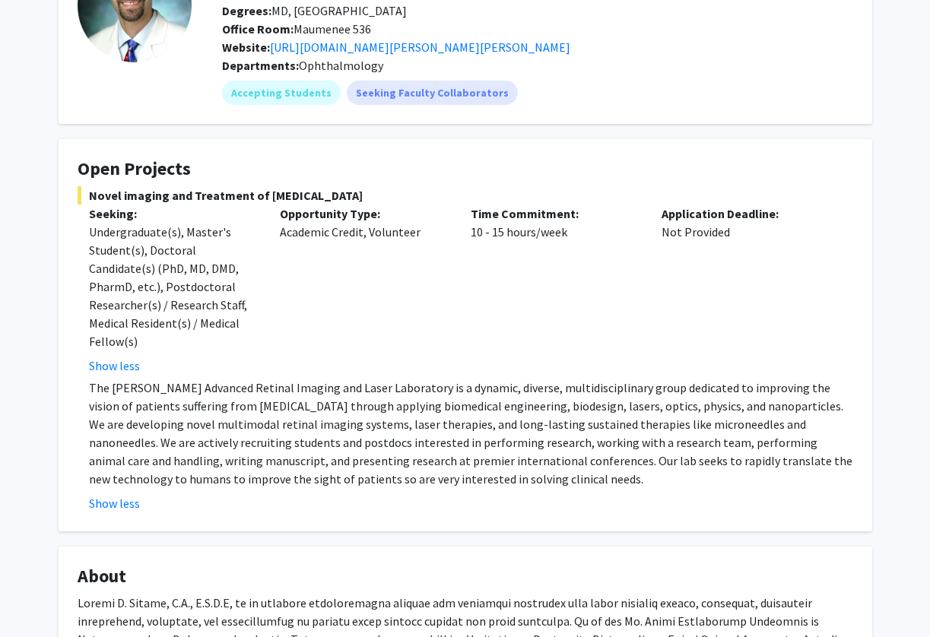
scroll to position [138, 0]
click at [354, 411] on p "The [PERSON_NAME] Advanced Retinal Imaging and Laser Laboratory is a dynamic, d…" at bounding box center [471, 432] width 764 height 109
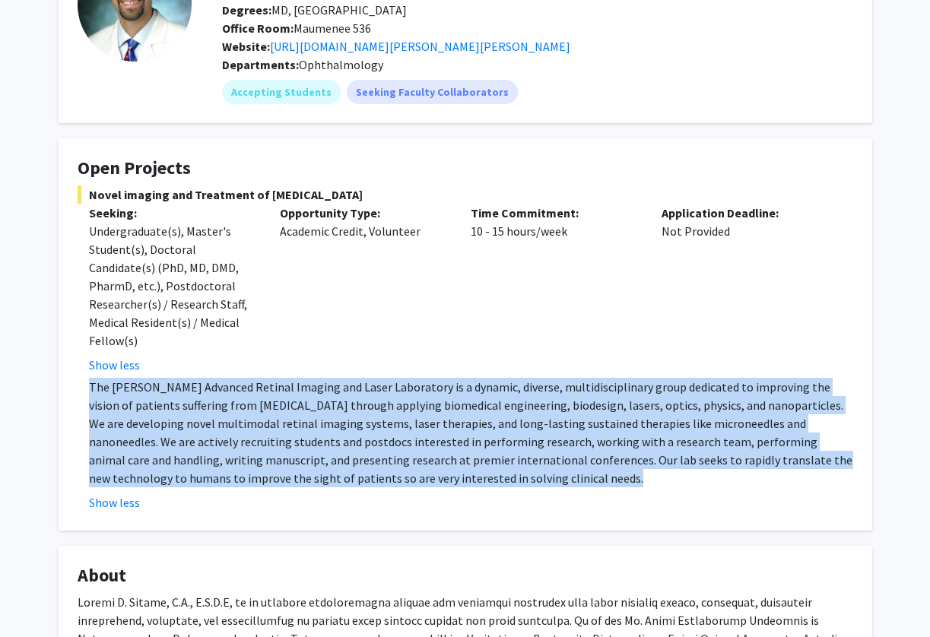
click at [354, 411] on p "The [PERSON_NAME] Advanced Retinal Imaging and Laser Laboratory is a dynamic, d…" at bounding box center [471, 432] width 764 height 109
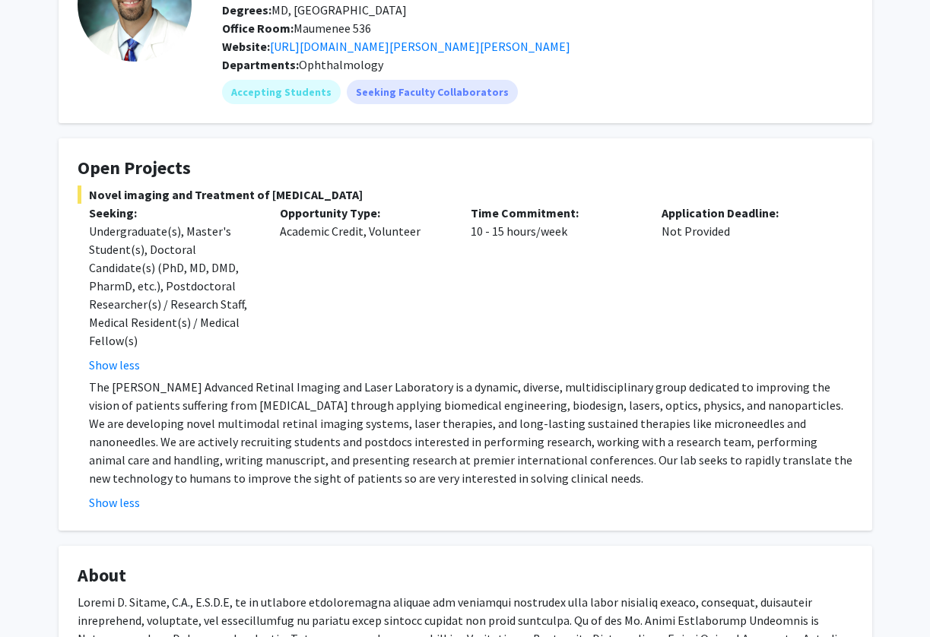
click at [259, 439] on p "The [PERSON_NAME] Advanced Retinal Imaging and Laser Laboratory is a dynamic, d…" at bounding box center [471, 432] width 764 height 109
click at [230, 497] on div "Show less" at bounding box center [471, 502] width 764 height 18
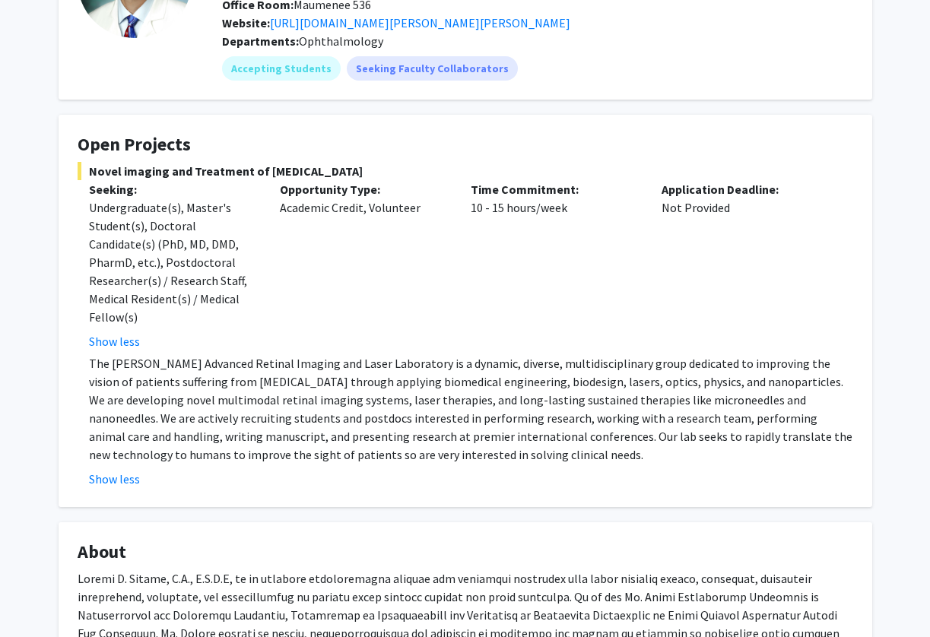
scroll to position [159, 0]
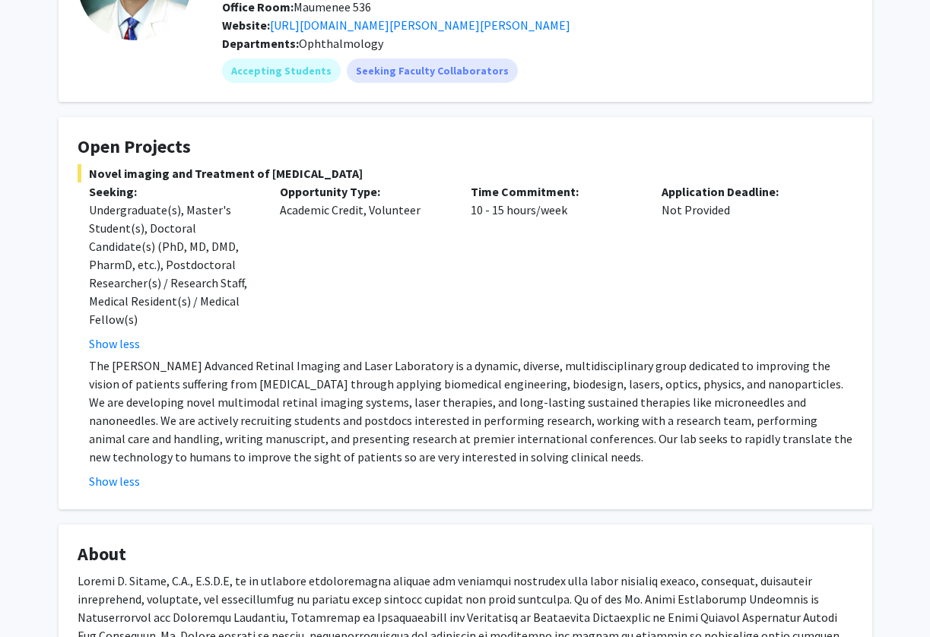
click at [192, 429] on p "The [PERSON_NAME] Advanced Retinal Imaging and Laser Laboratory is a dynamic, d…" at bounding box center [471, 411] width 764 height 109
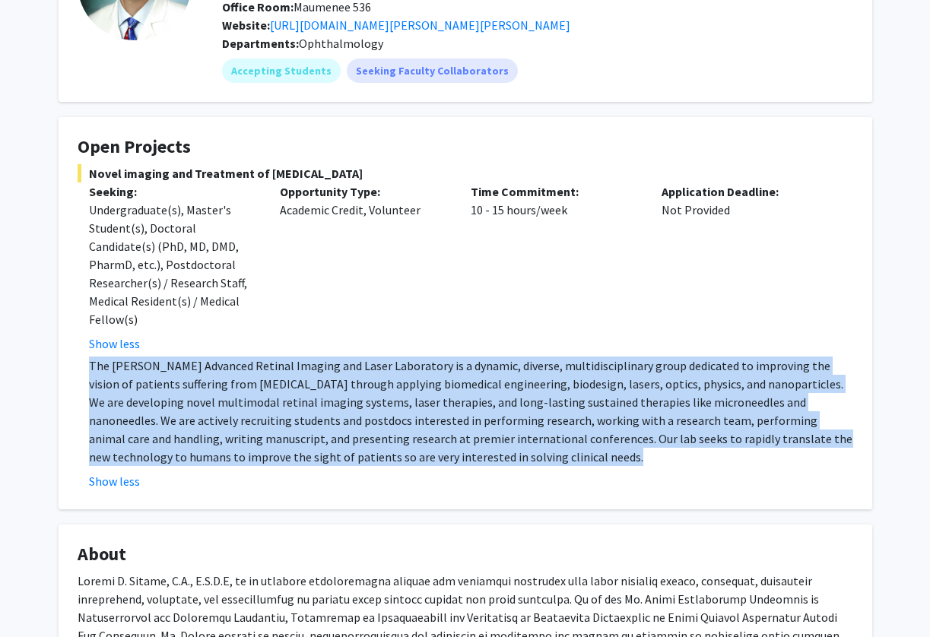
scroll to position [0, 0]
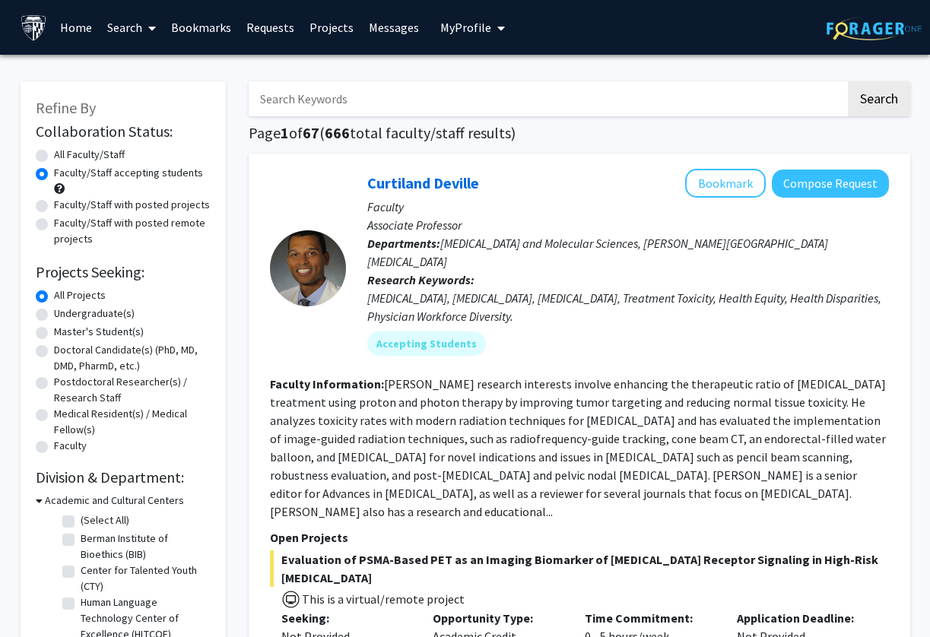
click at [170, 201] on label "Faculty/Staff with posted projects" at bounding box center [132, 205] width 156 height 16
click at [64, 201] on input "Faculty/Staff with posted projects" at bounding box center [59, 202] width 10 height 10
radio input "true"
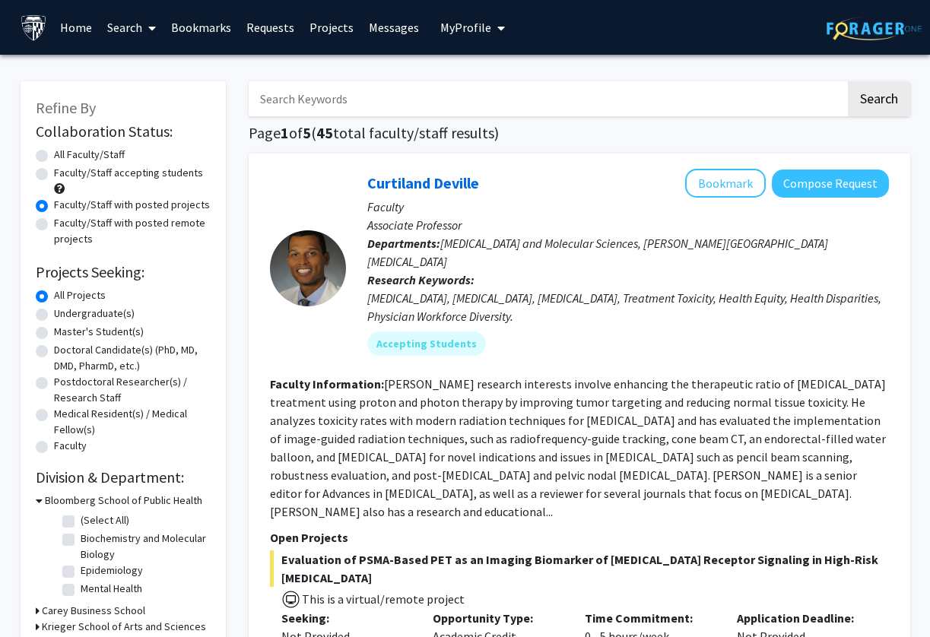
click at [136, 175] on label "Faculty/Staff accepting students" at bounding box center [128, 173] width 149 height 16
click at [64, 175] on input "Faculty/Staff accepting students" at bounding box center [59, 170] width 10 height 10
radio input "true"
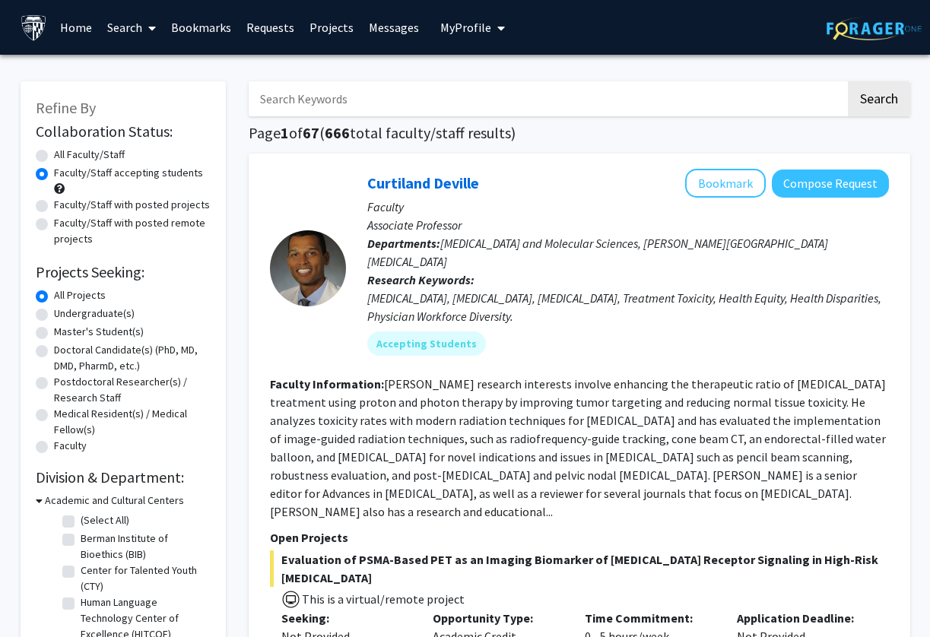
click at [445, 100] on input "Search Keywords" at bounding box center [547, 98] width 597 height 35
type input "natalie exum"
click at [848, 81] on button "Search" at bounding box center [879, 98] width 62 height 35
radio input "true"
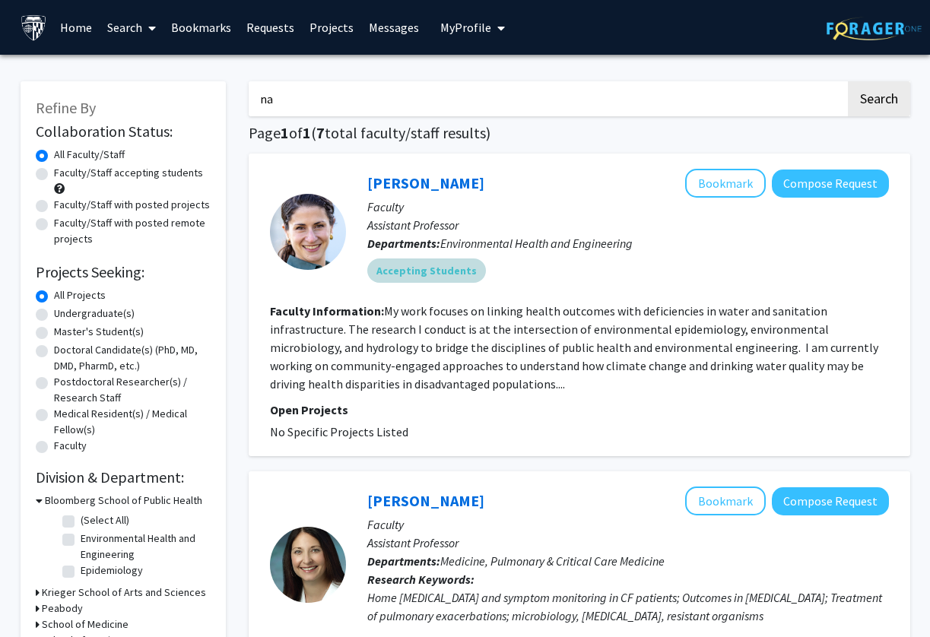
type input "n"
click at [165, 181] on div "Faculty/Staff accepting students" at bounding box center [123, 181] width 175 height 32
click at [157, 171] on label "Faculty/Staff accepting students" at bounding box center [128, 173] width 149 height 16
click at [64, 171] on input "Faculty/Staff accepting students" at bounding box center [59, 170] width 10 height 10
radio input "true"
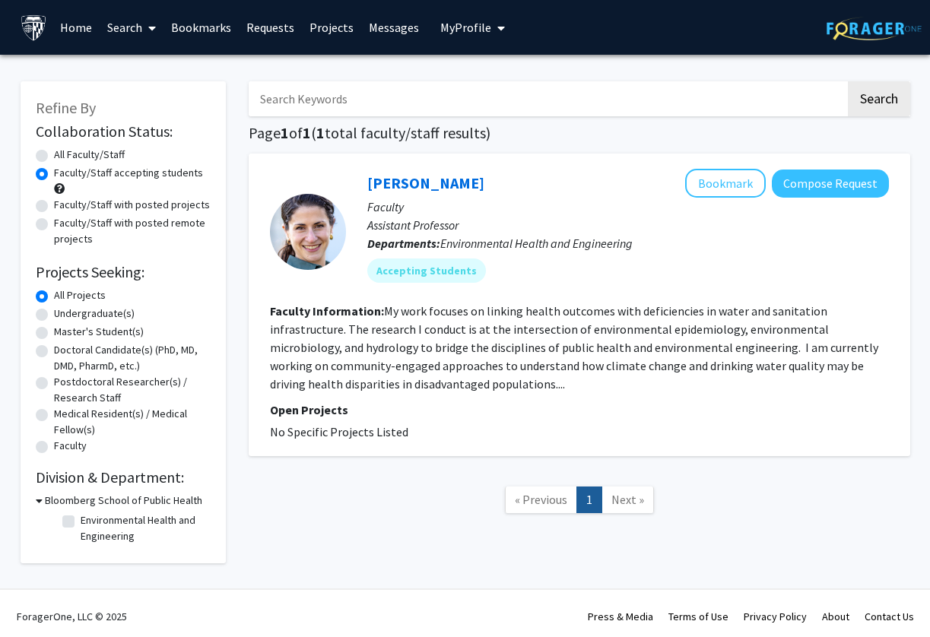
click at [75, 45] on link "Home" at bounding box center [75, 27] width 47 height 53
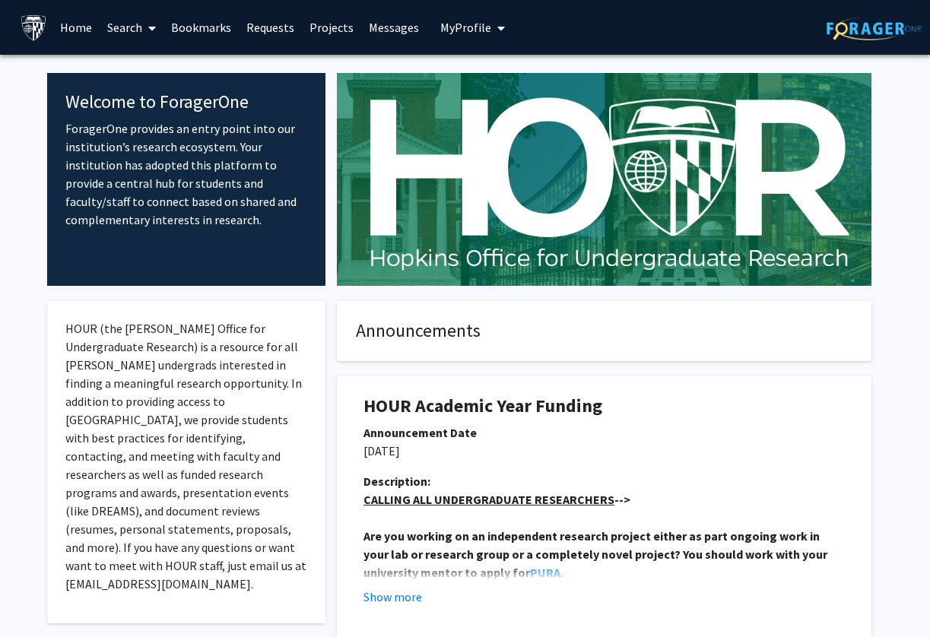
click at [113, 38] on link "Search" at bounding box center [132, 27] width 64 height 53
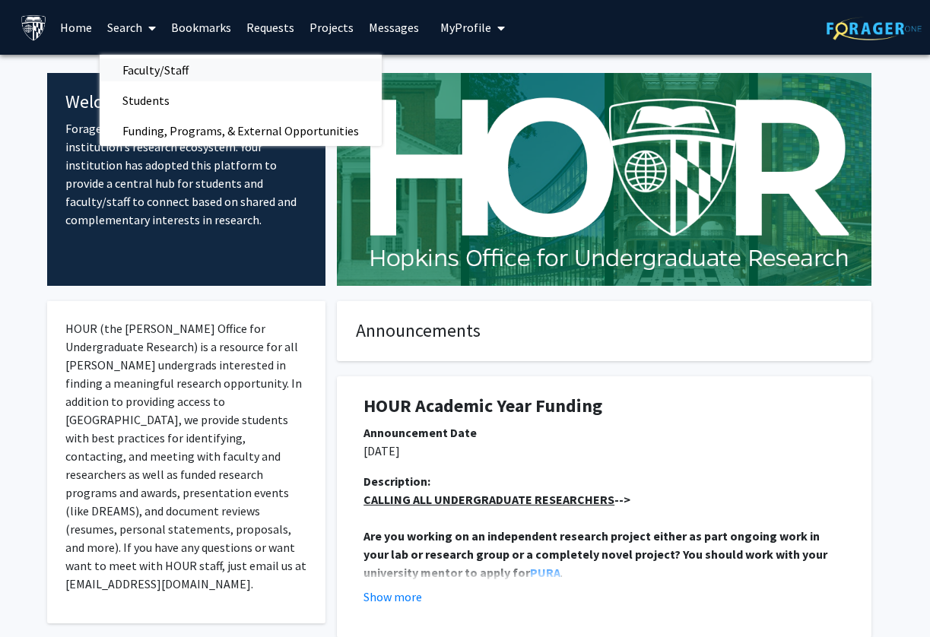
click at [128, 59] on span "Faculty/Staff" at bounding box center [156, 70] width 112 height 30
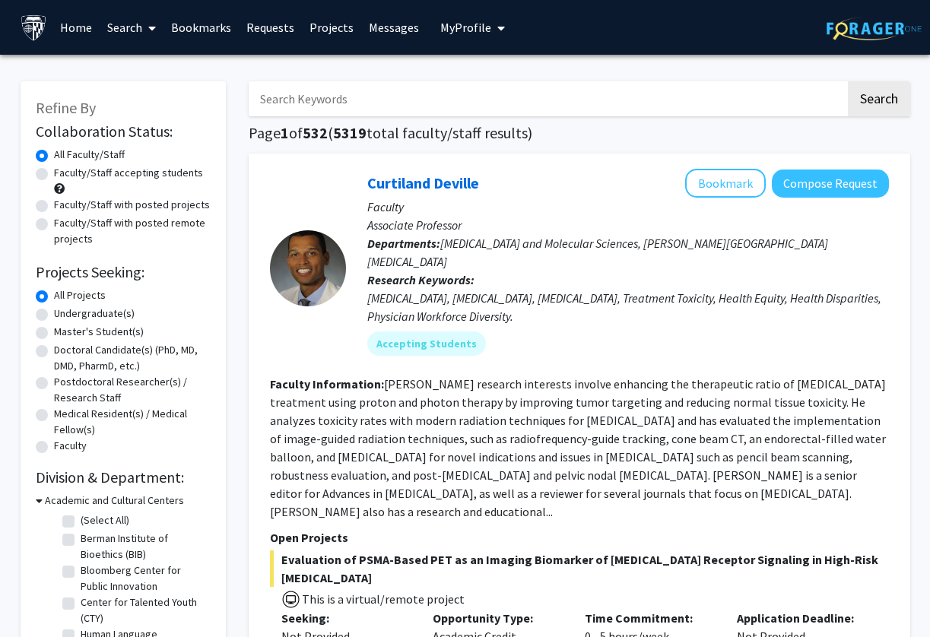
click at [303, 90] on input "Search Keywords" at bounding box center [547, 98] width 597 height 35
type input "cancer"
click at [848, 81] on button "Search" at bounding box center [879, 98] width 62 height 35
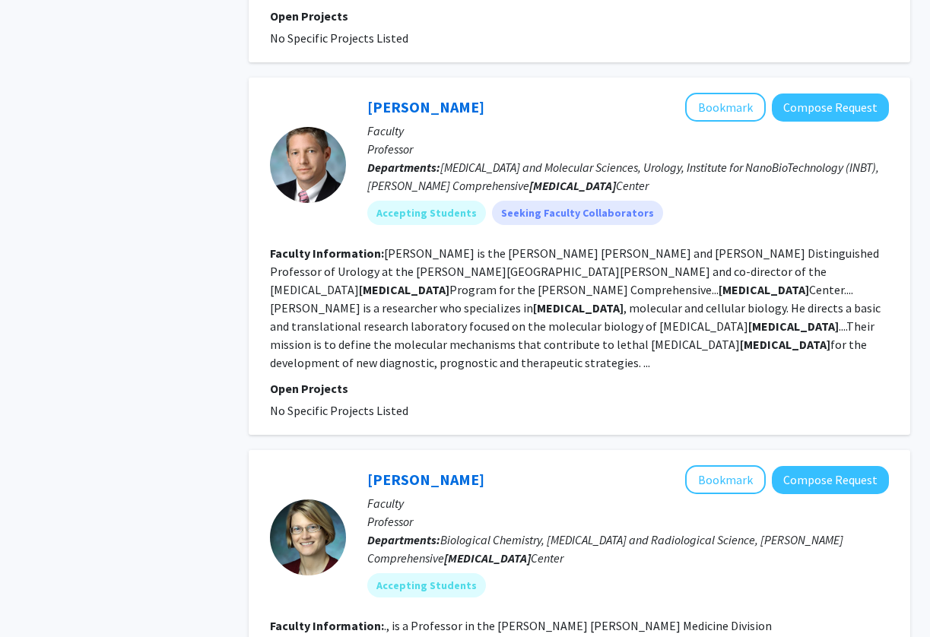
scroll to position [4155, 0]
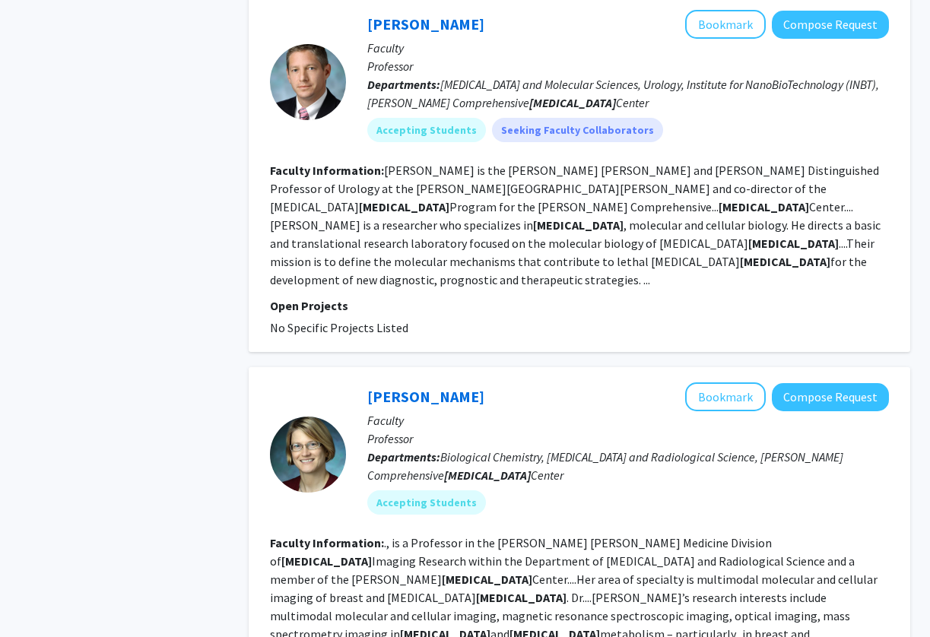
click at [452, 535] on fg-read-more "., is a Professor in the Johns Hopkins Medicine Division of Cancer Imaging Rese…" at bounding box center [574, 597] width 608 height 125
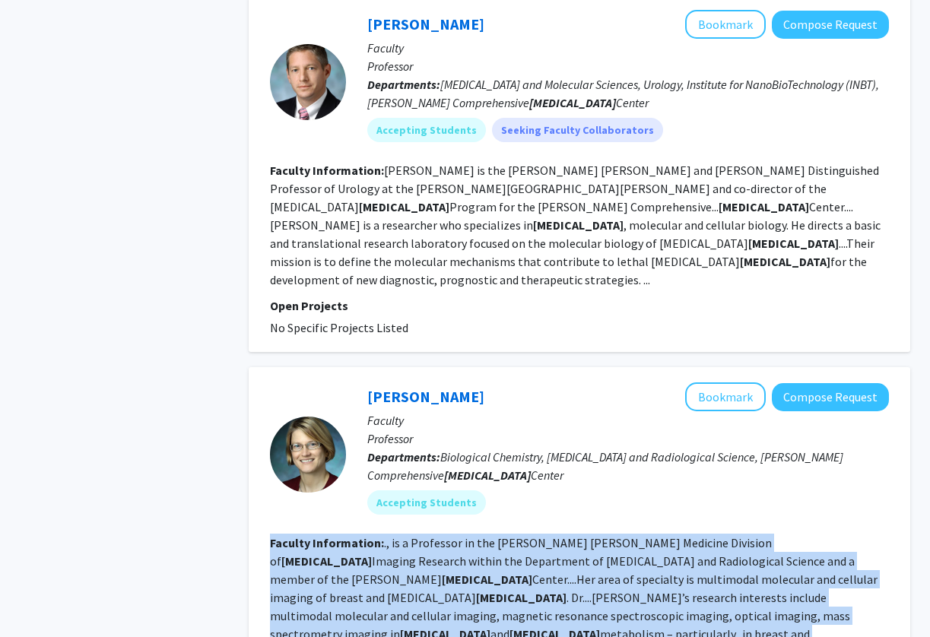
click at [452, 535] on fg-read-more "., is a Professor in the Johns Hopkins Medicine Division of Cancer Imaging Rese…" at bounding box center [574, 597] width 608 height 125
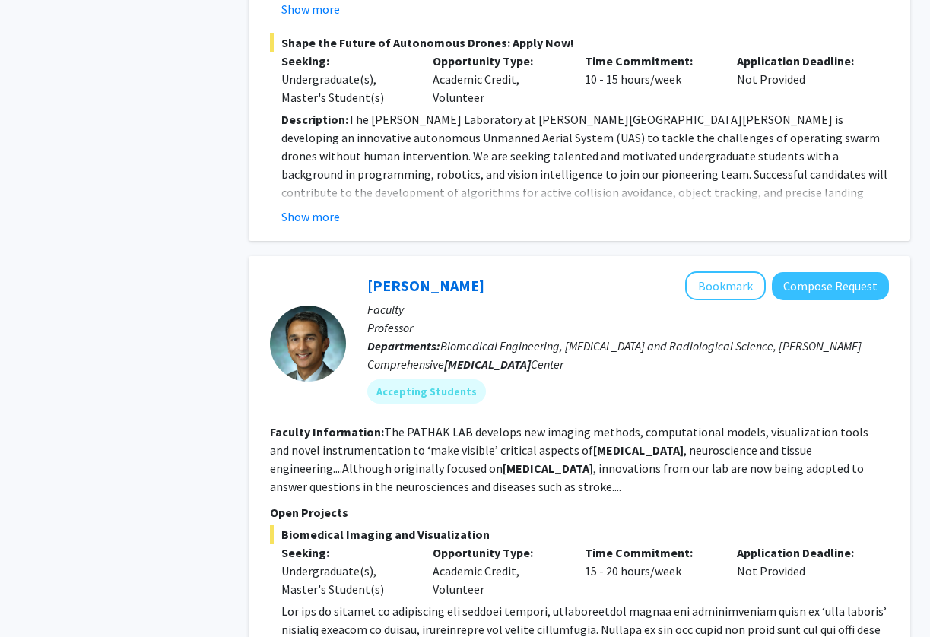
scroll to position [0, 0]
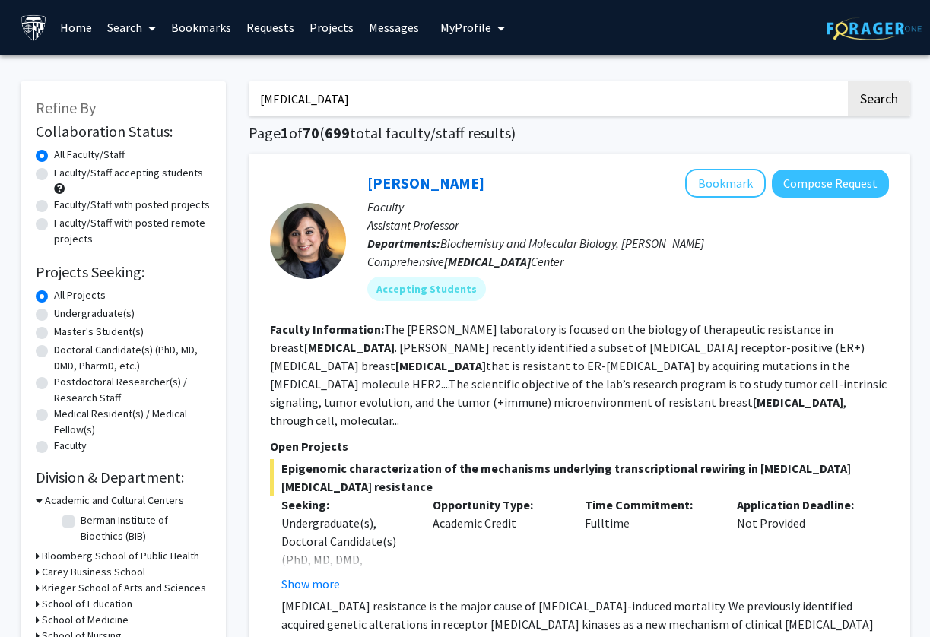
click at [458, 108] on input "cancer" at bounding box center [547, 98] width 597 height 35
type input "michelle manahan"
click at [848, 81] on button "Search" at bounding box center [879, 98] width 62 height 35
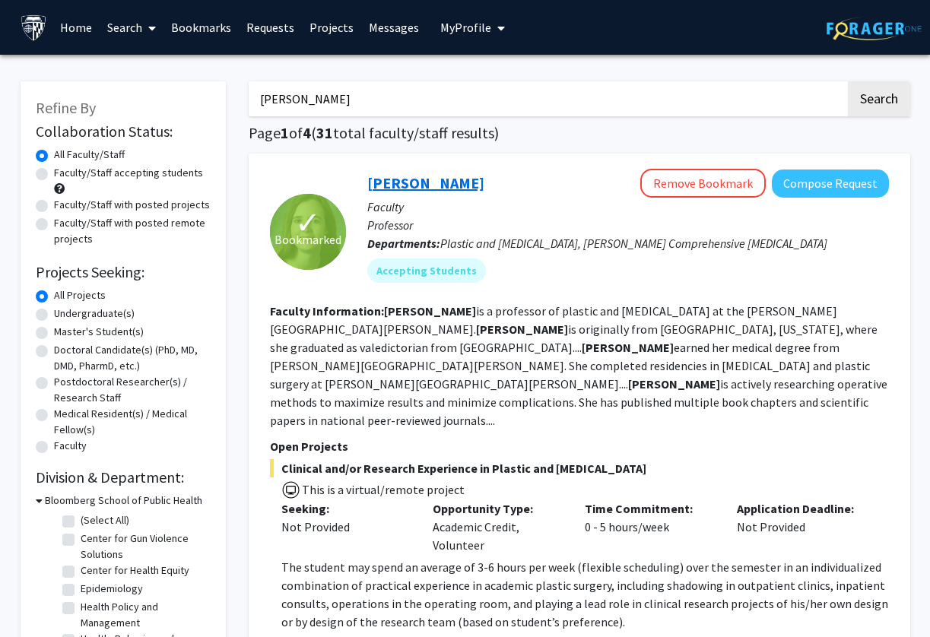
click at [409, 185] on link "Michele Manahan" at bounding box center [425, 182] width 117 height 19
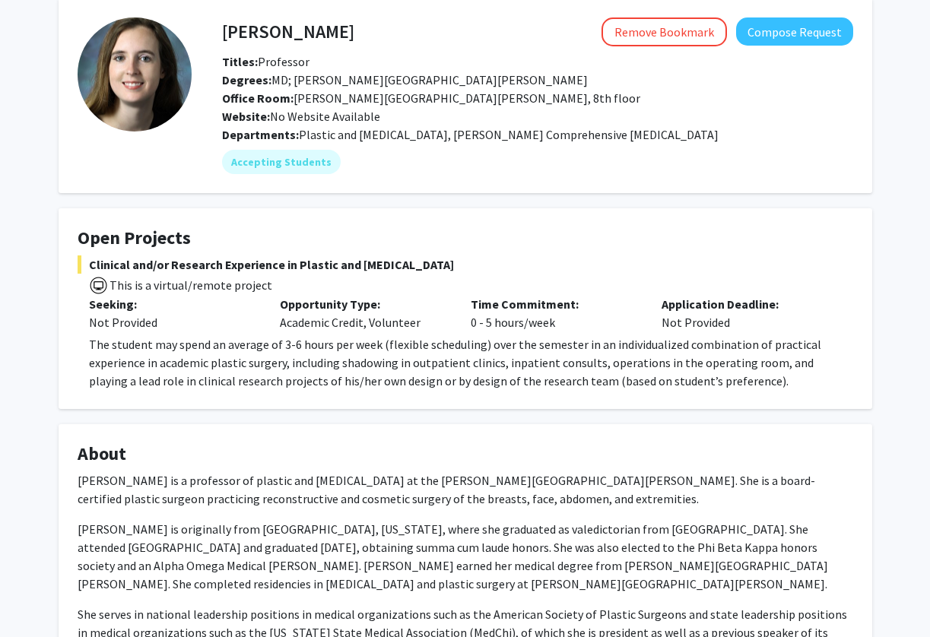
scroll to position [73, 0]
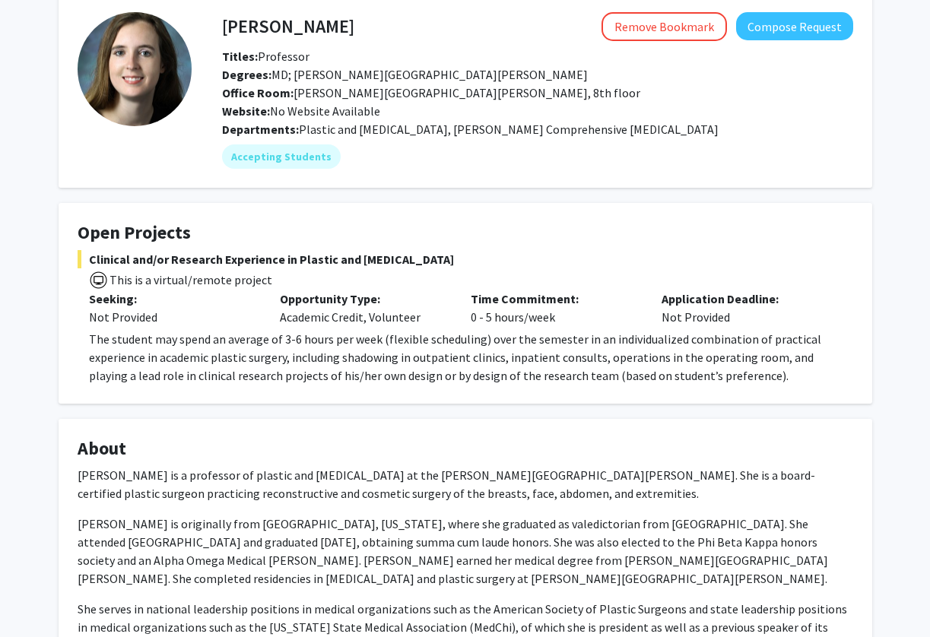
click at [359, 337] on span "The student may spend an average of 3-6 hours per week (flexible scheduling) ov…" at bounding box center [455, 358] width 732 height 52
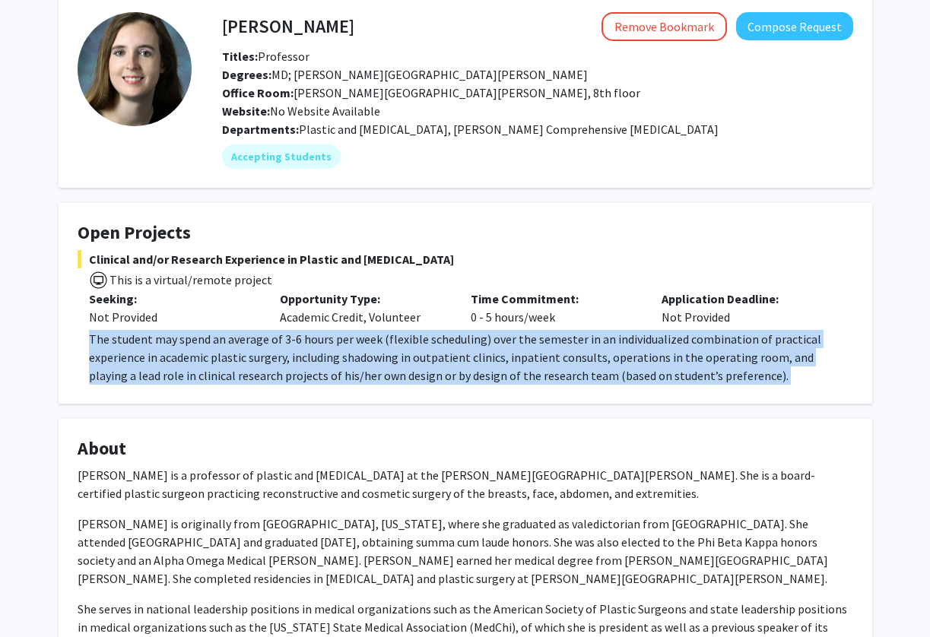
click at [359, 337] on span "The student may spend an average of 3-6 hours per week (flexible scheduling) ov…" at bounding box center [455, 358] width 732 height 52
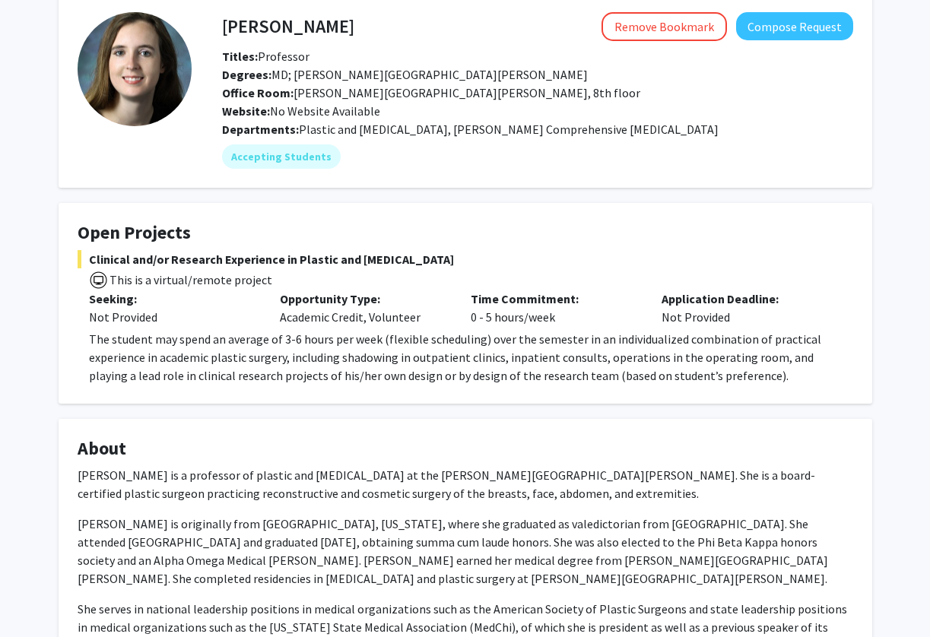
click at [359, 337] on span "The student may spend an average of 3-6 hours per week (flexible scheduling) ov…" at bounding box center [455, 358] width 732 height 52
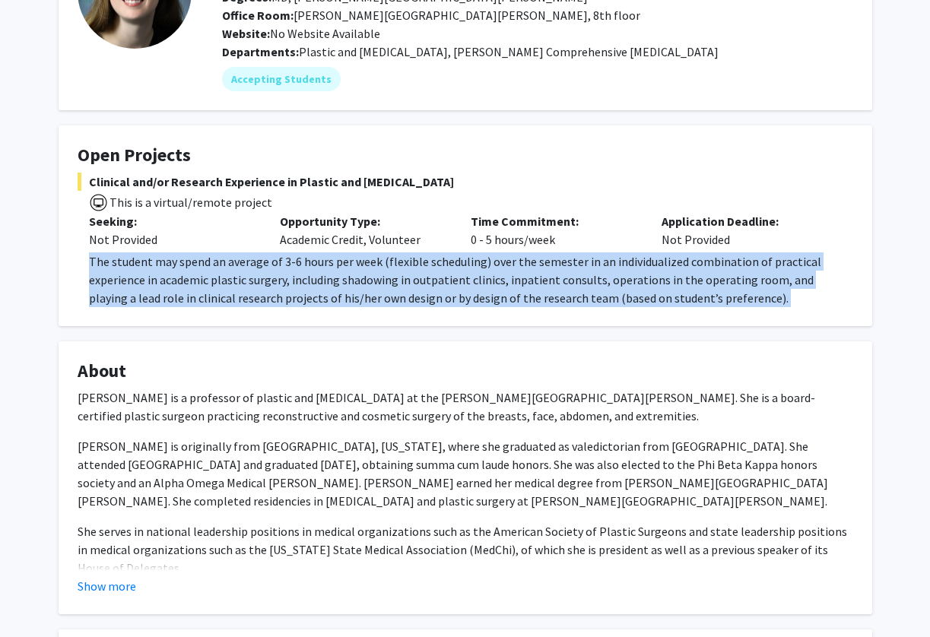
scroll to position [176, 0]
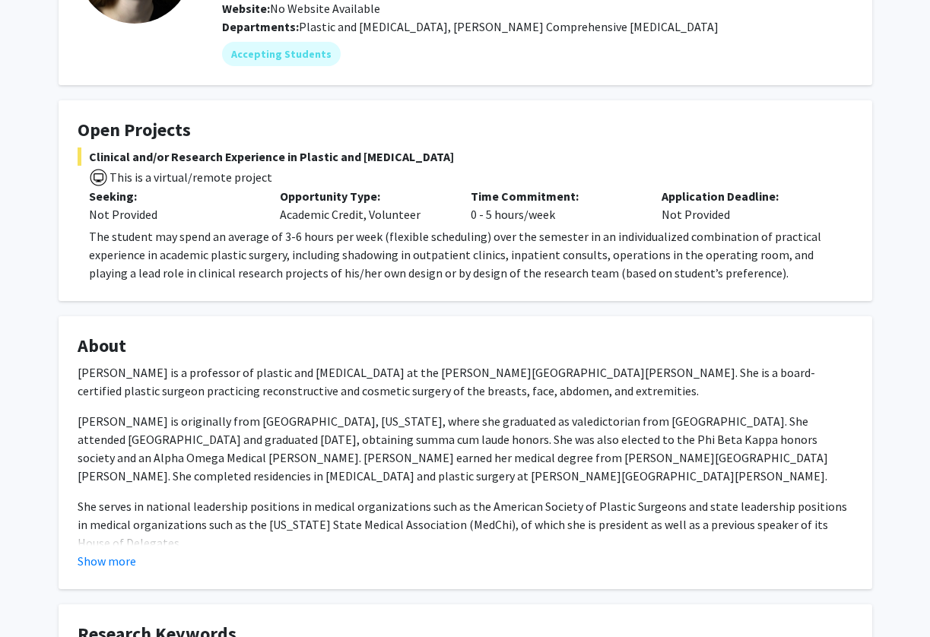
click at [333, 444] on p "Dr. Manahan is originally from Atlanta, Georgia, where she graduated as valedic…" at bounding box center [466, 448] width 776 height 73
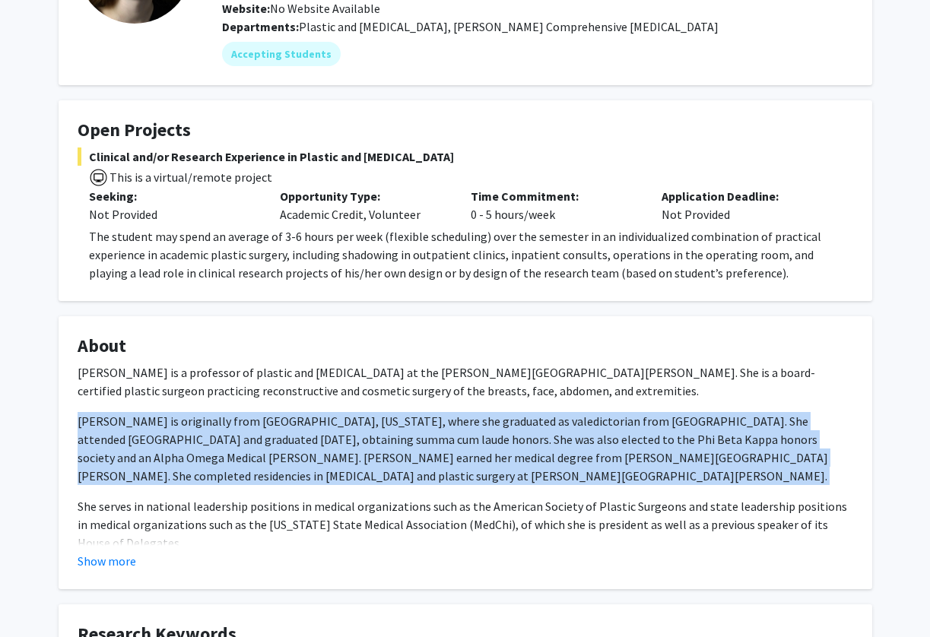
click at [333, 444] on p "Dr. Manahan is originally from Atlanta, Georgia, where she graduated as valedic…" at bounding box center [466, 448] width 776 height 73
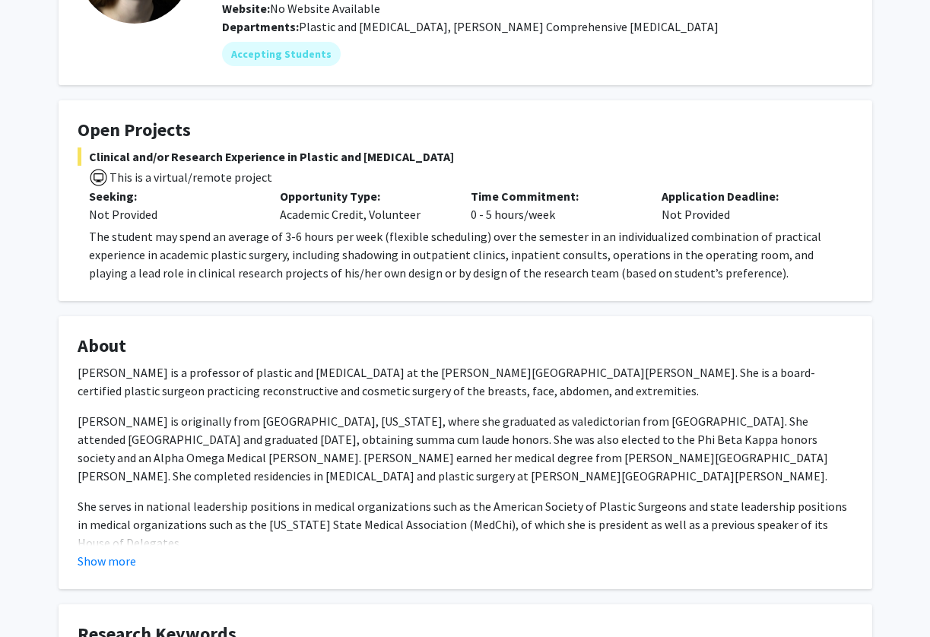
click at [333, 444] on p "Dr. Manahan is originally from Atlanta, Georgia, where she graduated as valedic…" at bounding box center [466, 448] width 776 height 73
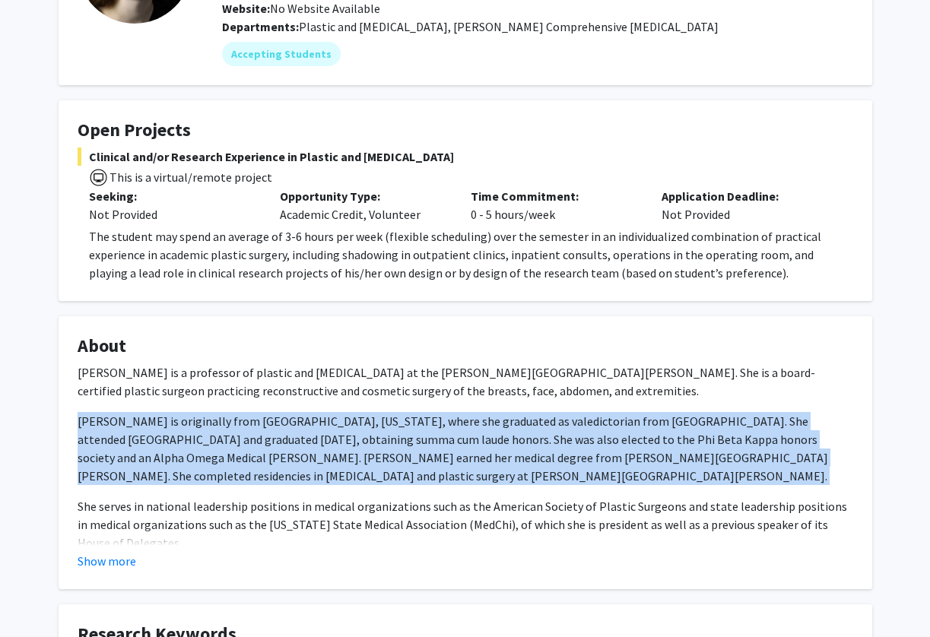
click at [333, 444] on p "Dr. Manahan is originally from Atlanta, Georgia, where she graduated as valedic…" at bounding box center [466, 448] width 776 height 73
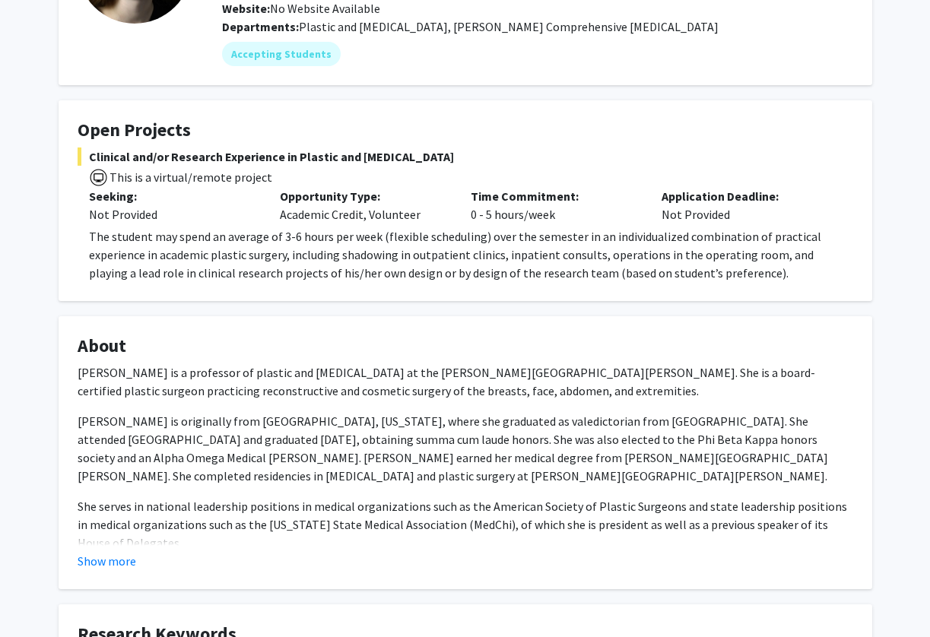
click at [333, 444] on p "Dr. Manahan is originally from Atlanta, Georgia, where she graduated as valedic…" at bounding box center [466, 448] width 776 height 73
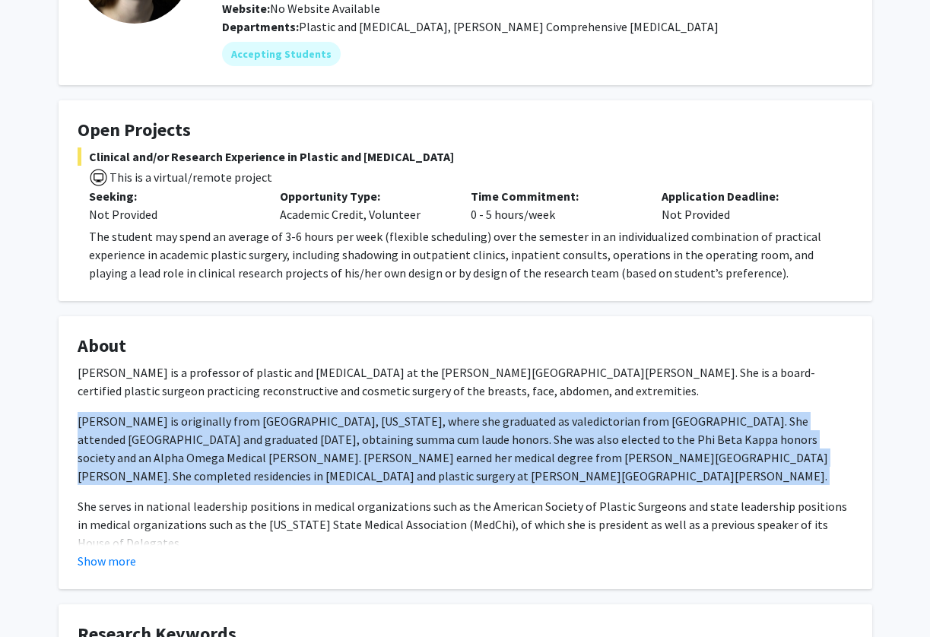
click at [327, 540] on p "She serves in national leadership positions in medical organizations such as th…" at bounding box center [466, 524] width 776 height 55
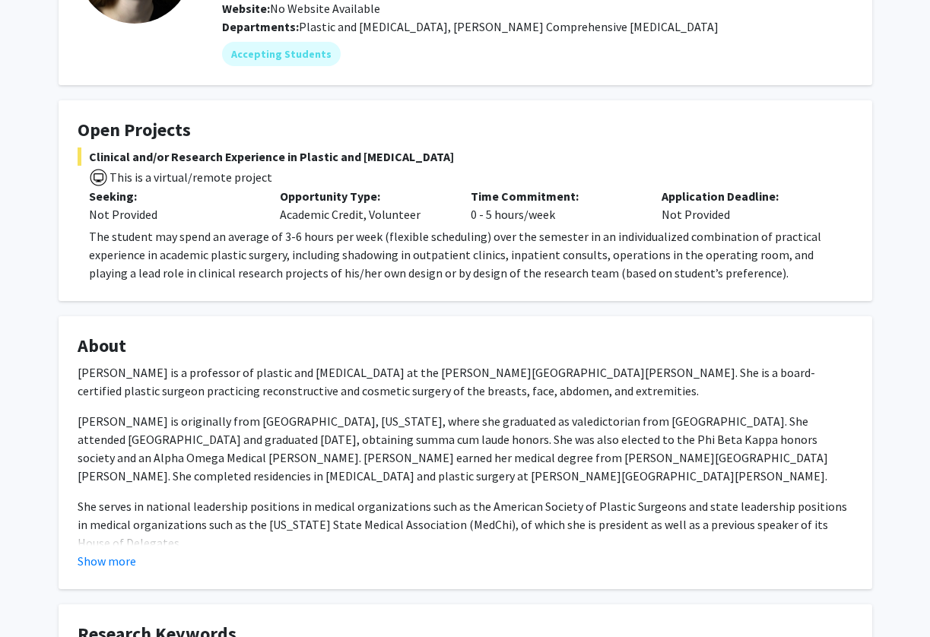
click at [338, 500] on p "She serves in national leadership positions in medical organizations such as th…" at bounding box center [466, 524] width 776 height 55
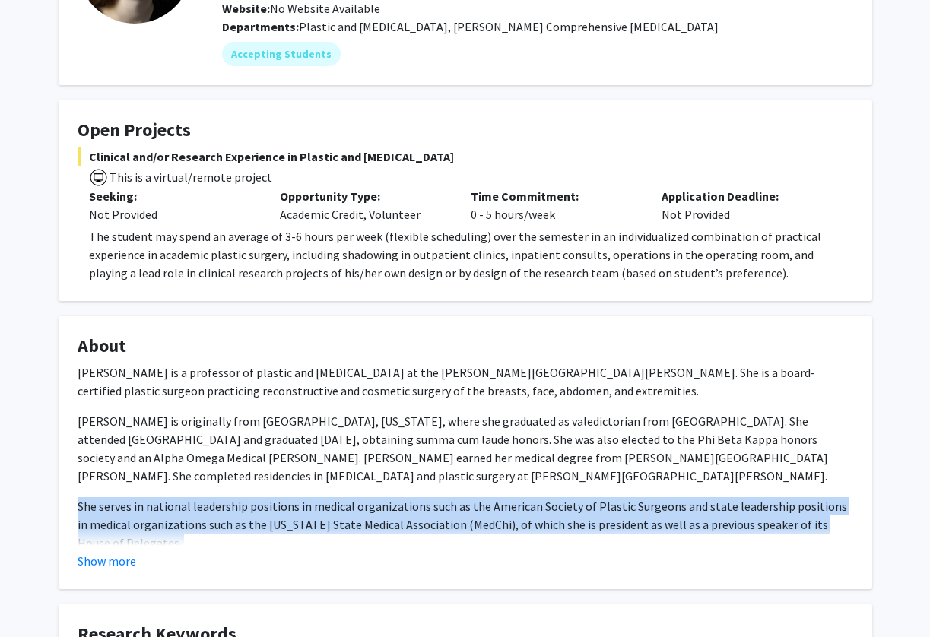
click at [338, 500] on p "She serves in national leadership positions in medical organizations such as th…" at bounding box center [466, 524] width 776 height 55
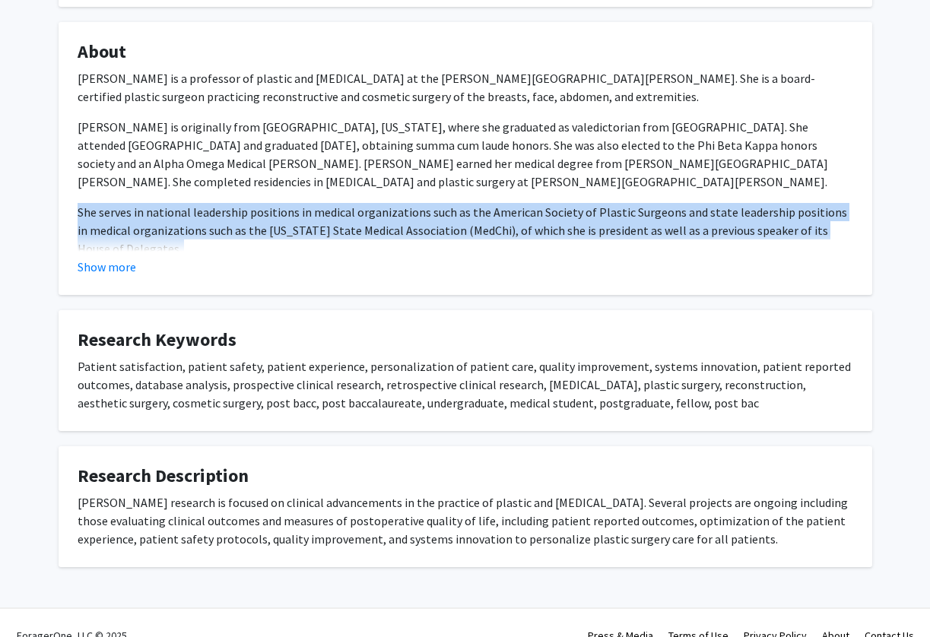
scroll to position [487, 0]
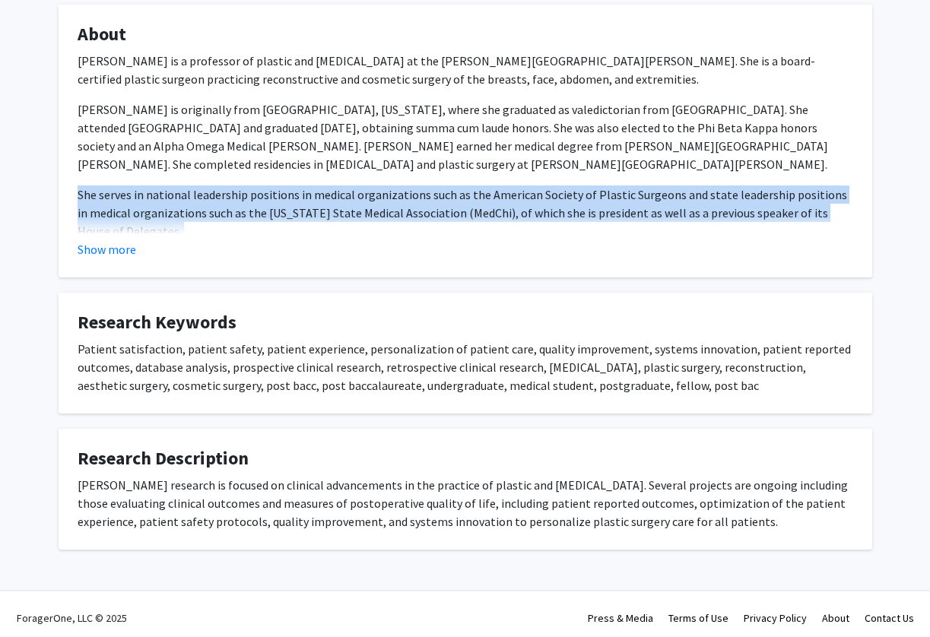
click at [338, 500] on div "Dr. Manahan’s research is focused on clinical advancements in the practice of p…" at bounding box center [466, 503] width 776 height 55
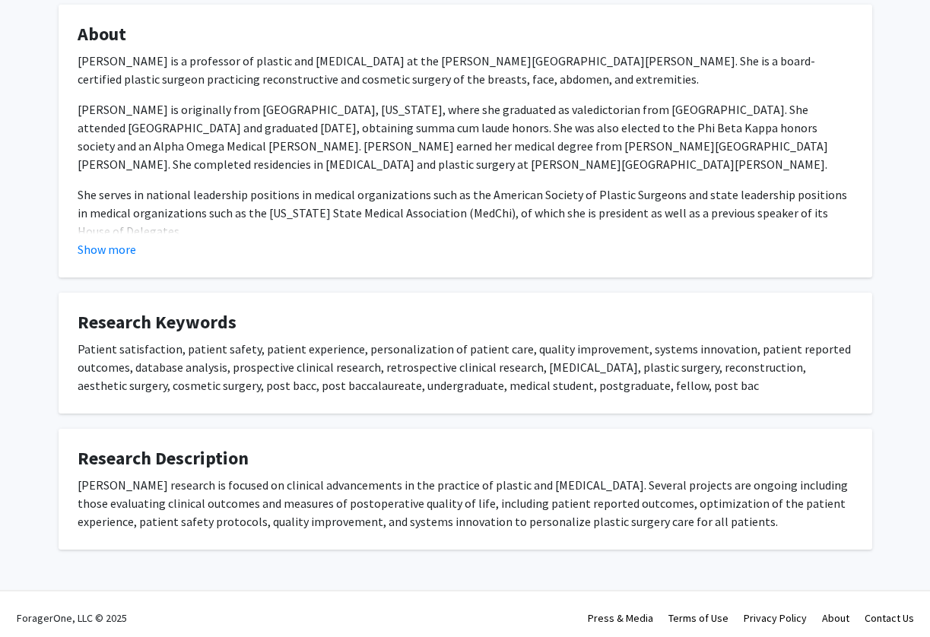
click at [338, 500] on div "Dr. Manahan’s research is focused on clinical advancements in the practice of p…" at bounding box center [466, 503] width 776 height 55
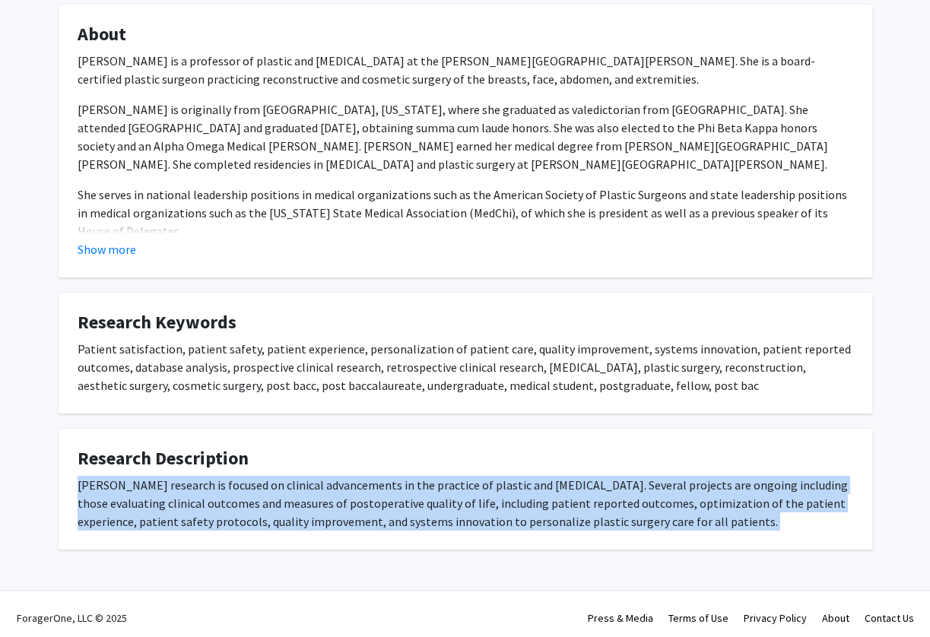
click at [338, 500] on div "Dr. Manahan’s research is focused on clinical advancements in the practice of p…" at bounding box center [466, 503] width 776 height 55
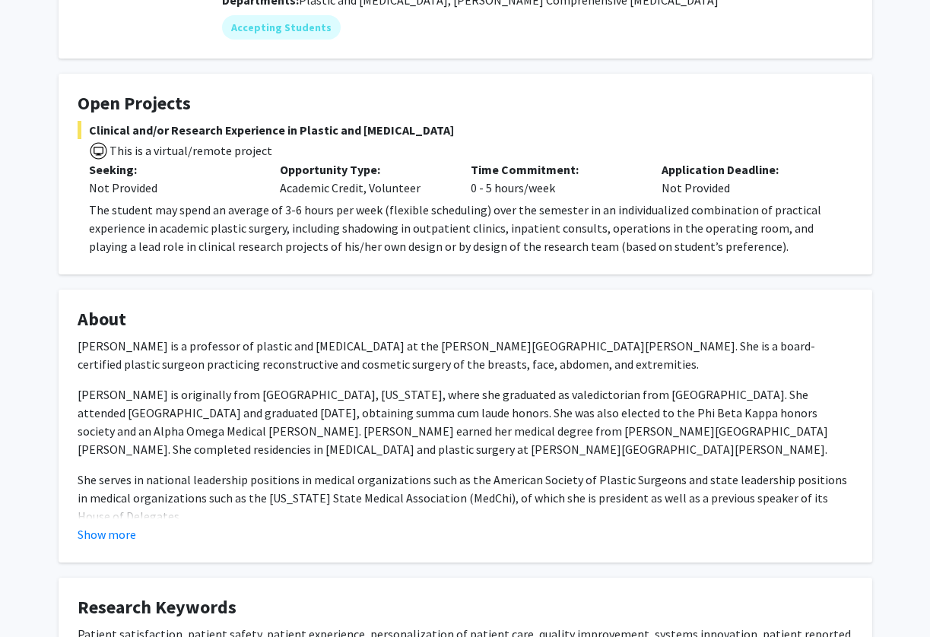
scroll to position [0, 0]
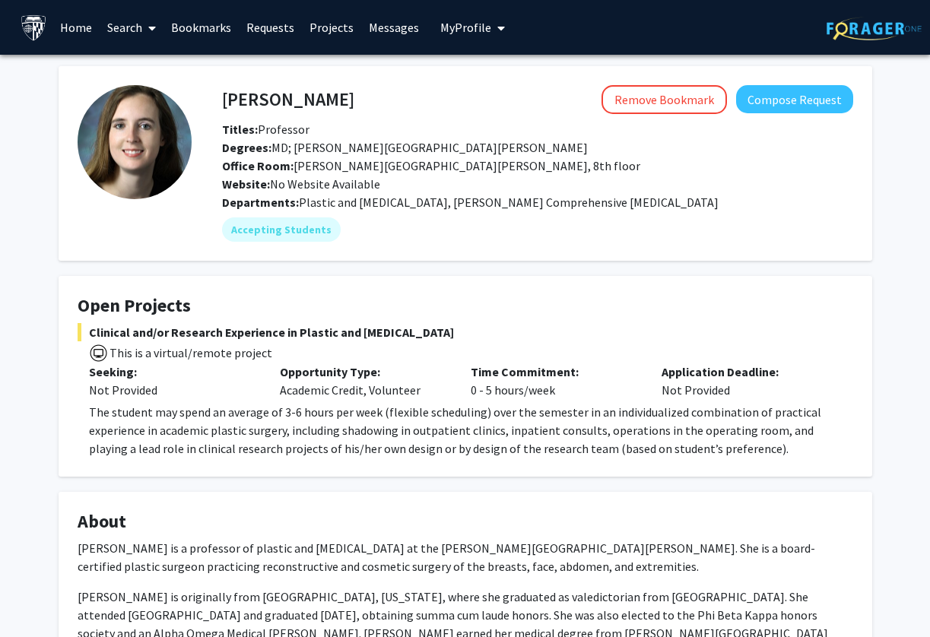
click at [223, 420] on p "The student may spend an average of 3-6 hours per week (flexible scheduling) ov…" at bounding box center [471, 430] width 764 height 55
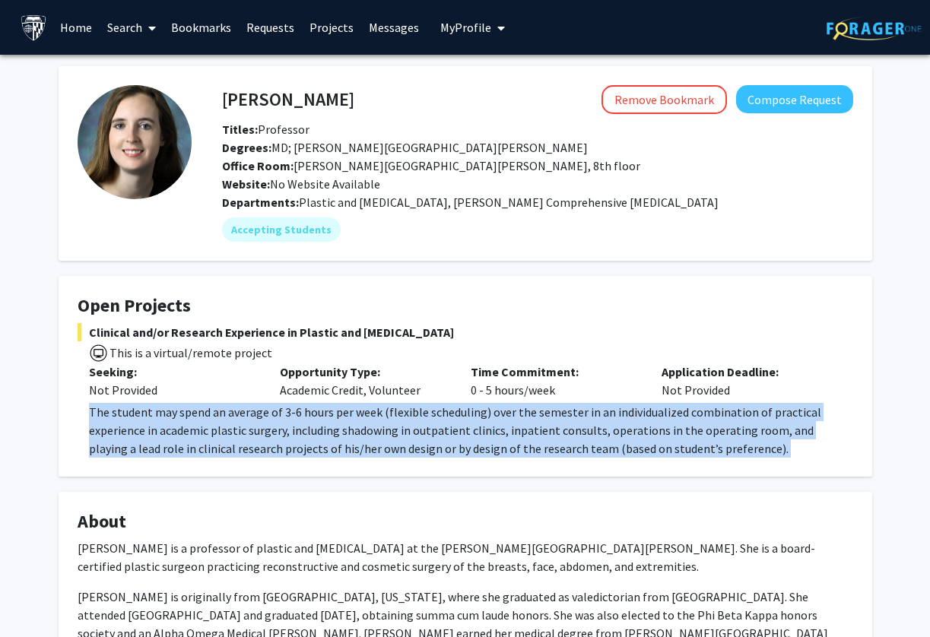
click at [223, 420] on p "The student may spend an average of 3-6 hours per week (flexible scheduling) ov…" at bounding box center [471, 430] width 764 height 55
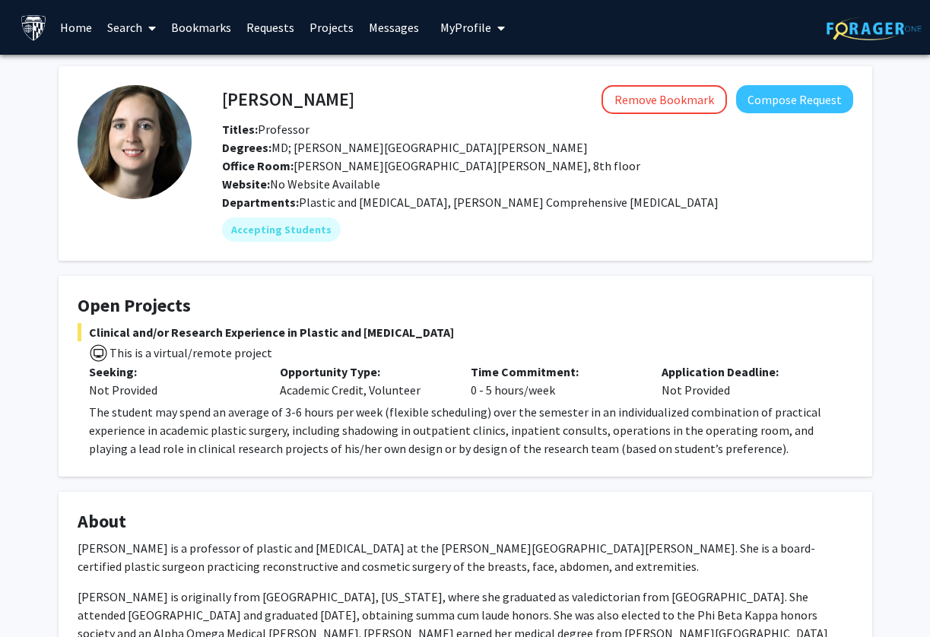
click at [223, 420] on p "The student may spend an average of 3-6 hours per week (flexible scheduling) ov…" at bounding box center [471, 430] width 764 height 55
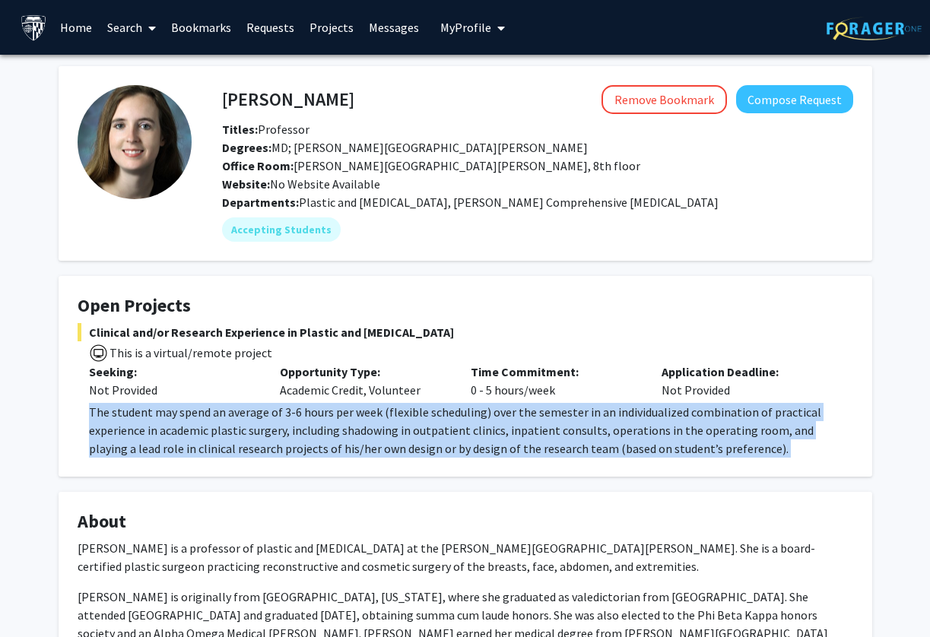
click at [223, 420] on p "The student may spend an average of 3-6 hours per week (flexible scheduling) ov…" at bounding box center [471, 430] width 764 height 55
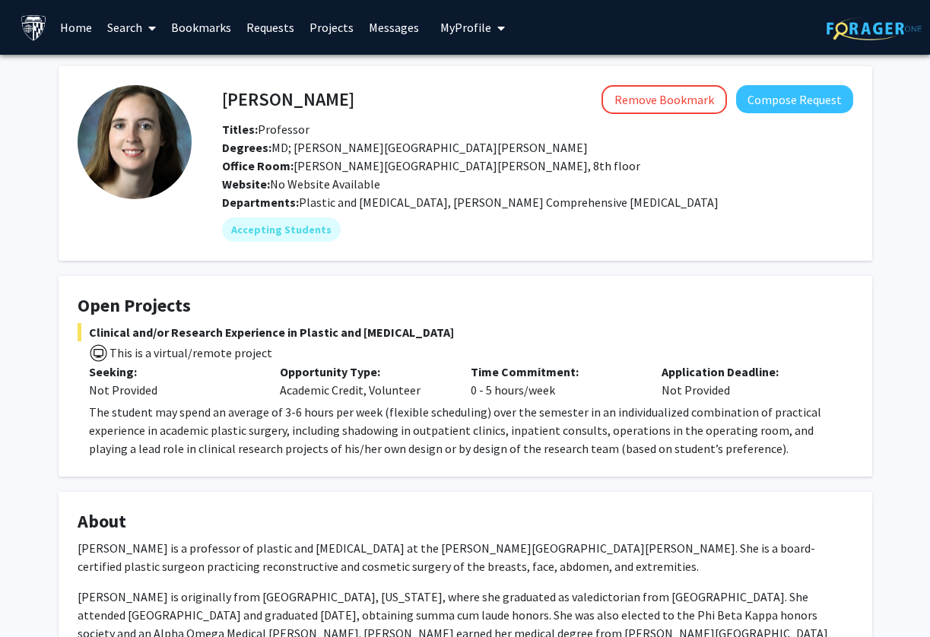
click at [223, 420] on p "The student may spend an average of 3-6 hours per week (flexible scheduling) ov…" at bounding box center [471, 430] width 764 height 55
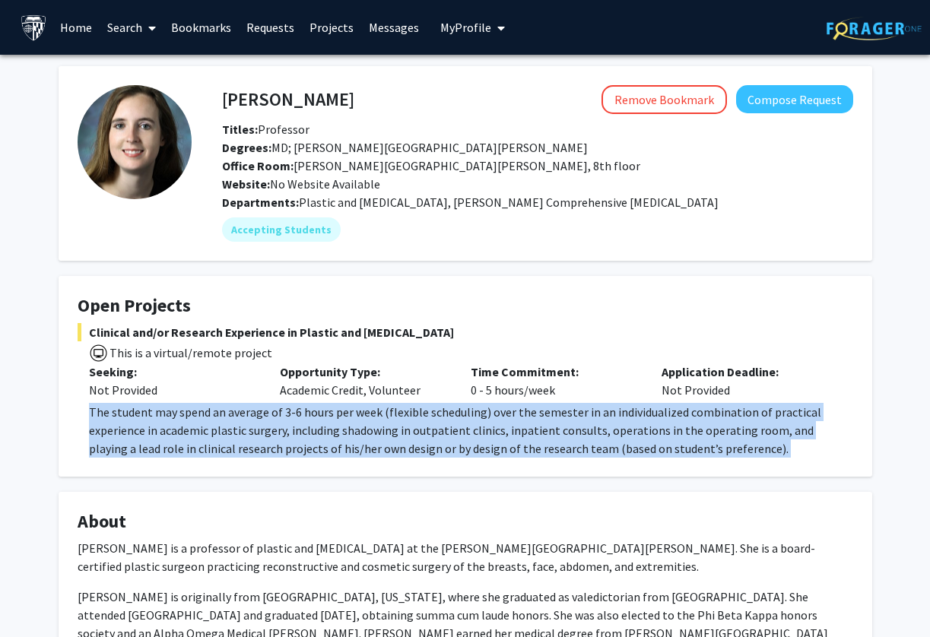
click at [223, 420] on p "The student may spend an average of 3-6 hours per week (flexible scheduling) ov…" at bounding box center [471, 430] width 764 height 55
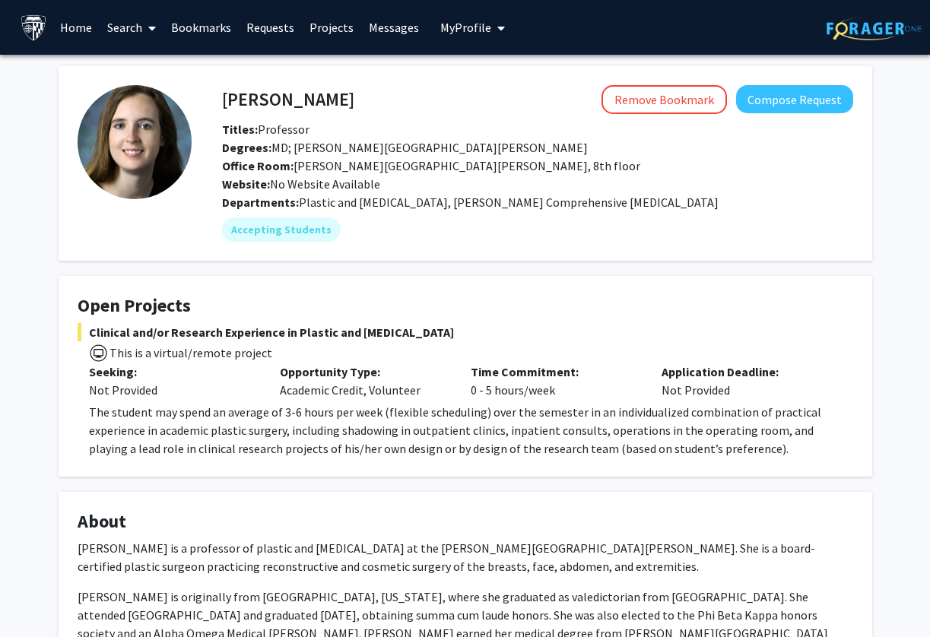
click at [269, 423] on span "The student may spend an average of 3-6 hours per week (flexible scheduling) ov…" at bounding box center [455, 431] width 732 height 52
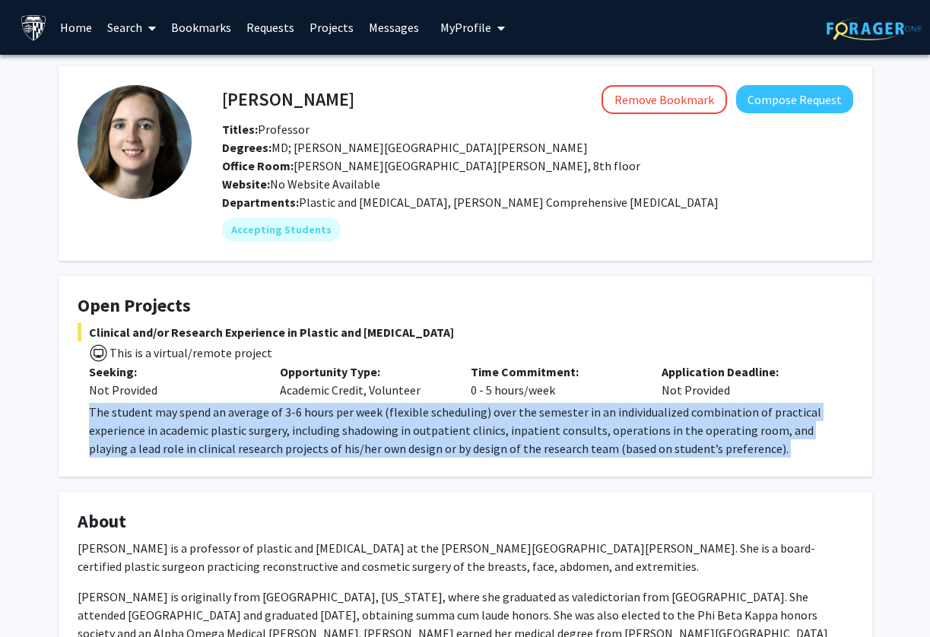
click at [269, 423] on span "The student may spend an average of 3-6 hours per week (flexible scheduling) ov…" at bounding box center [455, 431] width 732 height 52
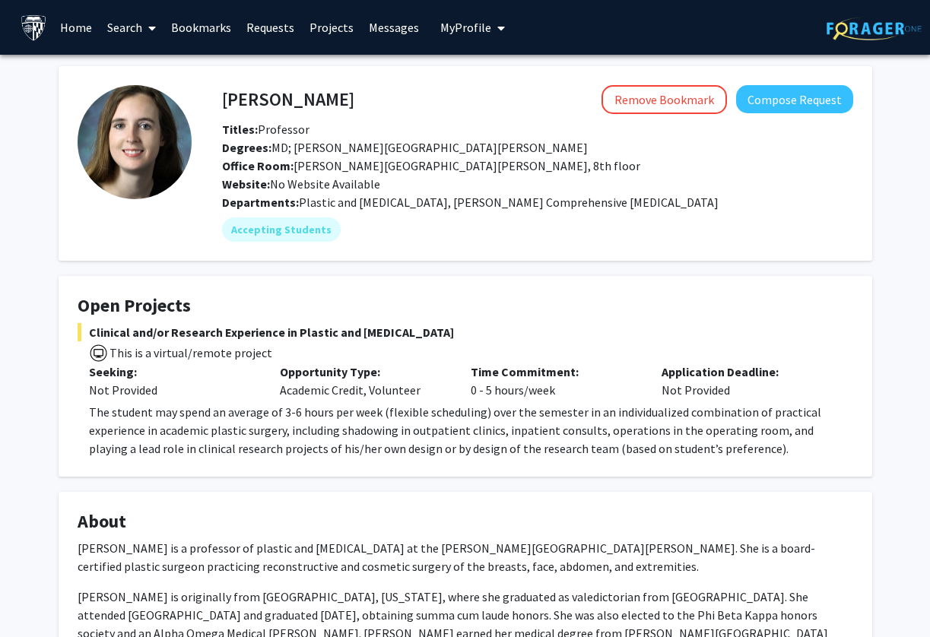
click at [269, 423] on span "The student may spend an average of 3-6 hours per week (flexible scheduling) ov…" at bounding box center [455, 431] width 732 height 52
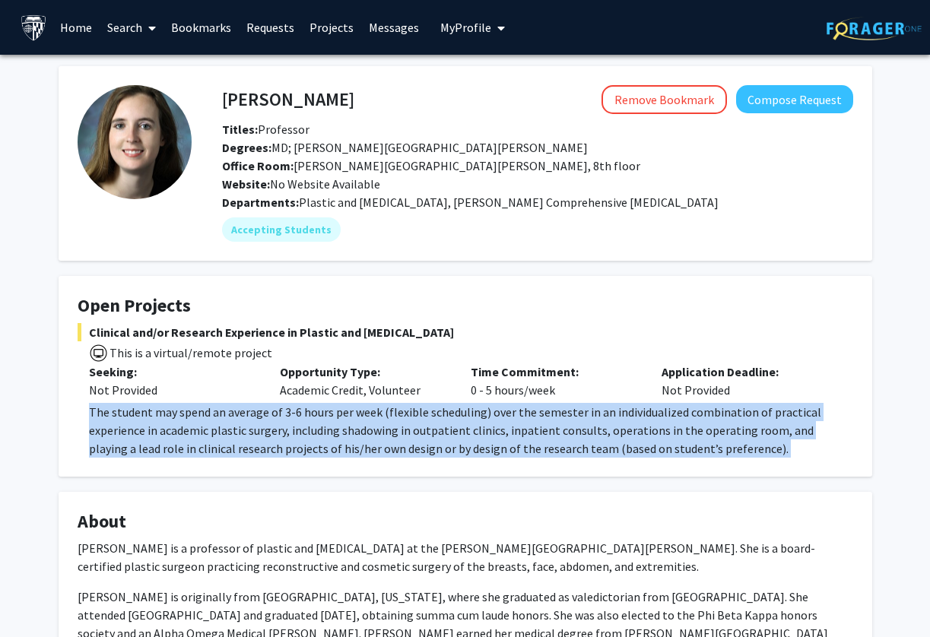
click at [269, 423] on span "The student may spend an average of 3-6 hours per week (flexible scheduling) ov…" at bounding box center [455, 431] width 732 height 52
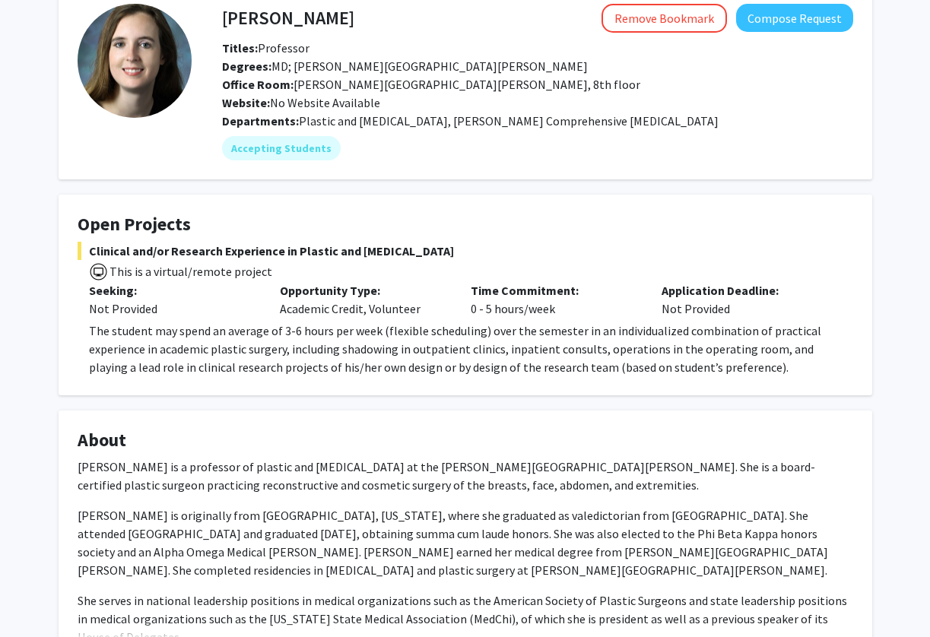
scroll to position [107, 0]
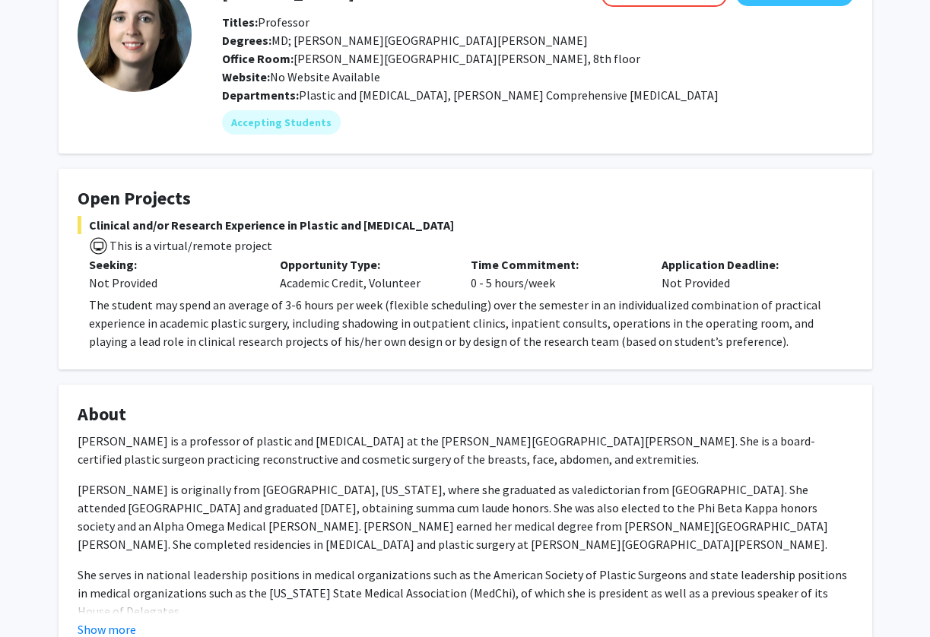
click at [261, 451] on p "Dr. Michele A. Manahan is a professor of plastic and reconstructive surgery at …" at bounding box center [466, 450] width 776 height 36
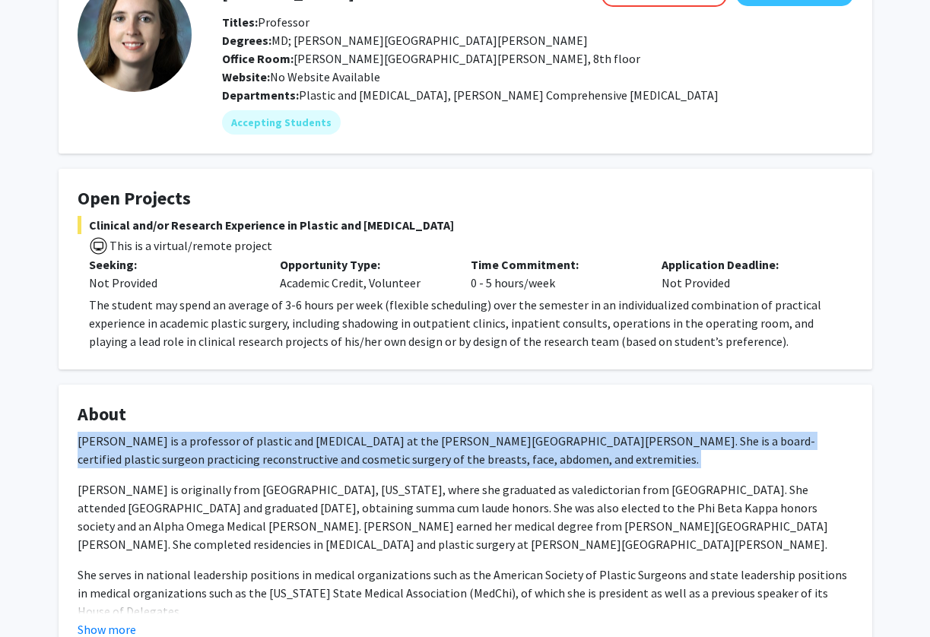
click at [261, 451] on p "Dr. Michele A. Manahan is a professor of plastic and reconstructive surgery at …" at bounding box center [466, 450] width 776 height 36
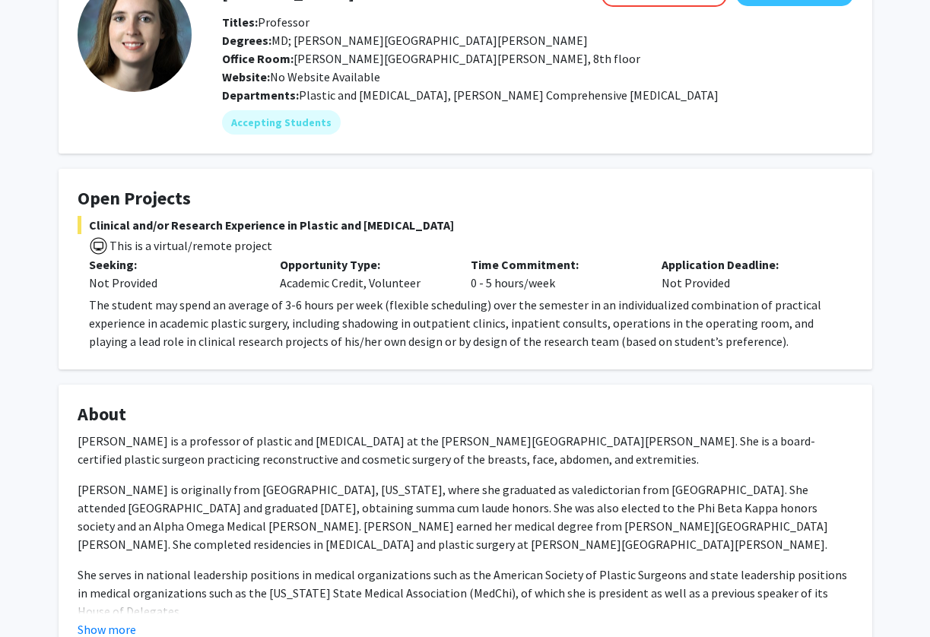
click at [261, 451] on p "Dr. Michele A. Manahan is a professor of plastic and reconstructive surgery at …" at bounding box center [466, 450] width 776 height 36
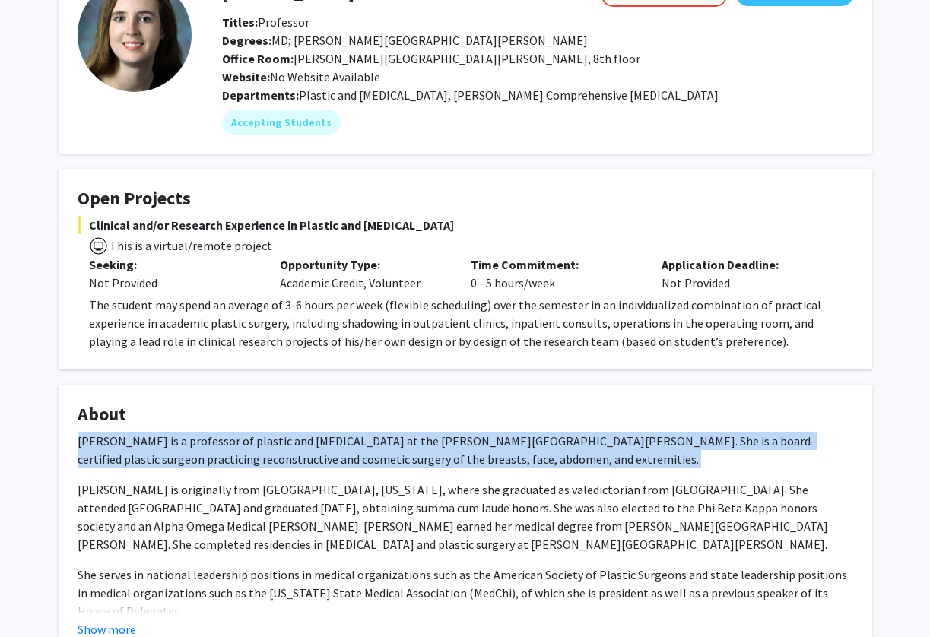
click at [257, 497] on p "Dr. Manahan is originally from Atlanta, Georgia, where she graduated as valedic…" at bounding box center [466, 517] width 776 height 73
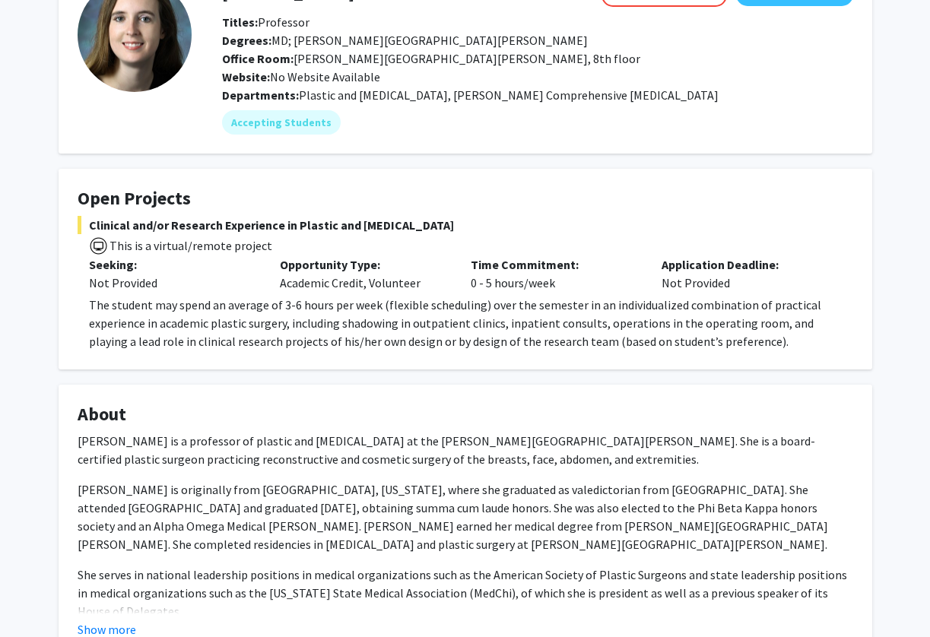
click at [257, 497] on p "Dr. Manahan is originally from Atlanta, Georgia, where she graduated as valedic…" at bounding box center [466, 517] width 776 height 73
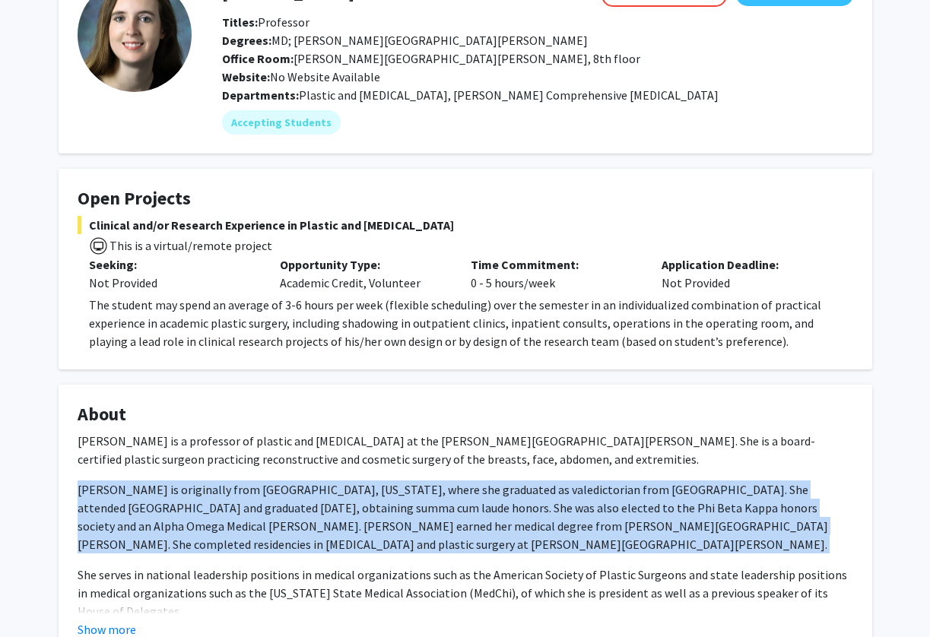
click at [257, 497] on p "Dr. Manahan is originally from Atlanta, Georgia, where she graduated as valedic…" at bounding box center [466, 517] width 776 height 73
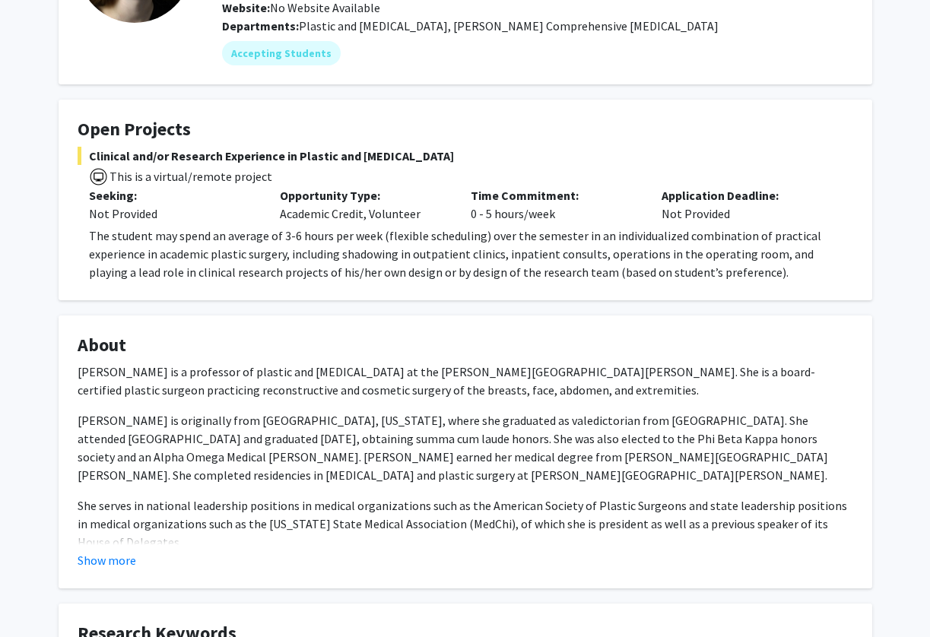
scroll to position [198, 0]
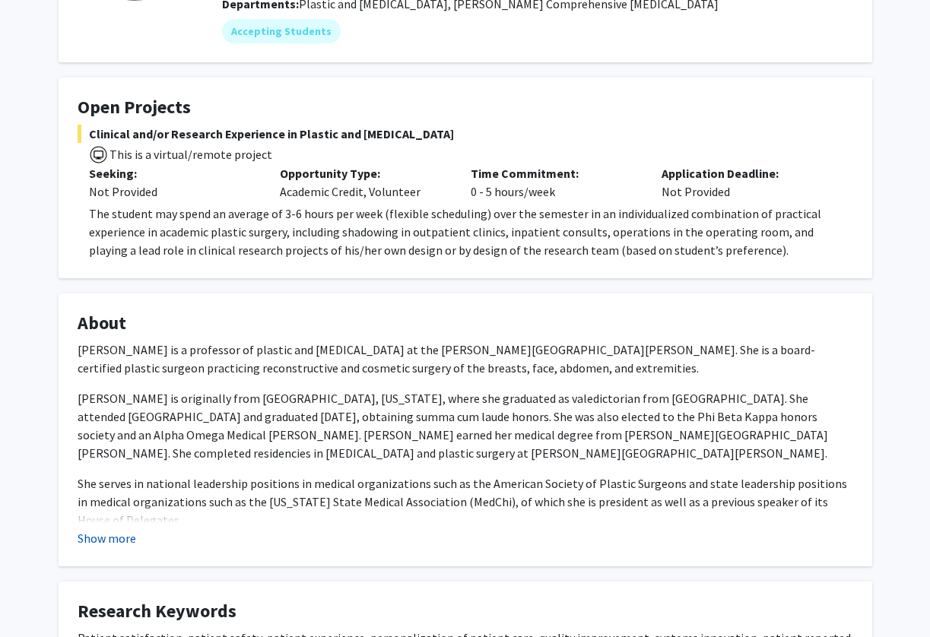
click at [128, 538] on button "Show more" at bounding box center [107, 538] width 59 height 18
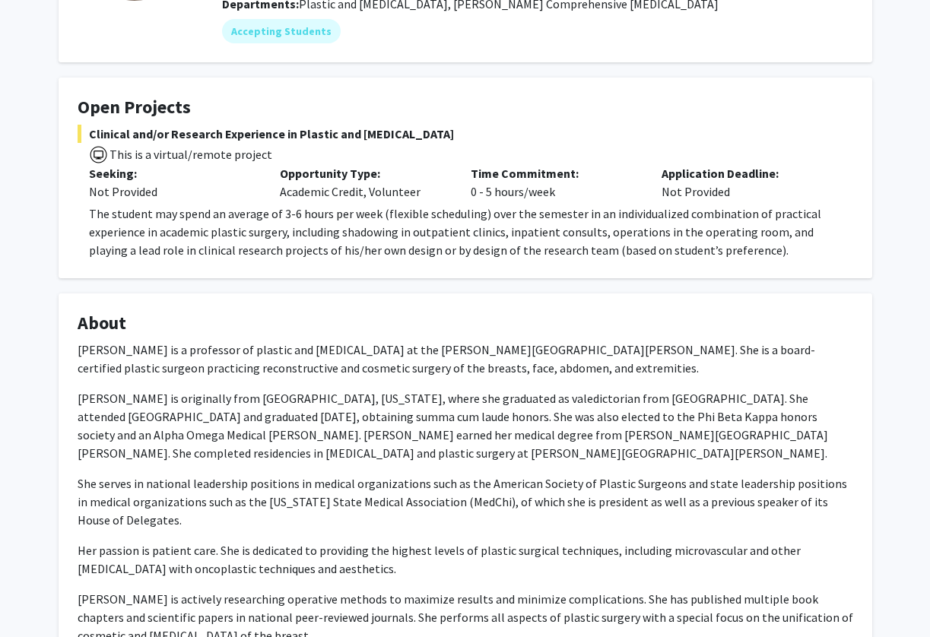
click at [147, 513] on p "She serves in national leadership positions in medical organizations such as th…" at bounding box center [466, 501] width 776 height 55
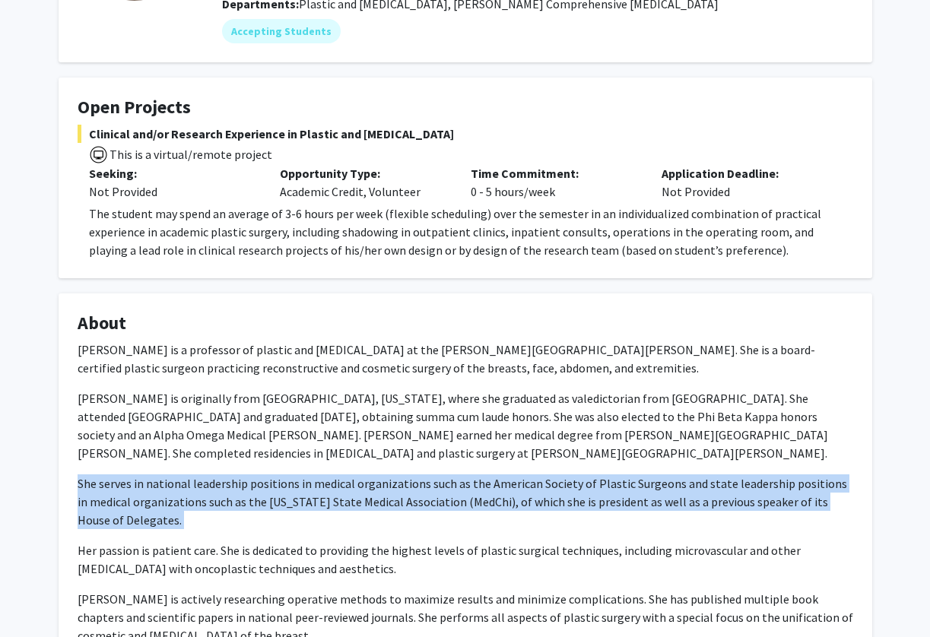
click at [147, 513] on p "She serves in national leadership positions in medical organizations such as th…" at bounding box center [466, 501] width 776 height 55
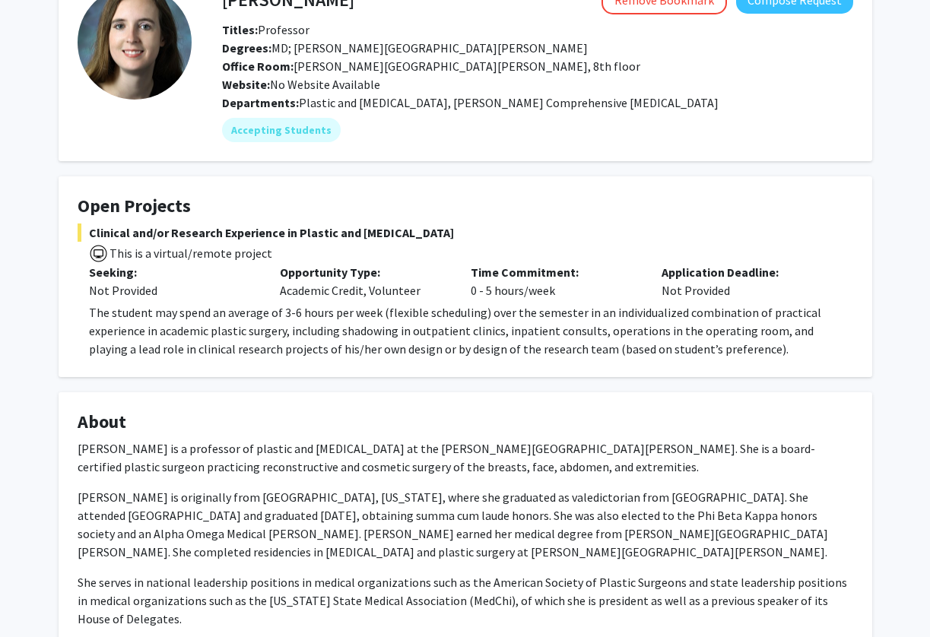
scroll to position [101, 0]
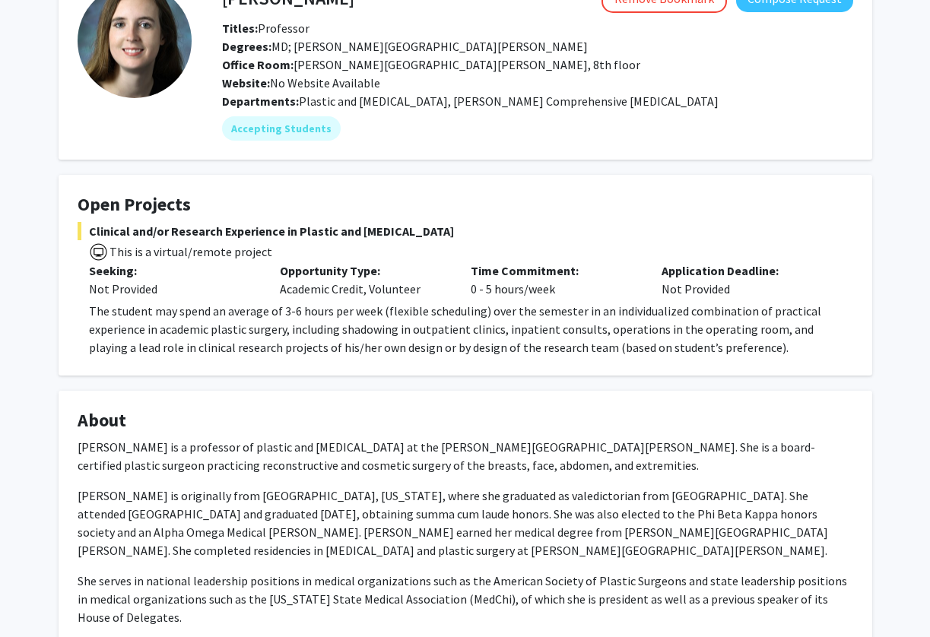
click at [221, 491] on p "Dr. Manahan is originally from Atlanta, Georgia, where she graduated as valedic…" at bounding box center [466, 523] width 776 height 73
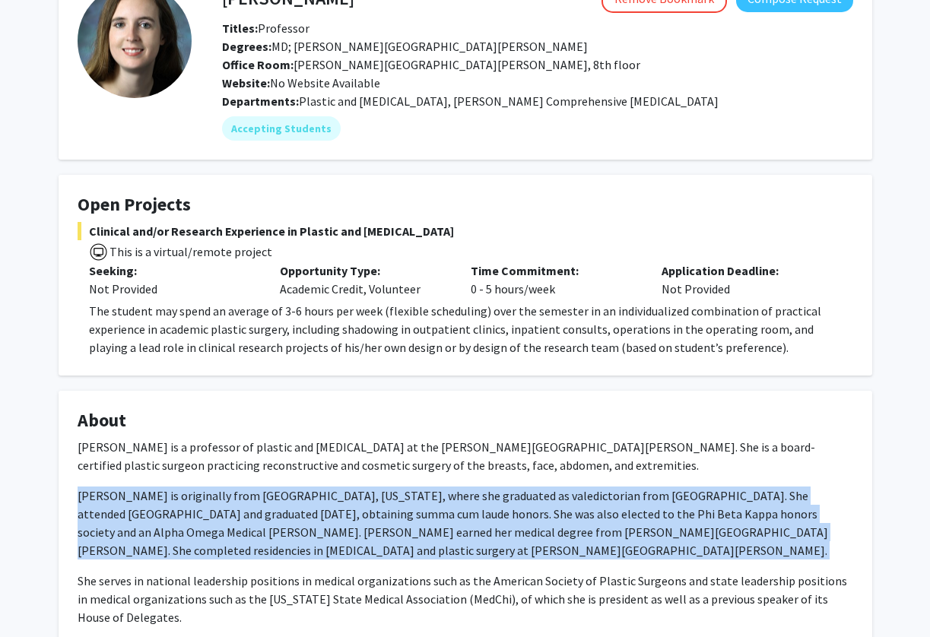
click at [221, 491] on p "Dr. Manahan is originally from Atlanta, Georgia, where she graduated as valedic…" at bounding box center [466, 523] width 776 height 73
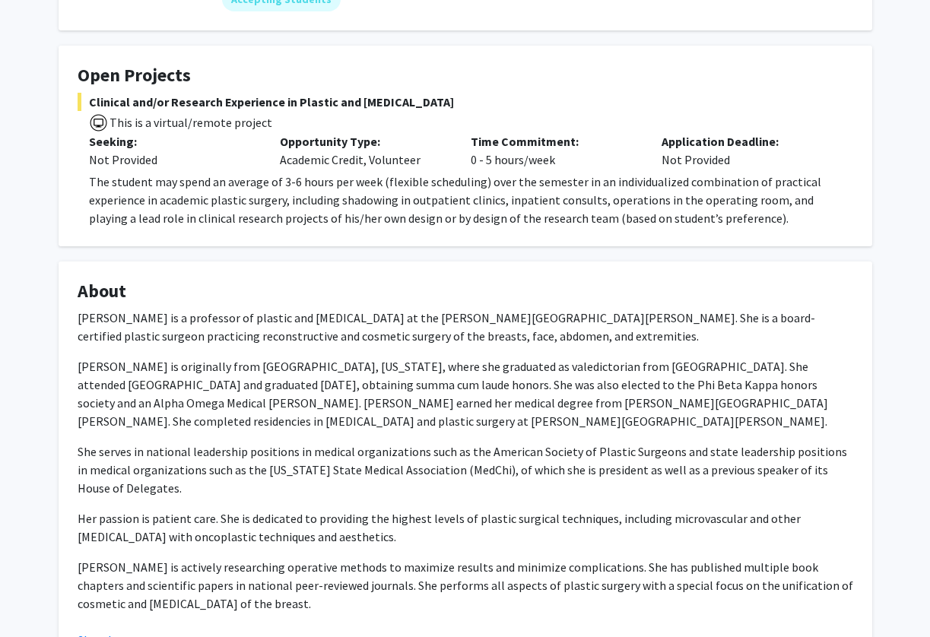
scroll to position [233, 0]
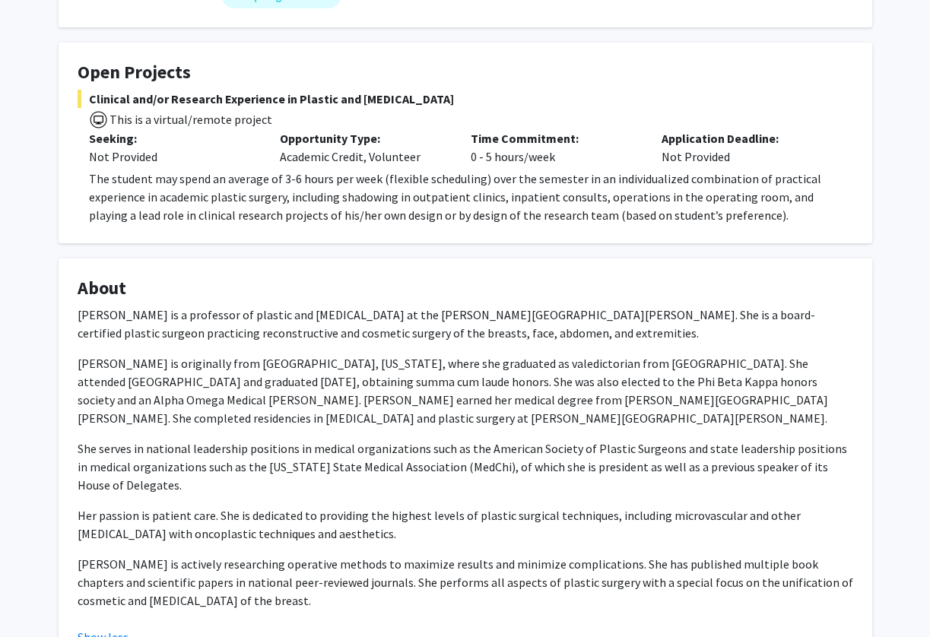
click at [221, 491] on p "She serves in national leadership positions in medical organizations such as th…" at bounding box center [466, 466] width 776 height 55
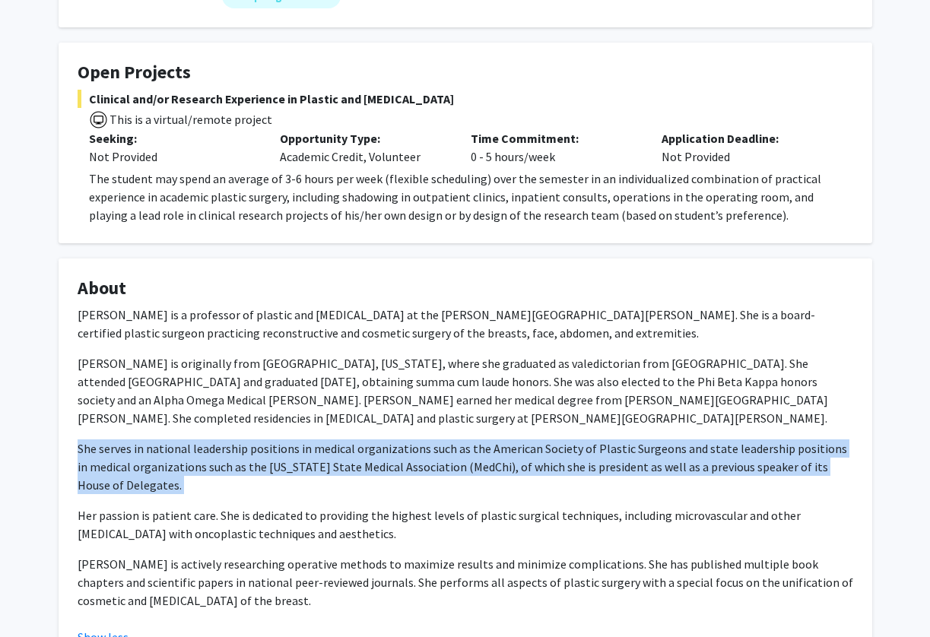
click at [221, 491] on p "She serves in national leadership positions in medical organizations such as th…" at bounding box center [466, 466] width 776 height 55
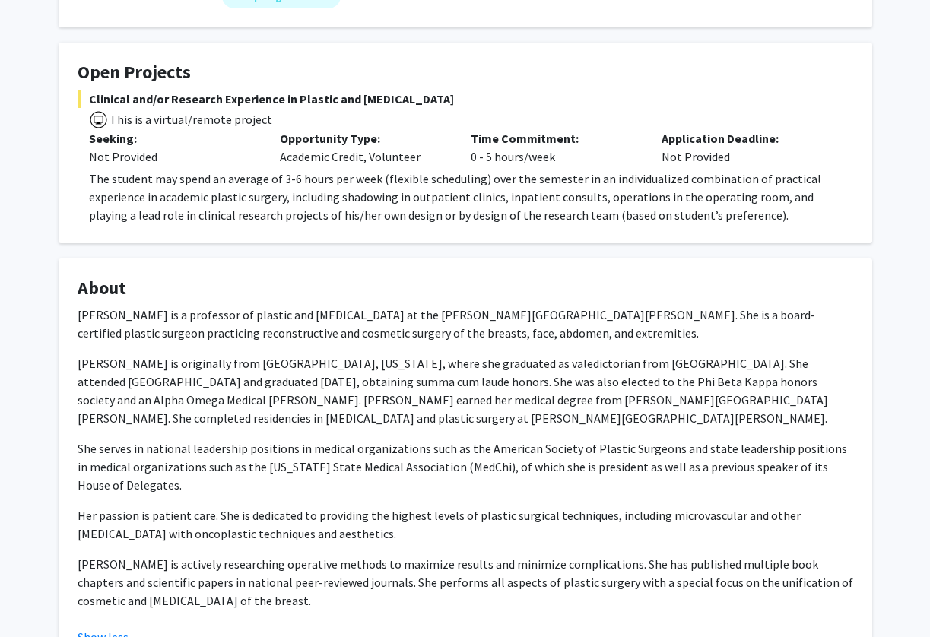
click at [221, 491] on p "She serves in national leadership positions in medical organizations such as th…" at bounding box center [466, 466] width 776 height 55
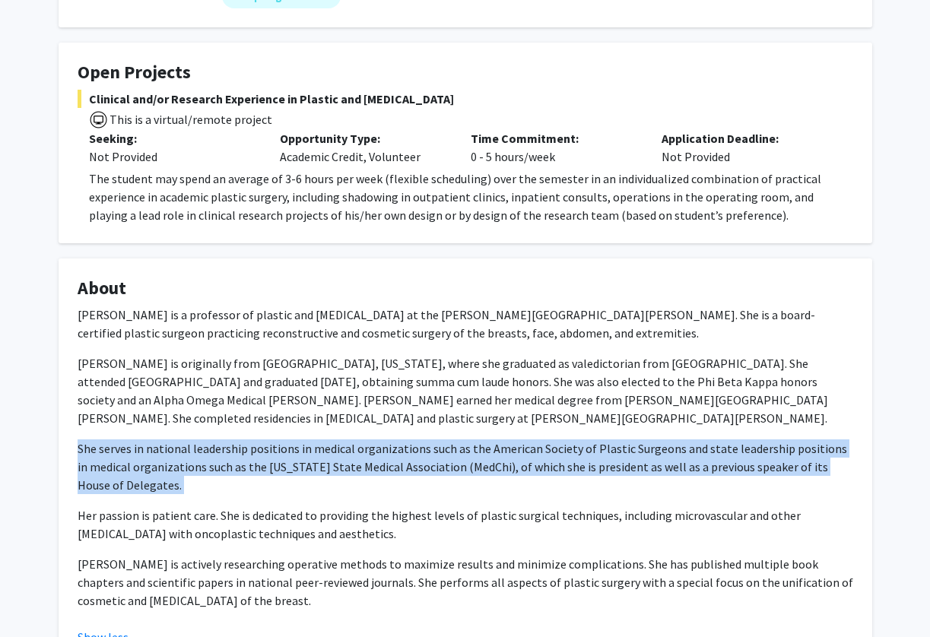
click at [224, 527] on p "Her passion is patient care. She is dedicated to providing the highest levels o…" at bounding box center [466, 524] width 776 height 36
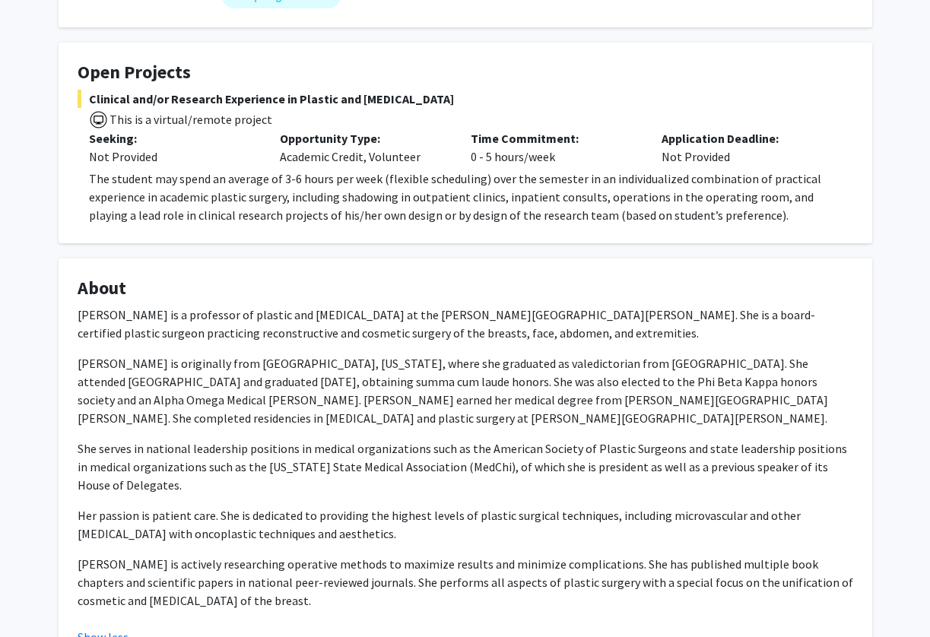
click at [224, 527] on p "Her passion is patient care. She is dedicated to providing the highest levels o…" at bounding box center [466, 524] width 776 height 36
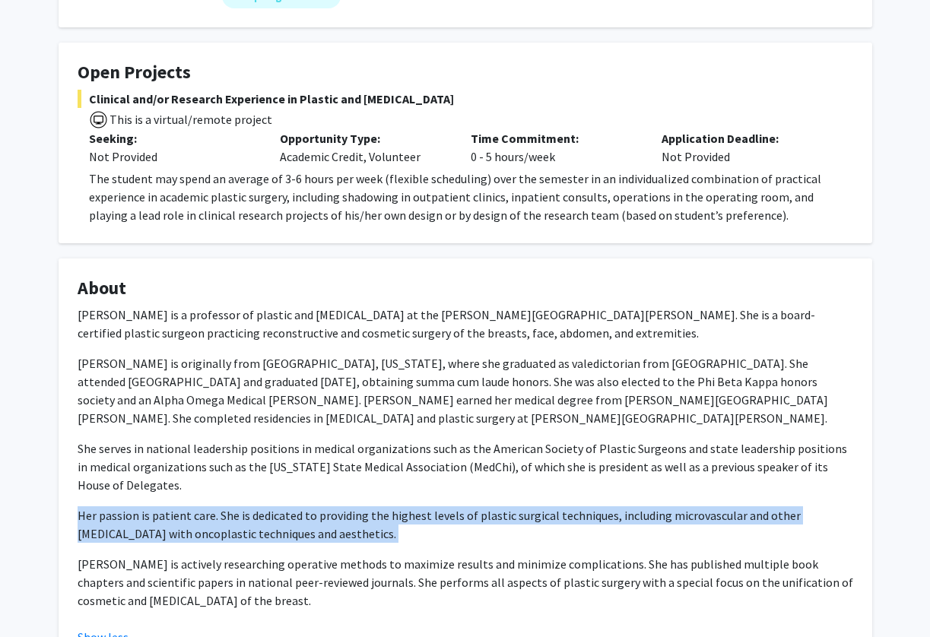
click at [224, 527] on p "Her passion is patient care. She is dedicated to providing the highest levels o…" at bounding box center [466, 524] width 776 height 36
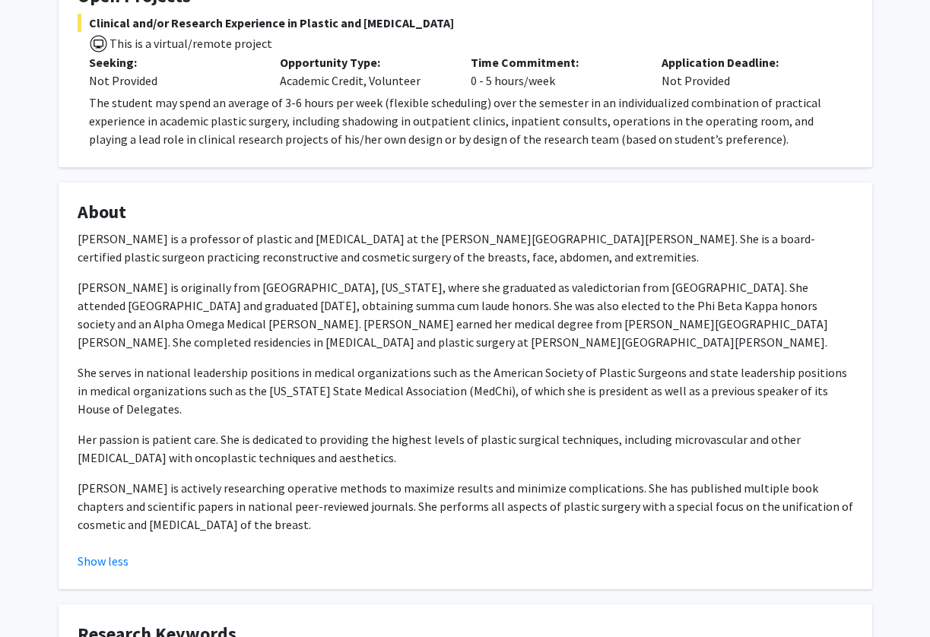
scroll to position [342, 0]
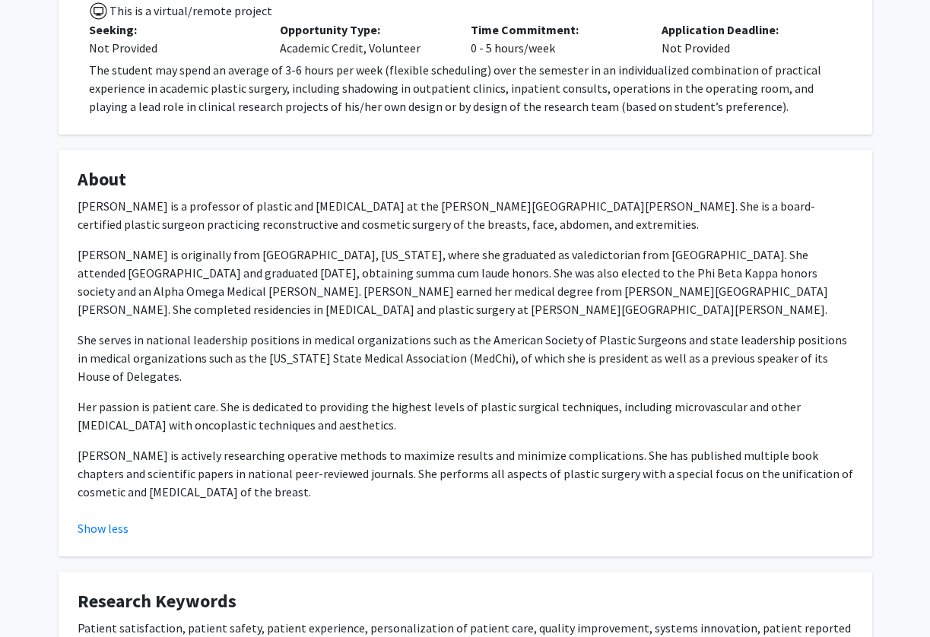
click at [224, 527] on div "Show less" at bounding box center [466, 528] width 776 height 18
click at [235, 502] on div "Dr. Michele A. Manahan is a professor of plastic and reconstructive surgery at …" at bounding box center [466, 355] width 776 height 316
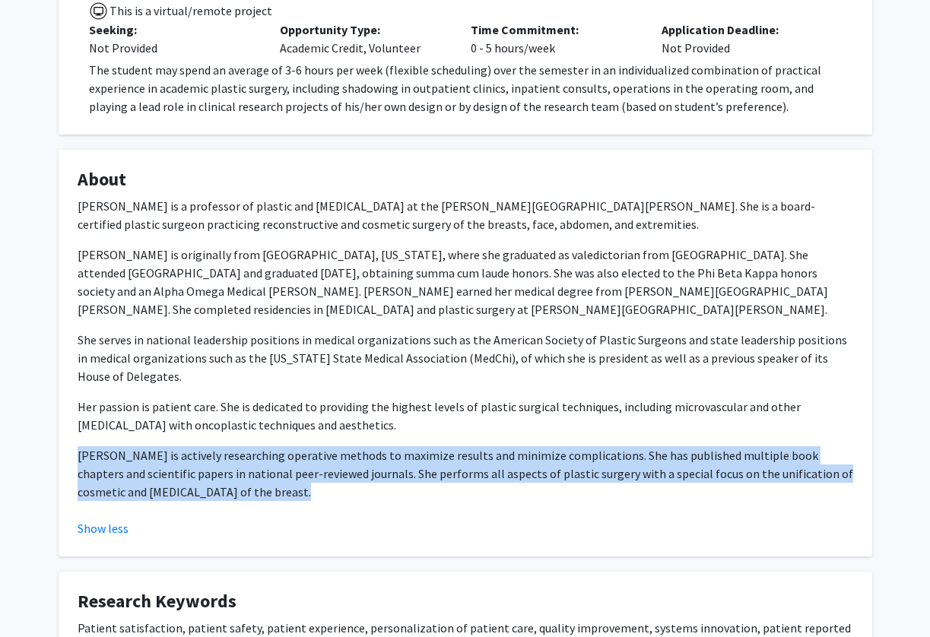
click at [235, 502] on div "Dr. Michele A. Manahan is a professor of plastic and reconstructive surgery at …" at bounding box center [466, 355] width 776 height 316
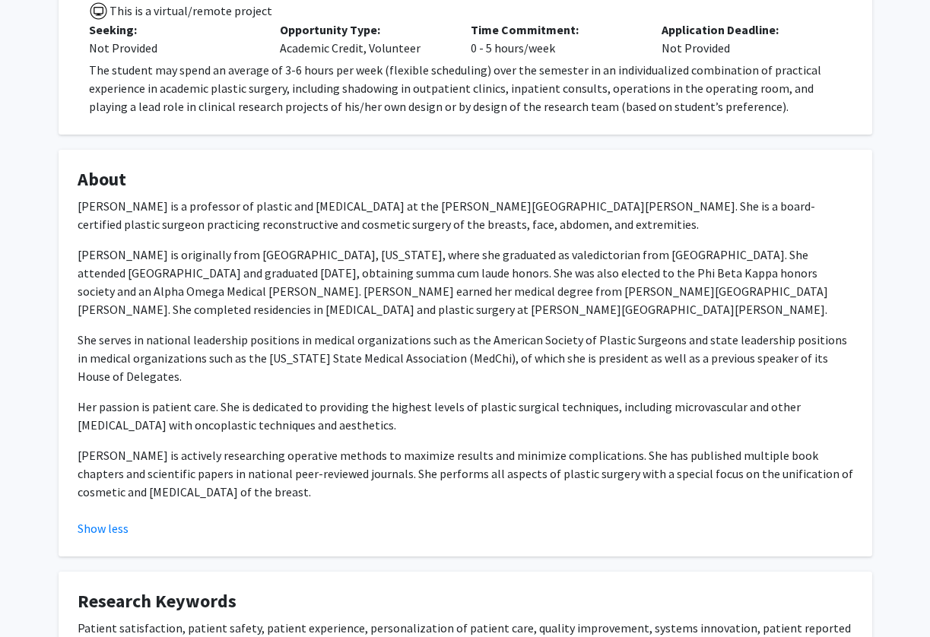
click at [235, 502] on div "Dr. Michele A. Manahan is a professor of plastic and reconstructive surgery at …" at bounding box center [466, 355] width 776 height 316
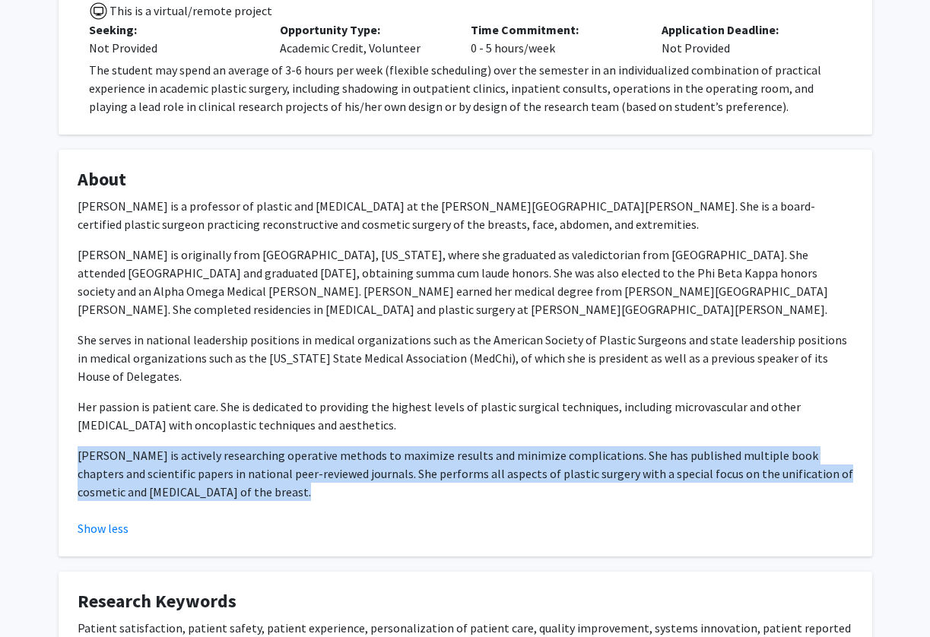
click at [235, 502] on div "Dr. Michele A. Manahan is a professor of plastic and reconstructive surgery at …" at bounding box center [466, 355] width 776 height 316
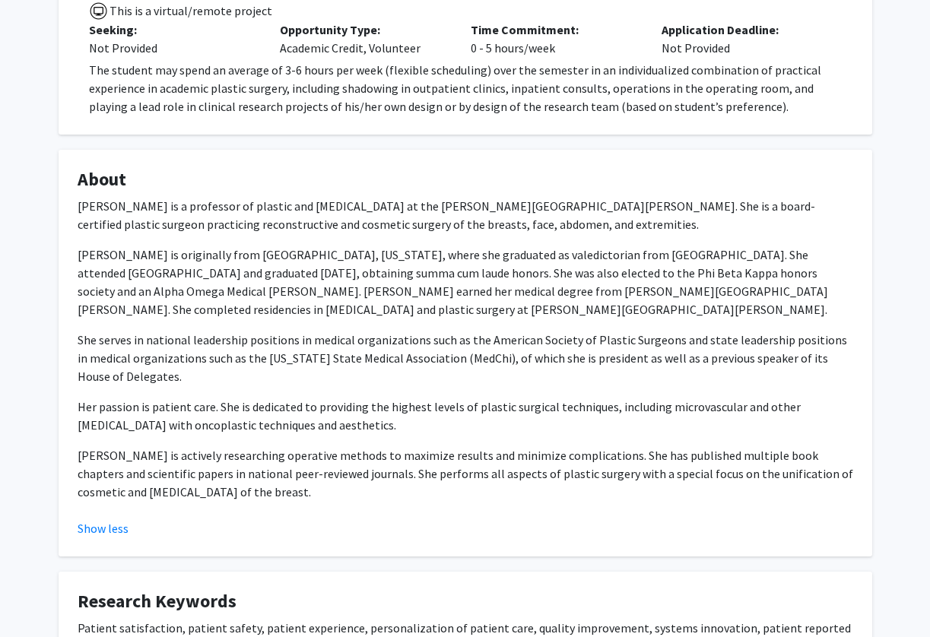
click at [235, 502] on div "Dr. Michele A. Manahan is a professor of plastic and reconstructive surgery at …" at bounding box center [466, 355] width 776 height 316
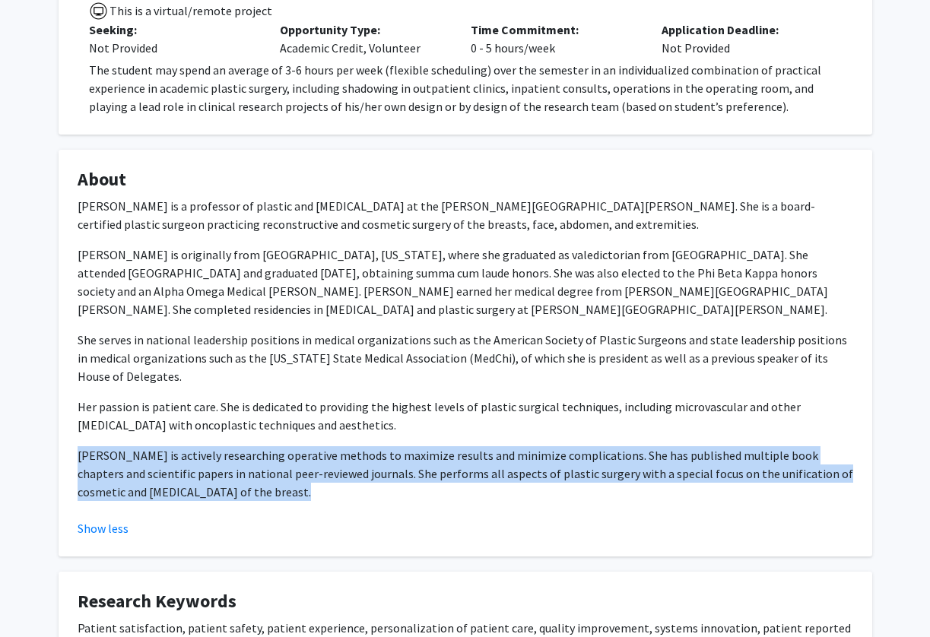
click at [235, 502] on div "Dr. Michele A. Manahan is a professor of plastic and reconstructive surgery at …" at bounding box center [466, 355] width 776 height 316
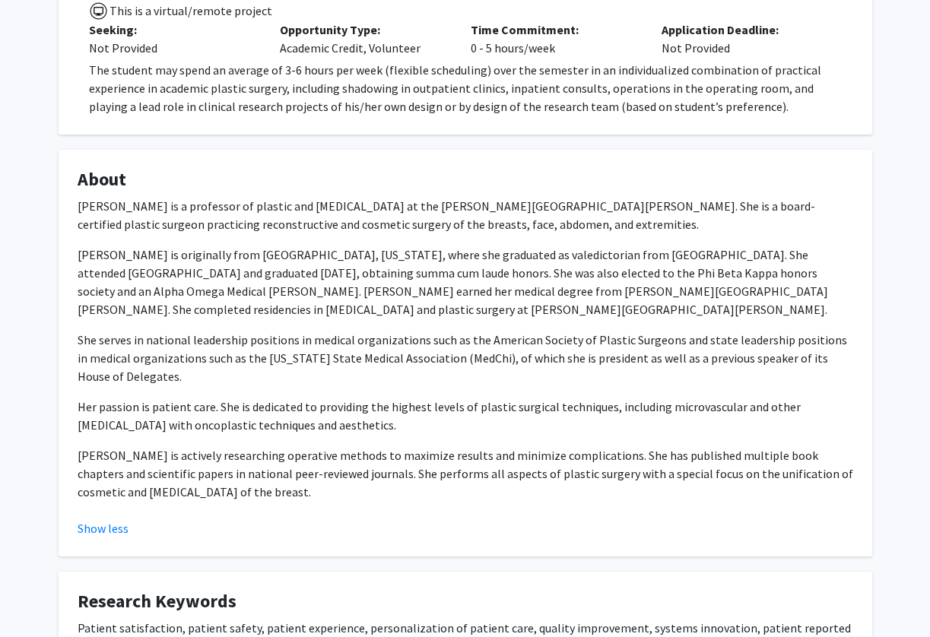
click at [290, 119] on fg-card "Open Projects Clinical and/or Research Experience in Plastic and Reconstructive…" at bounding box center [466, 34] width 814 height 201
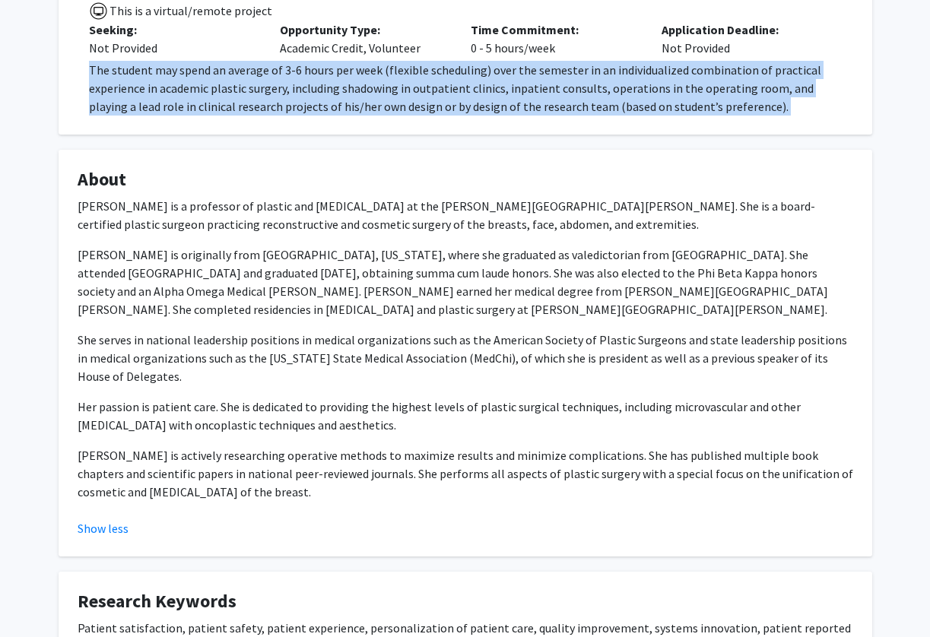
click at [290, 119] on fg-card "Open Projects Clinical and/or Research Experience in Plastic and Reconstructive…" at bounding box center [466, 34] width 814 height 201
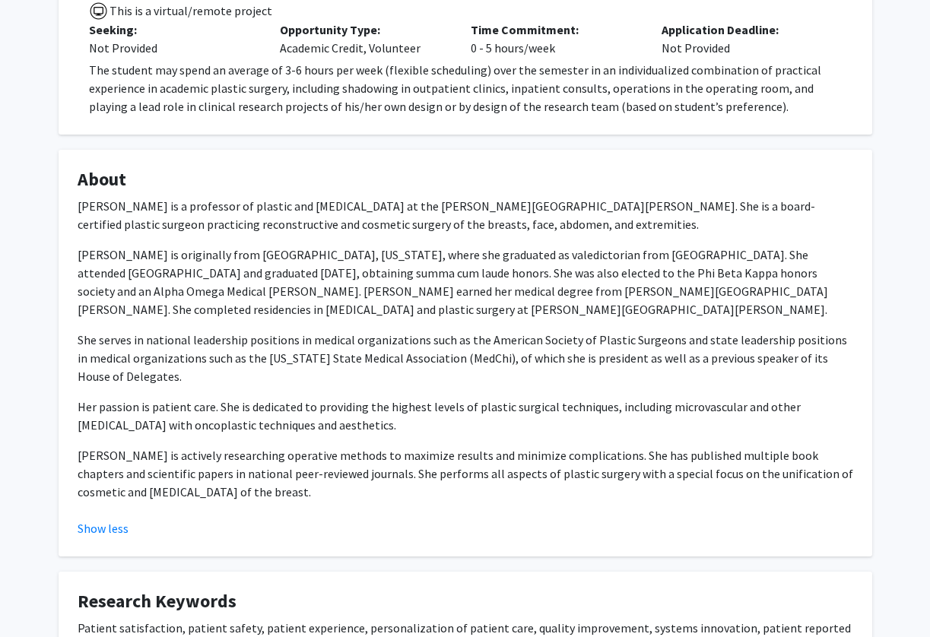
click at [290, 119] on fg-card "Open Projects Clinical and/or Research Experience in Plastic and Reconstructive…" at bounding box center [466, 34] width 814 height 201
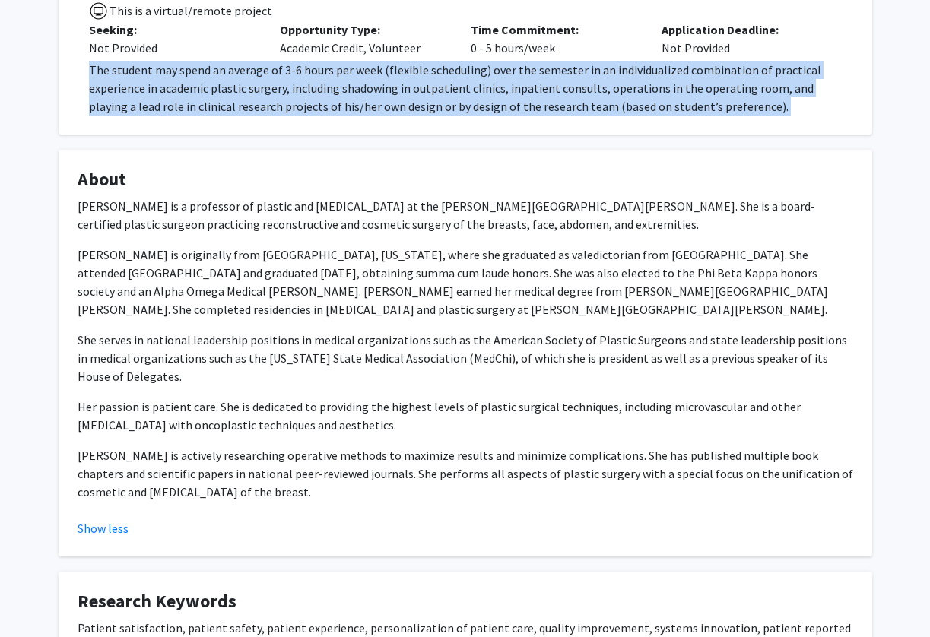
click at [290, 119] on fg-card "Open Projects Clinical and/or Research Experience in Plastic and Reconstructive…" at bounding box center [466, 34] width 814 height 201
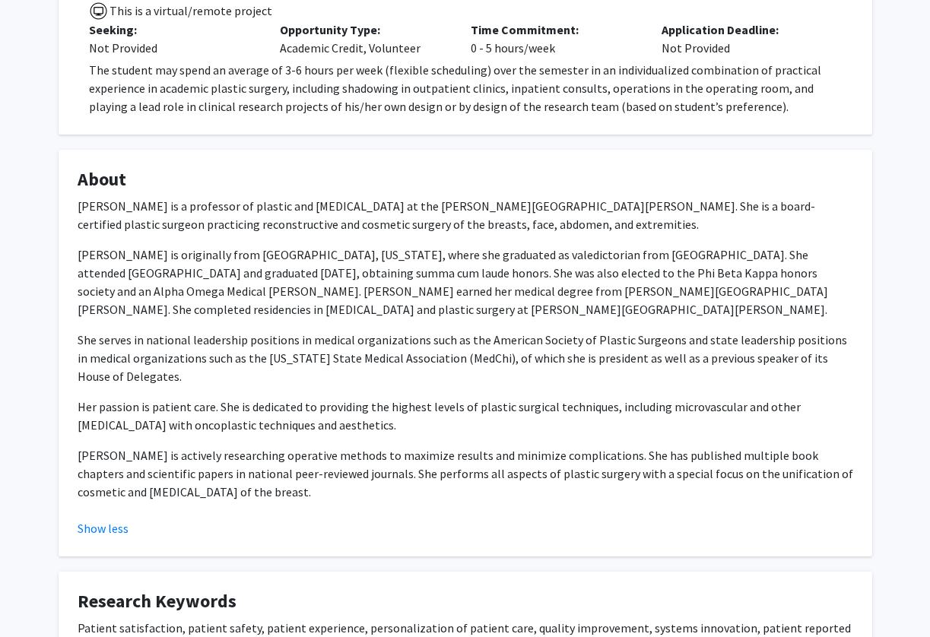
scroll to position [0, 0]
